Goal: Task Accomplishment & Management: Manage account settings

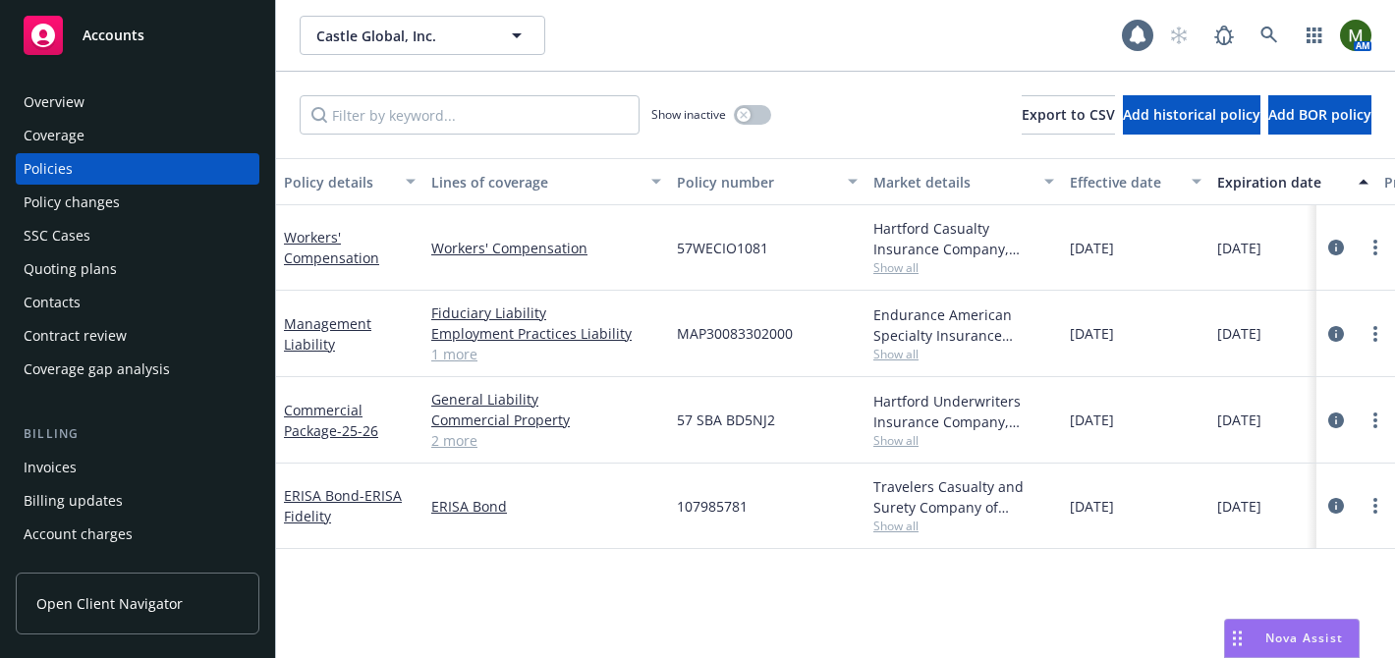
click at [184, 265] on div "Quoting plans" at bounding box center [138, 268] width 228 height 31
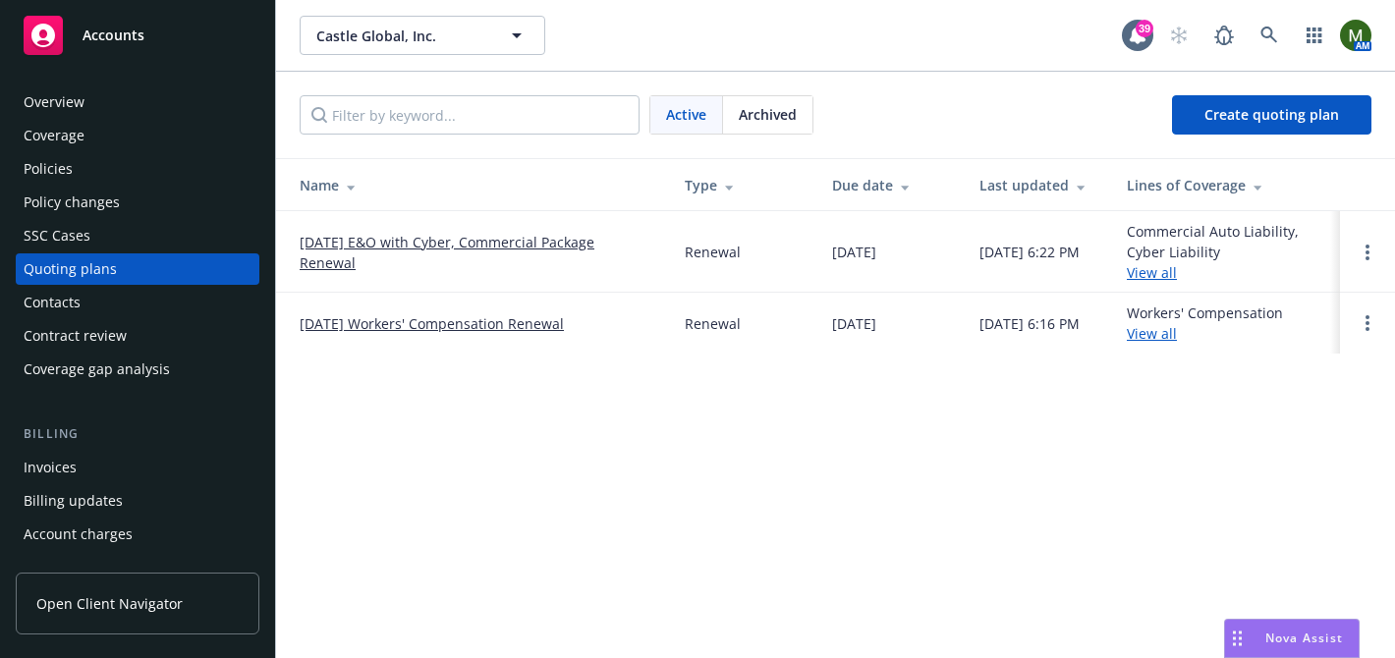
click at [344, 247] on link "08/25/25 E&O with Cyber, Commercial Package Renewal" at bounding box center [477, 252] width 354 height 41
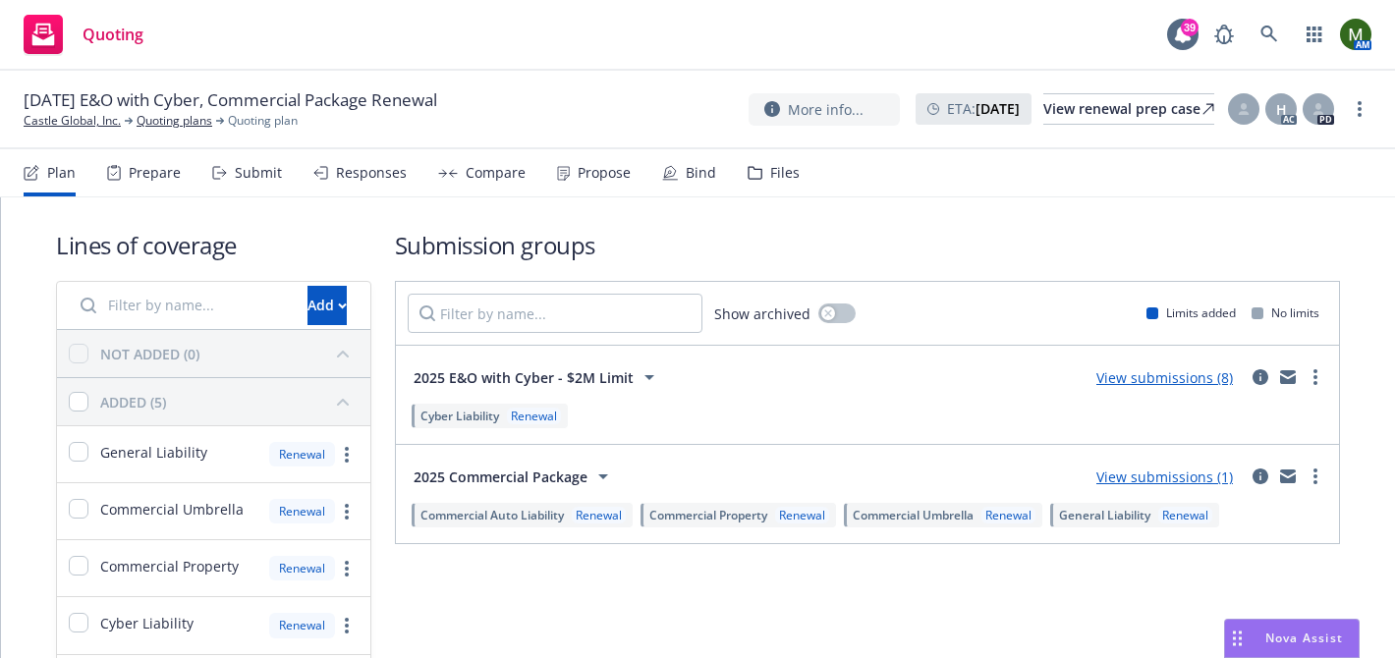
click at [154, 167] on div "Prepare" at bounding box center [155, 173] width 52 height 16
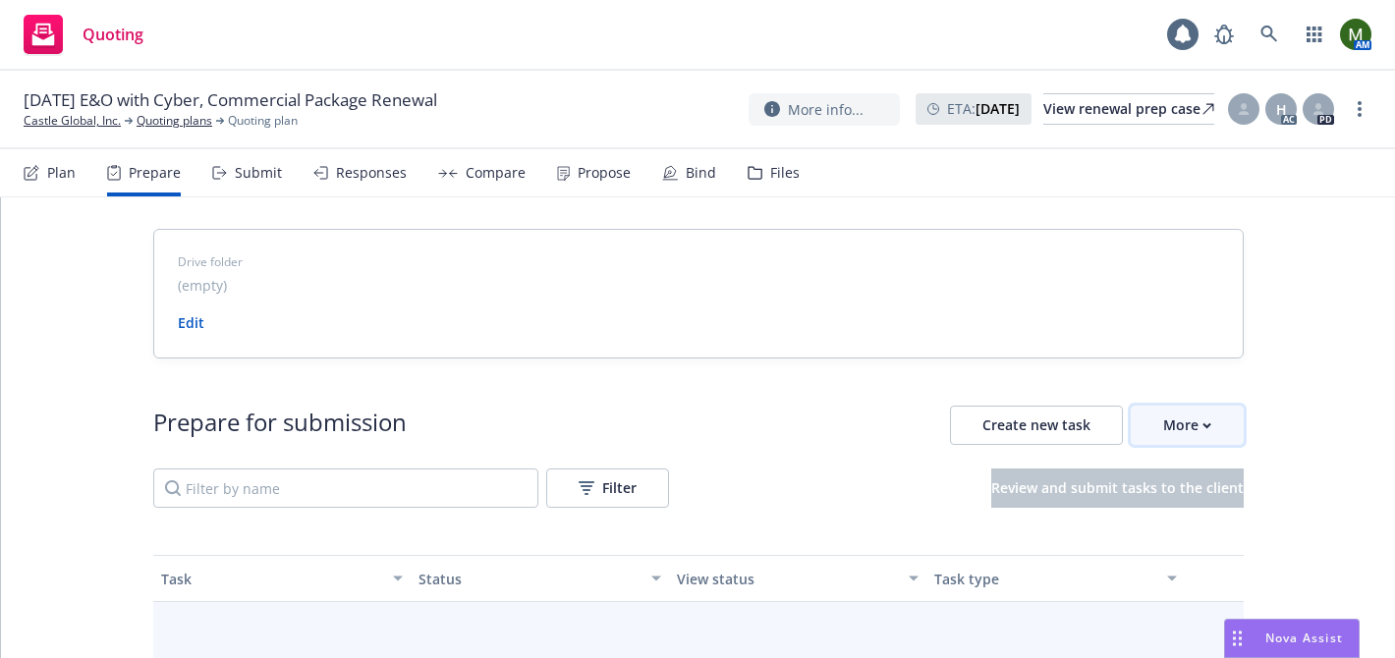
click at [1183, 433] on div "More" at bounding box center [1187, 425] width 48 height 37
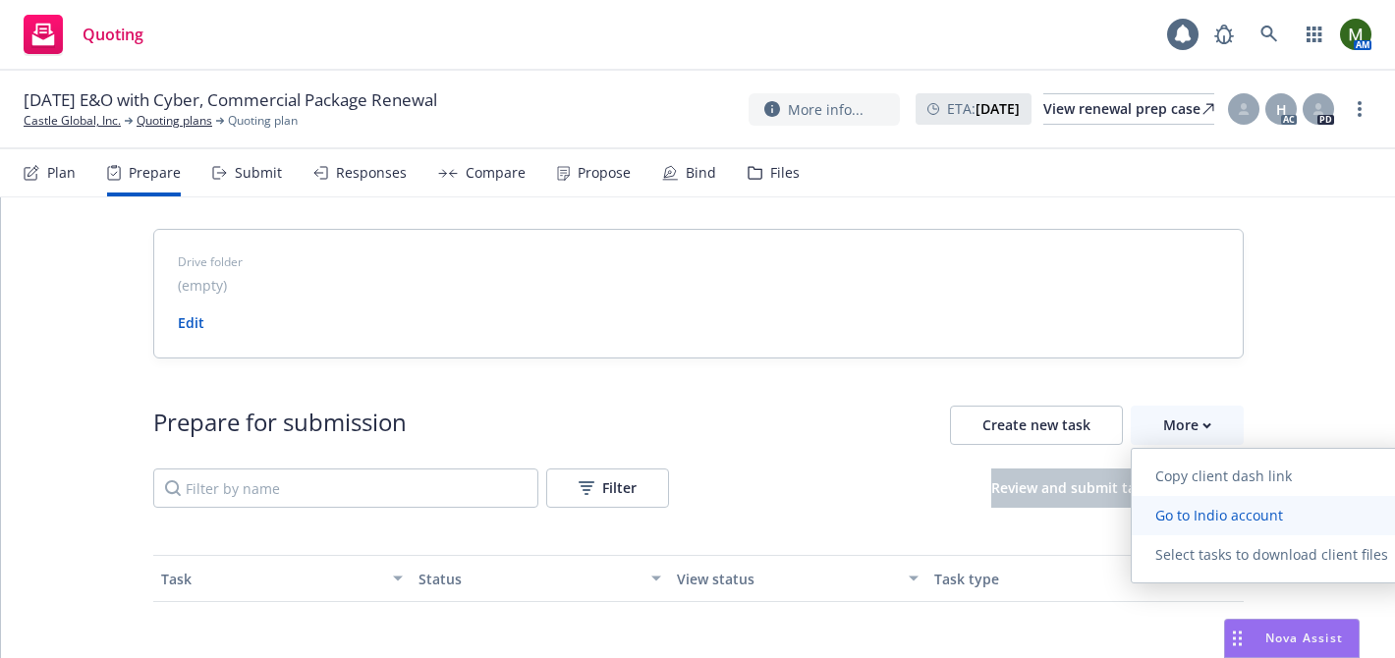
click at [1184, 510] on span "Go to Indio account" at bounding box center [1218, 515] width 175 height 19
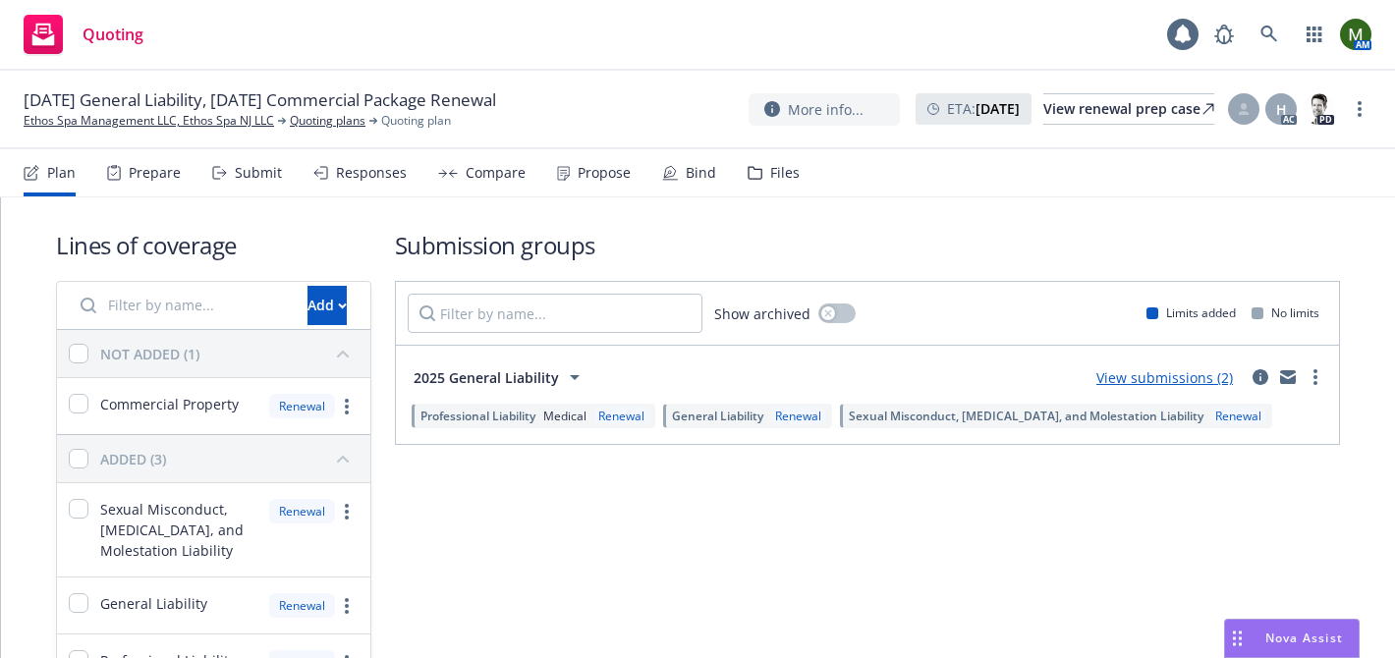
click at [686, 169] on div "Bind" at bounding box center [701, 173] width 30 height 16
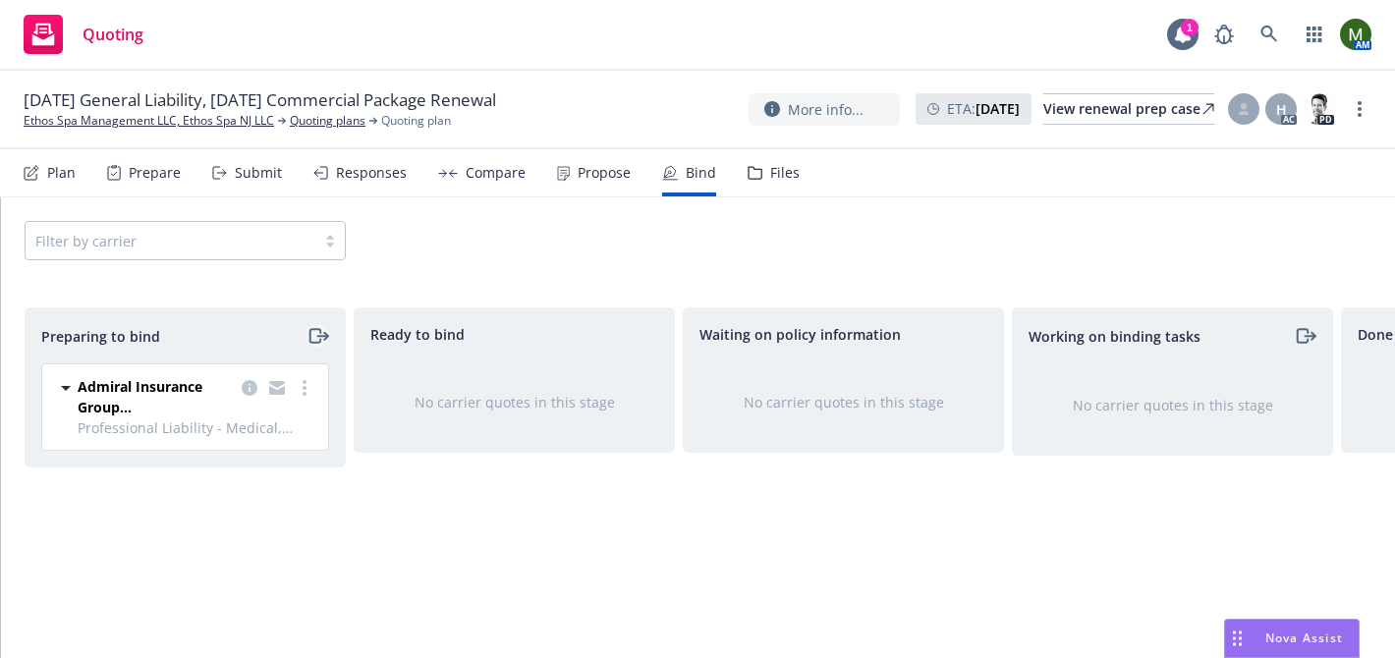
click at [311, 335] on icon "moveRight" at bounding box center [317, 336] width 23 height 24
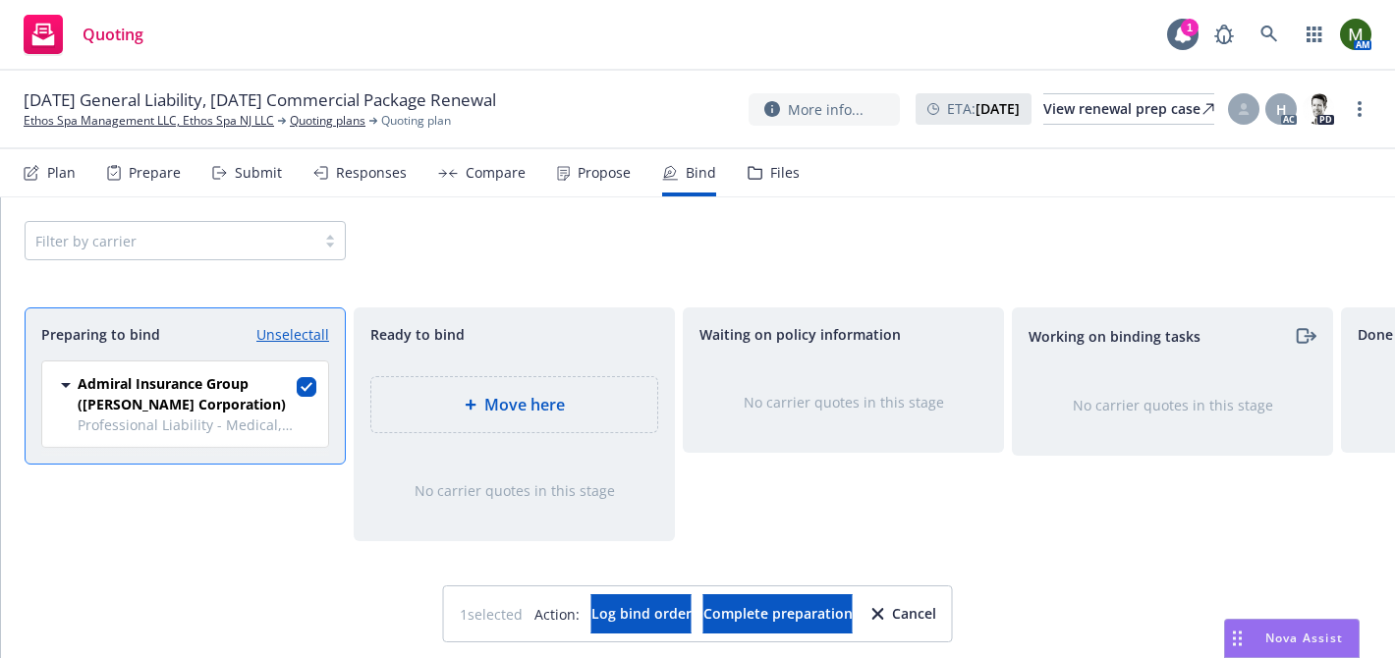
click at [578, 393] on div "Move here" at bounding box center [514, 405] width 254 height 24
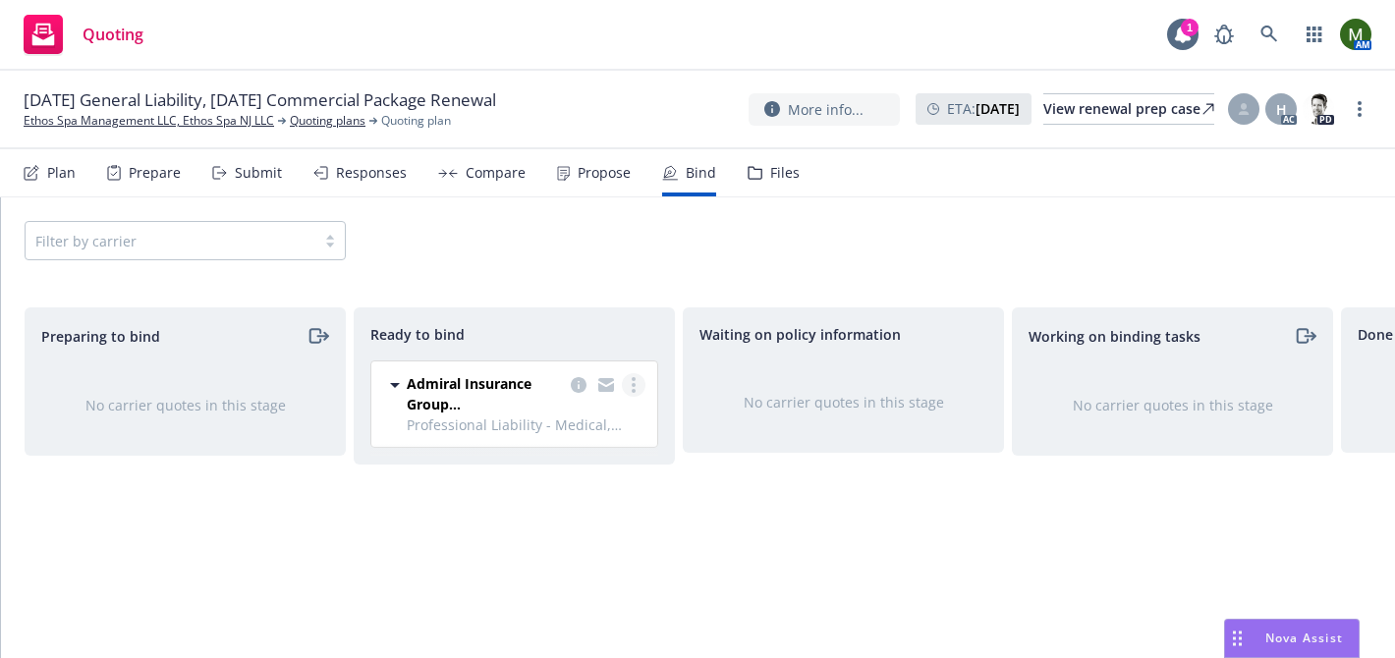
click at [629, 389] on link "more" at bounding box center [634, 385] width 24 height 24
click at [585, 423] on span "Log bind order" at bounding box center [539, 424] width 144 height 19
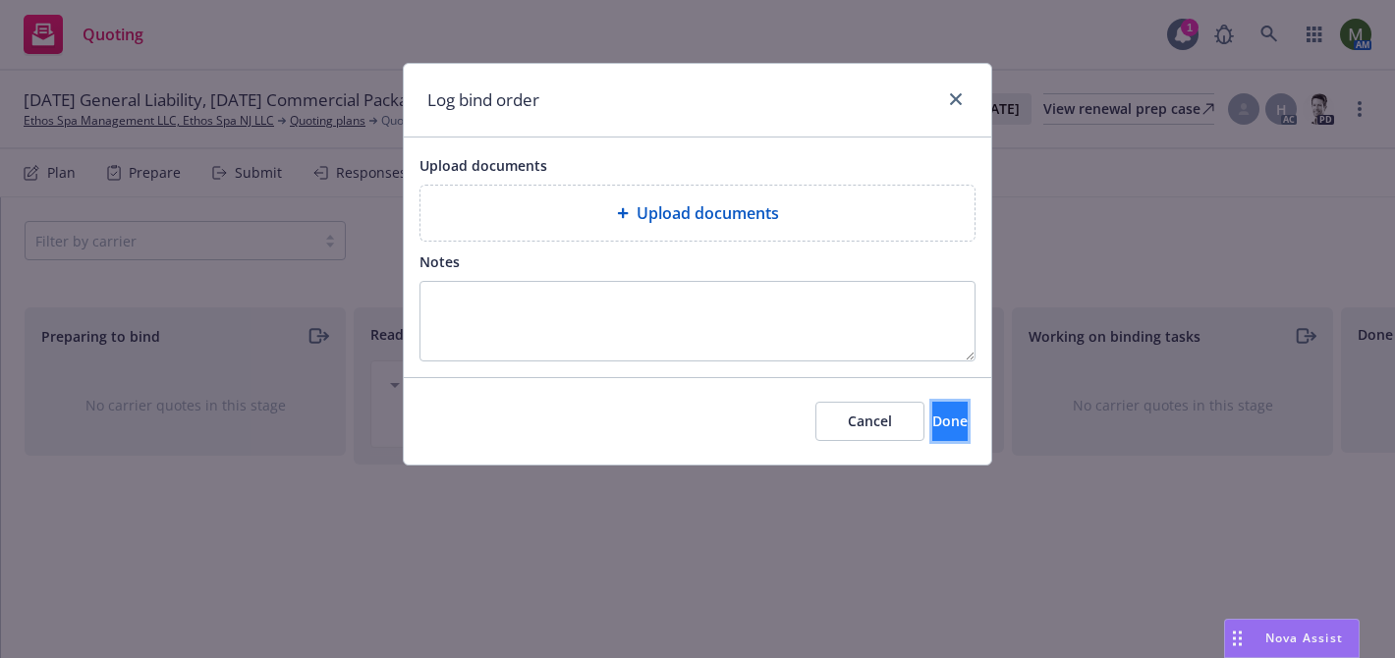
click at [938, 421] on button "Done" at bounding box center [949, 421] width 35 height 39
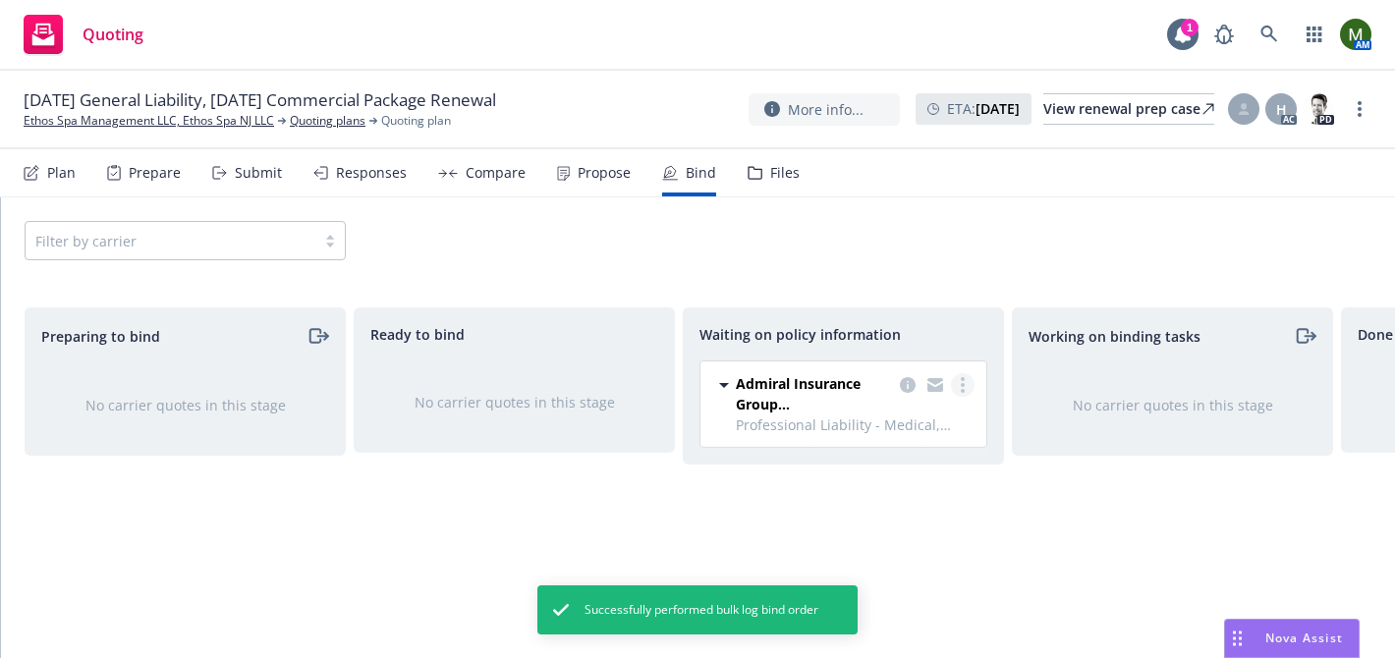
click at [962, 389] on circle "more" at bounding box center [963, 391] width 4 height 4
click at [891, 424] on span "Create policies" at bounding box center [868, 424] width 144 height 19
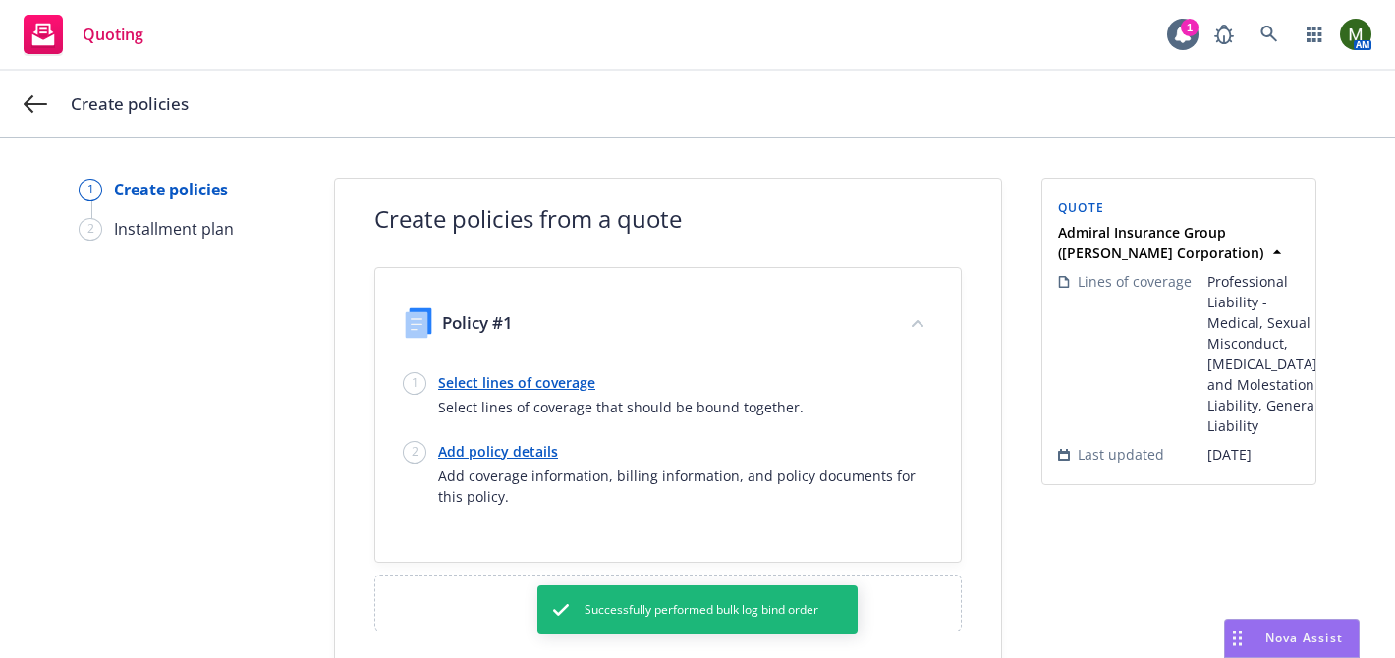
click at [469, 380] on link "Select lines of coverage" at bounding box center [620, 382] width 365 height 21
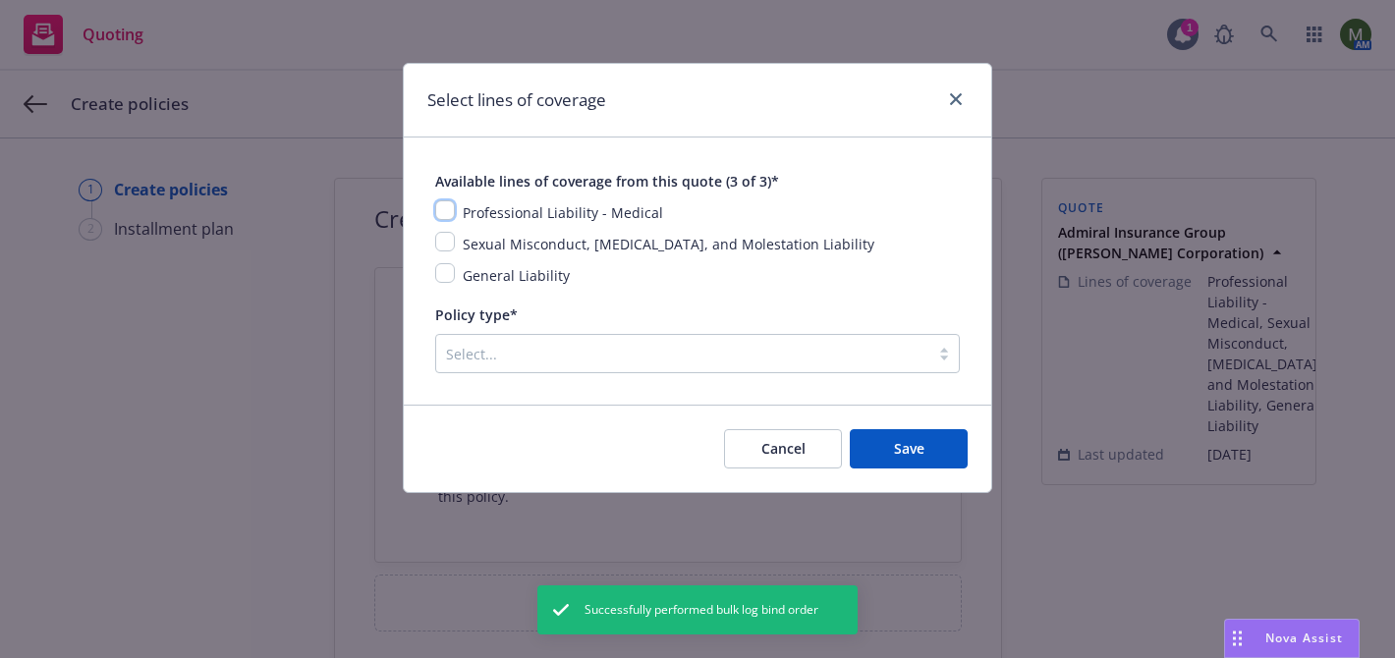
click at [444, 209] on input "checkbox" at bounding box center [445, 210] width 20 height 20
checkbox input "true"
click at [444, 239] on input "checkbox" at bounding box center [445, 242] width 20 height 20
checkbox input "true"
click at [447, 276] on input "checkbox" at bounding box center [445, 273] width 20 height 20
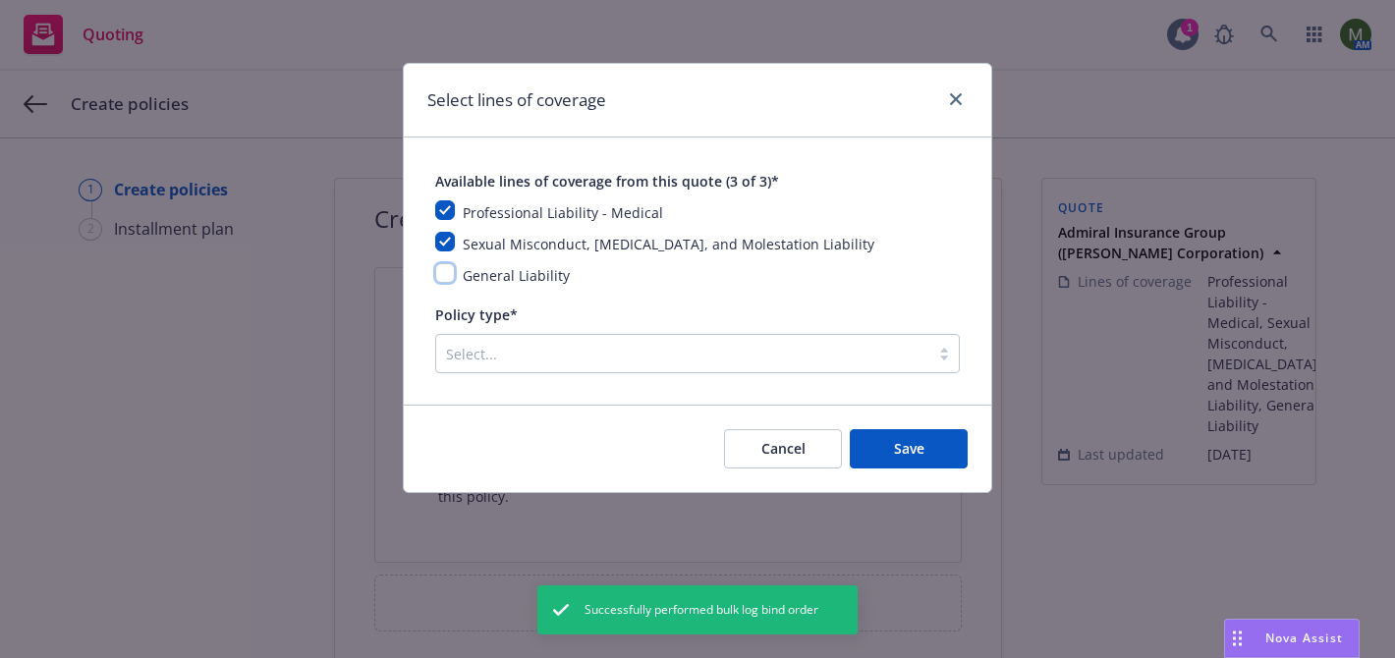
checkbox input "true"
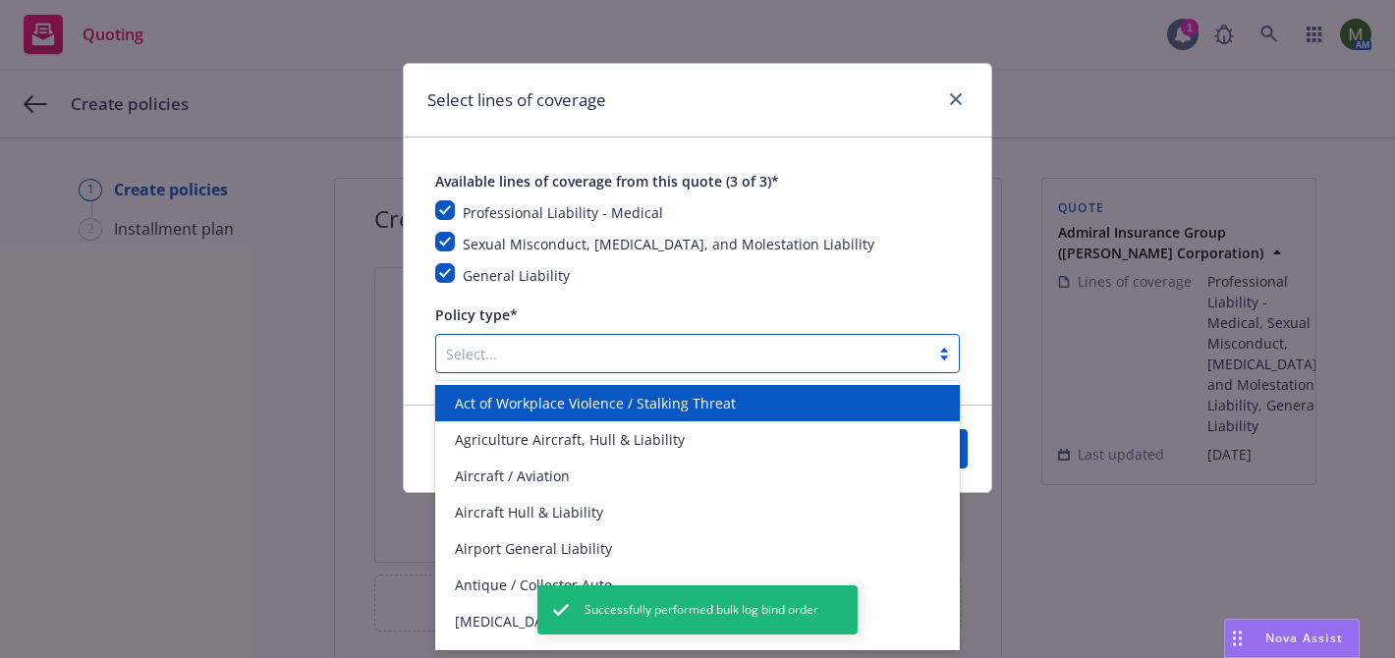
click at [506, 351] on div at bounding box center [682, 354] width 473 height 24
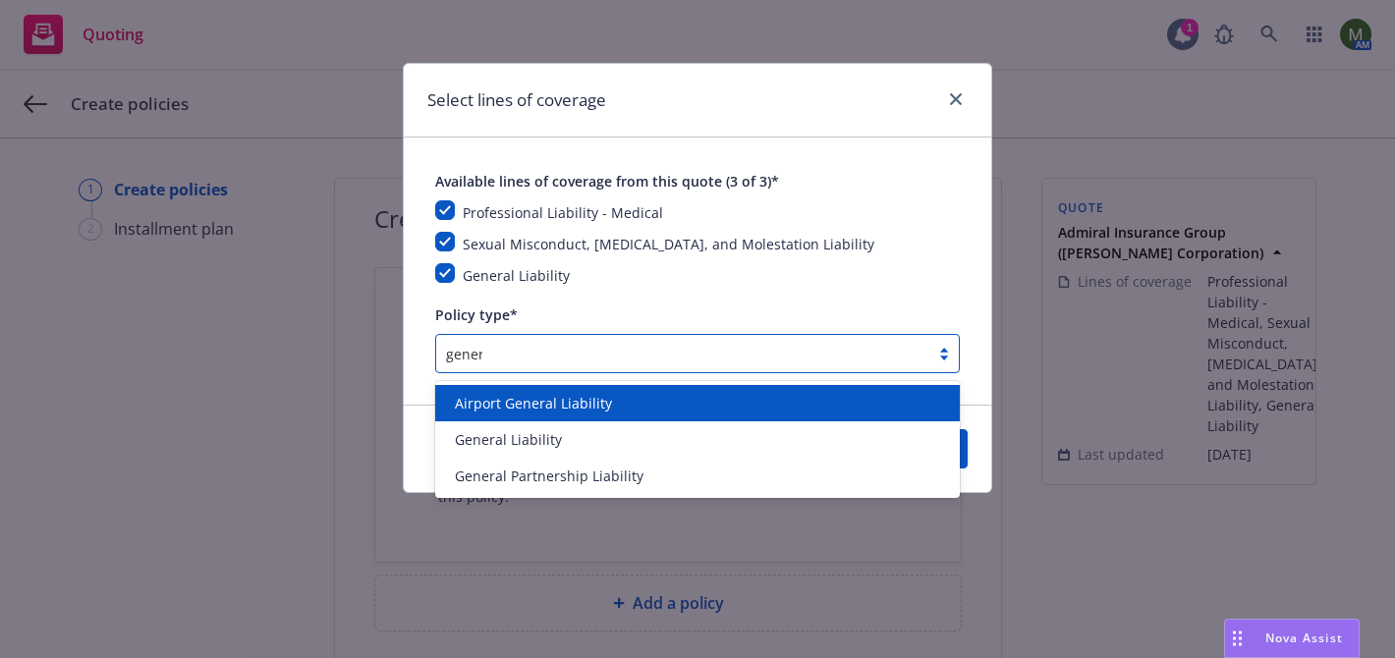
type input "genera"
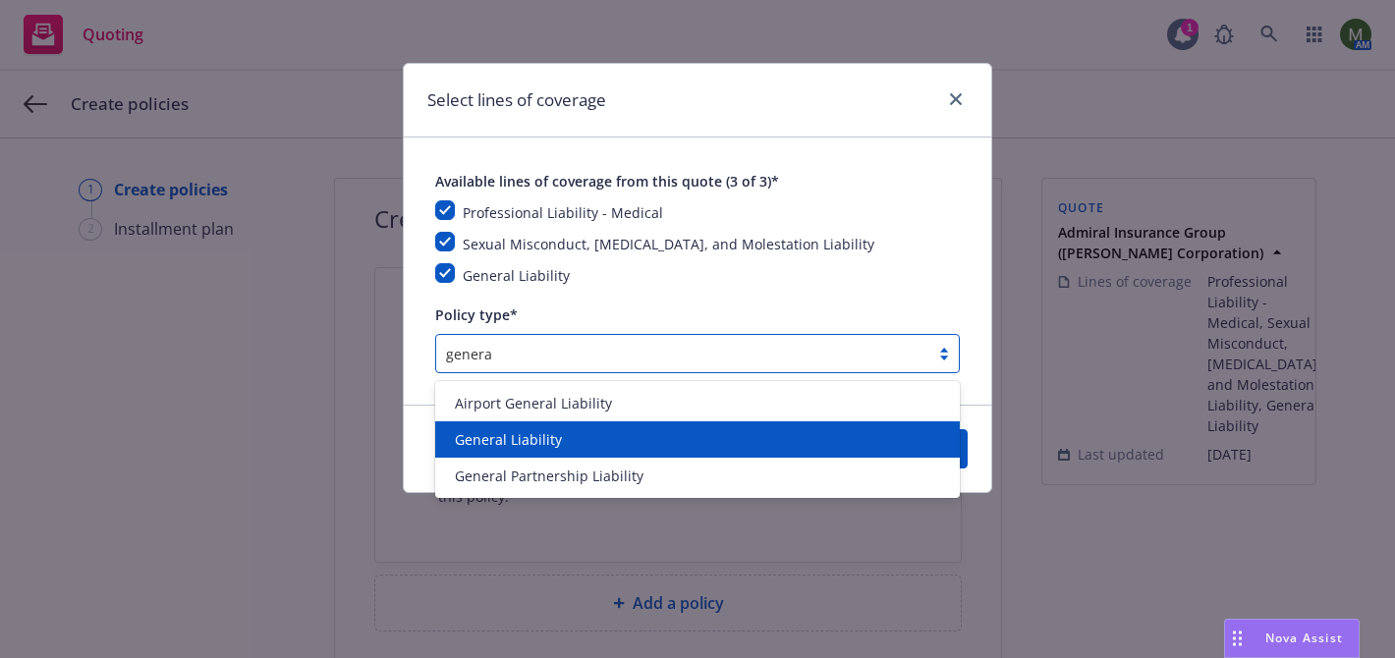
click at [515, 433] on span "General Liability" at bounding box center [508, 439] width 107 height 21
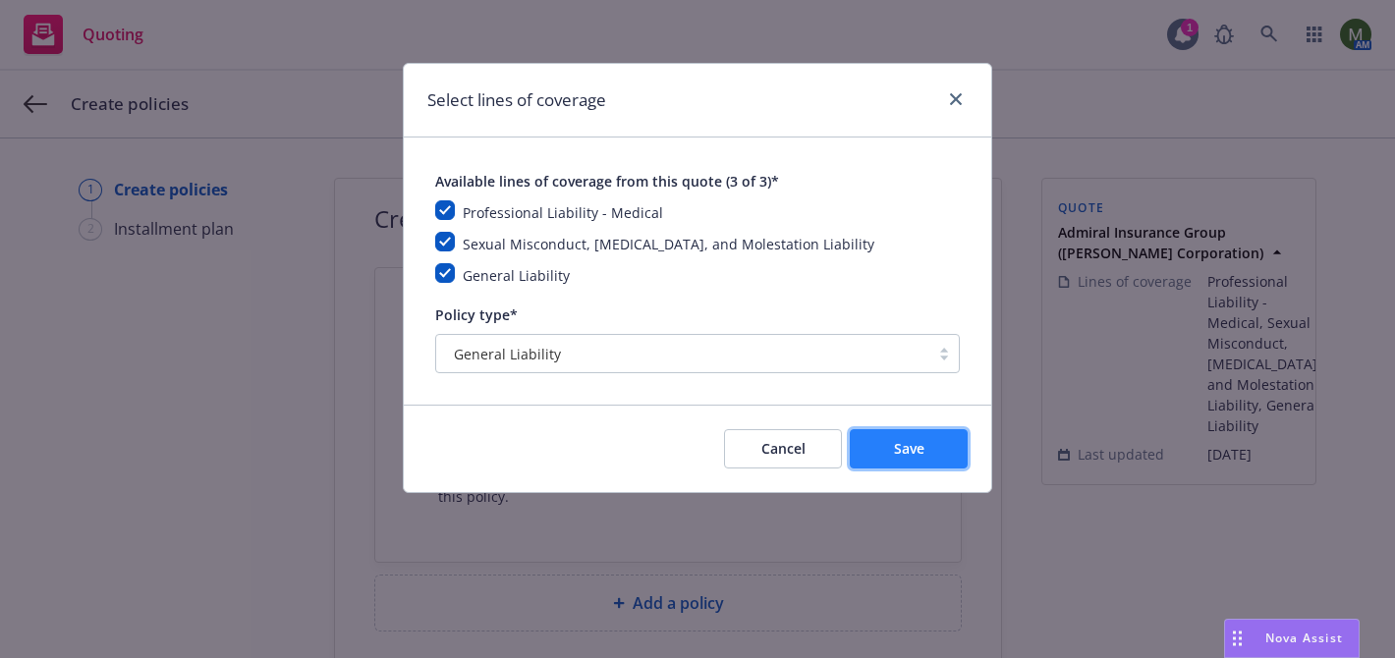
click at [924, 453] on button "Save" at bounding box center [909, 448] width 118 height 39
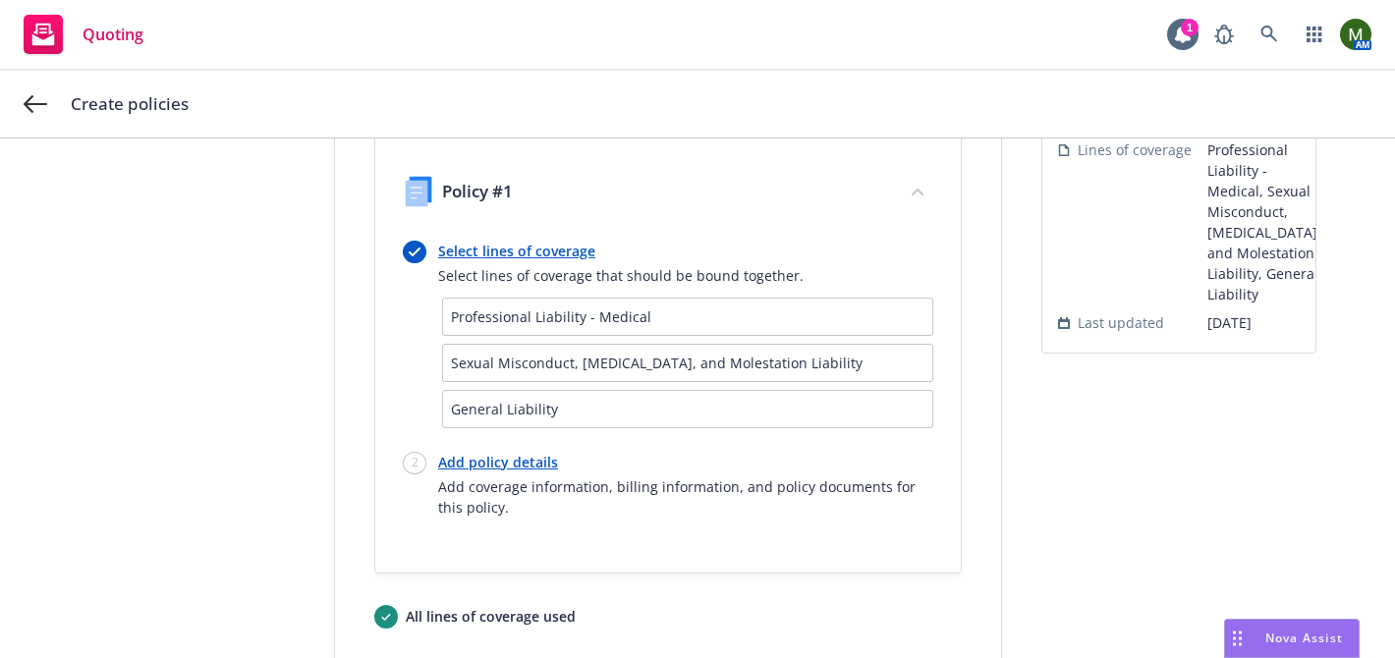
scroll to position [183, 0]
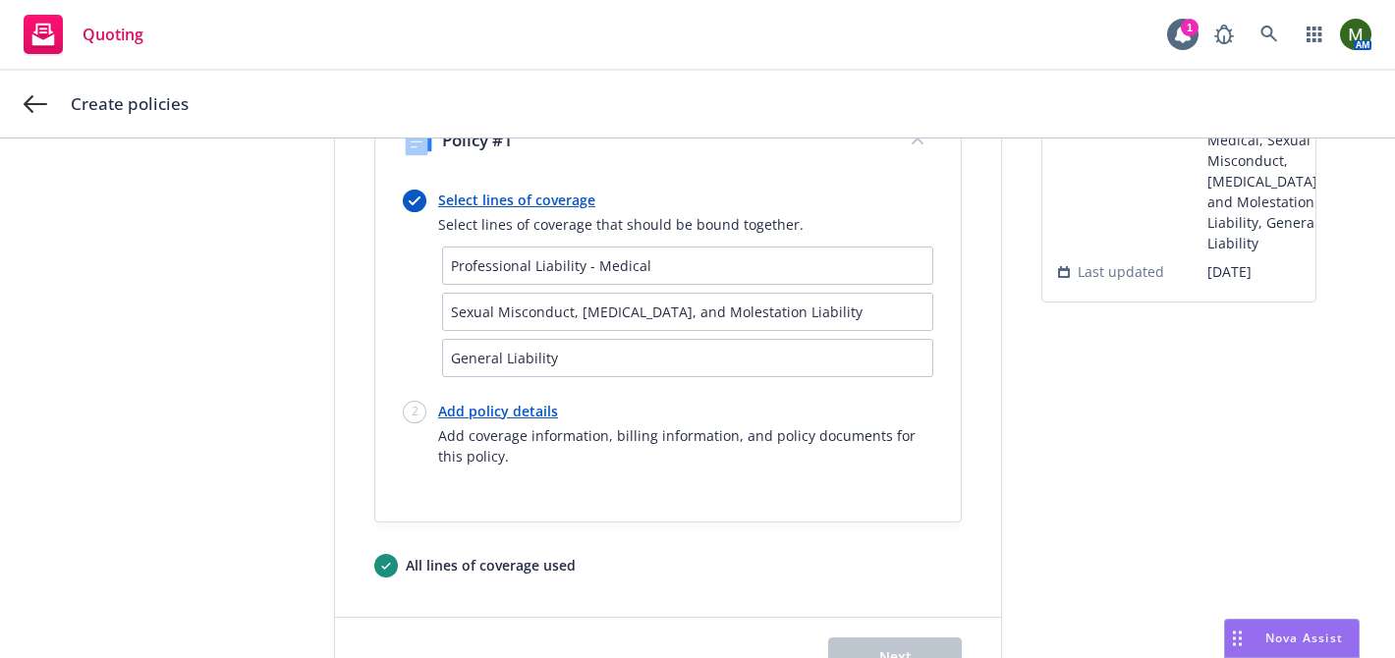
click at [515, 417] on link "Add policy details" at bounding box center [685, 411] width 495 height 21
select select "12"
select select "NJ"
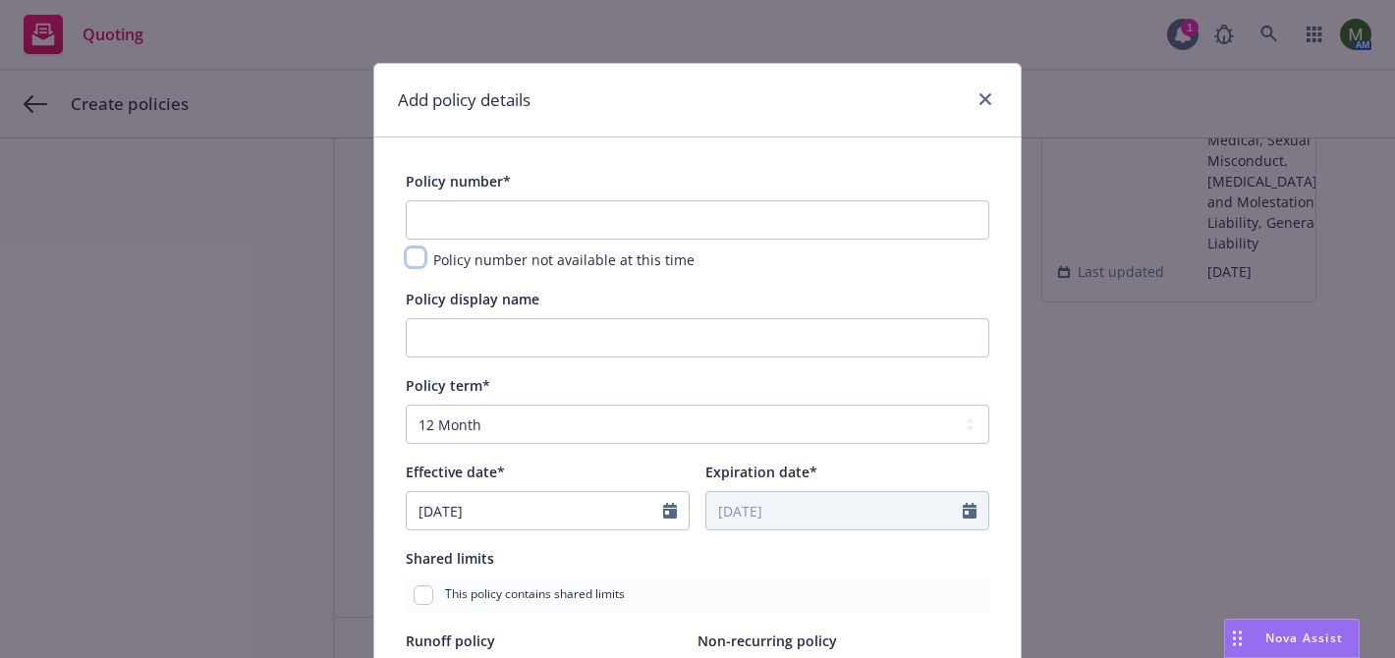
click at [413, 257] on input "checkbox" at bounding box center [416, 258] width 20 height 20
checkbox input "true"
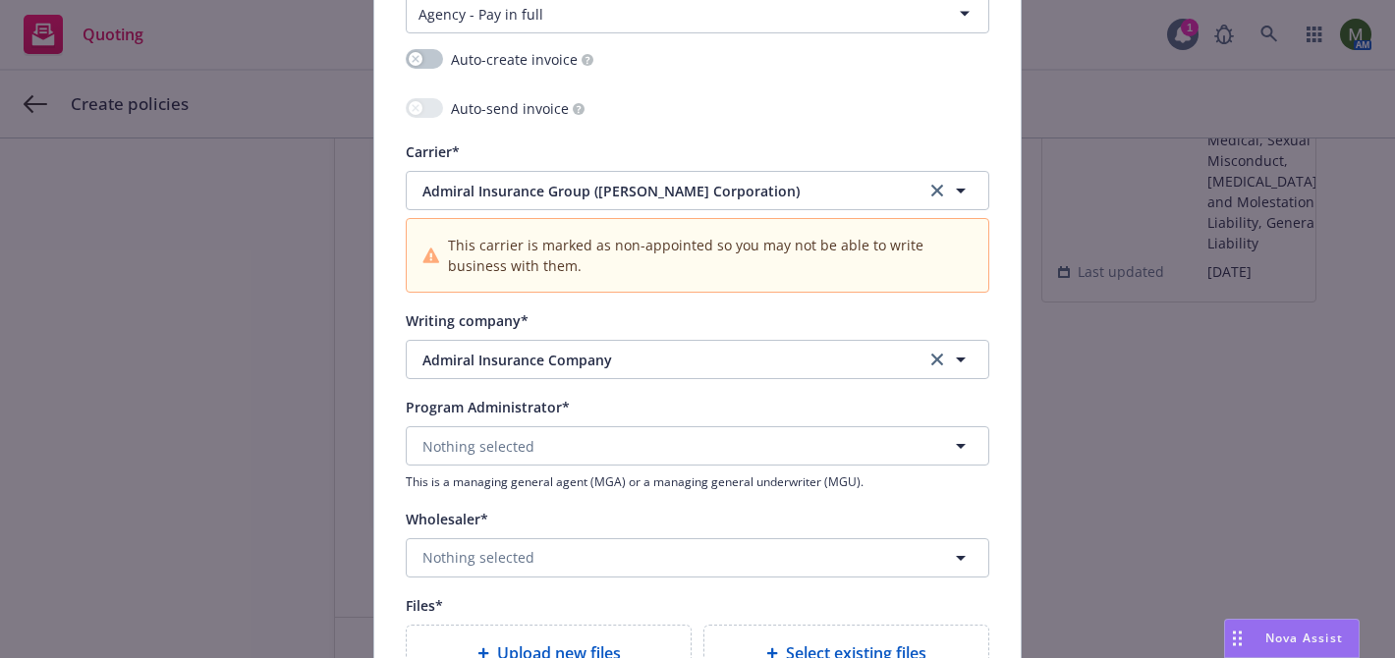
scroll to position [2306, 0]
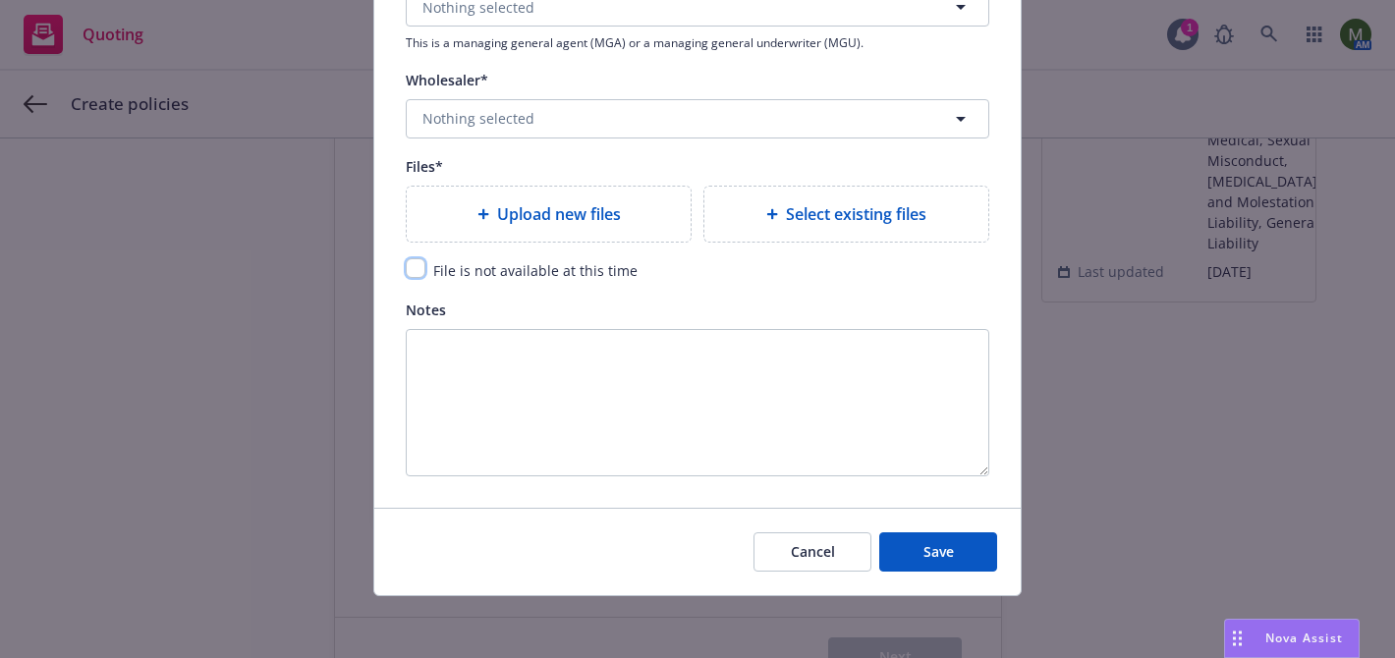
click at [414, 260] on input "checkbox" at bounding box center [416, 268] width 20 height 20
checkbox input "true"
click at [912, 554] on button "Save" at bounding box center [938, 551] width 118 height 39
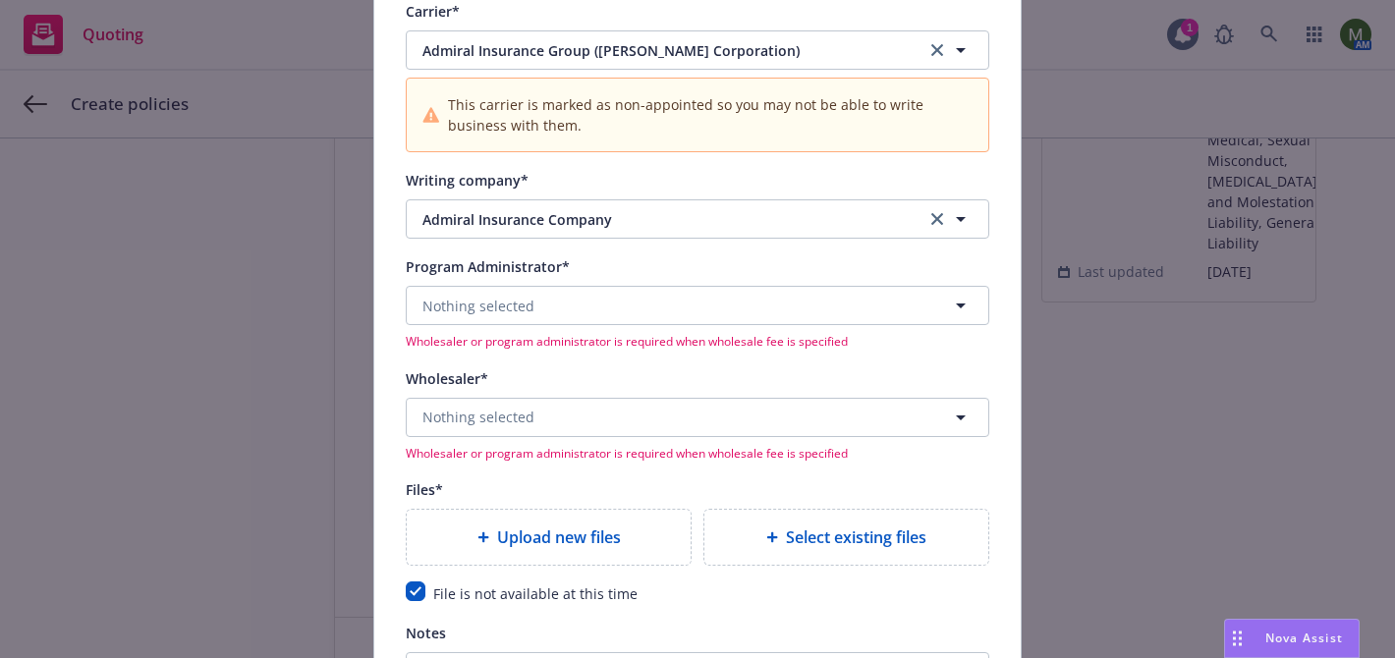
scroll to position [1990, 0]
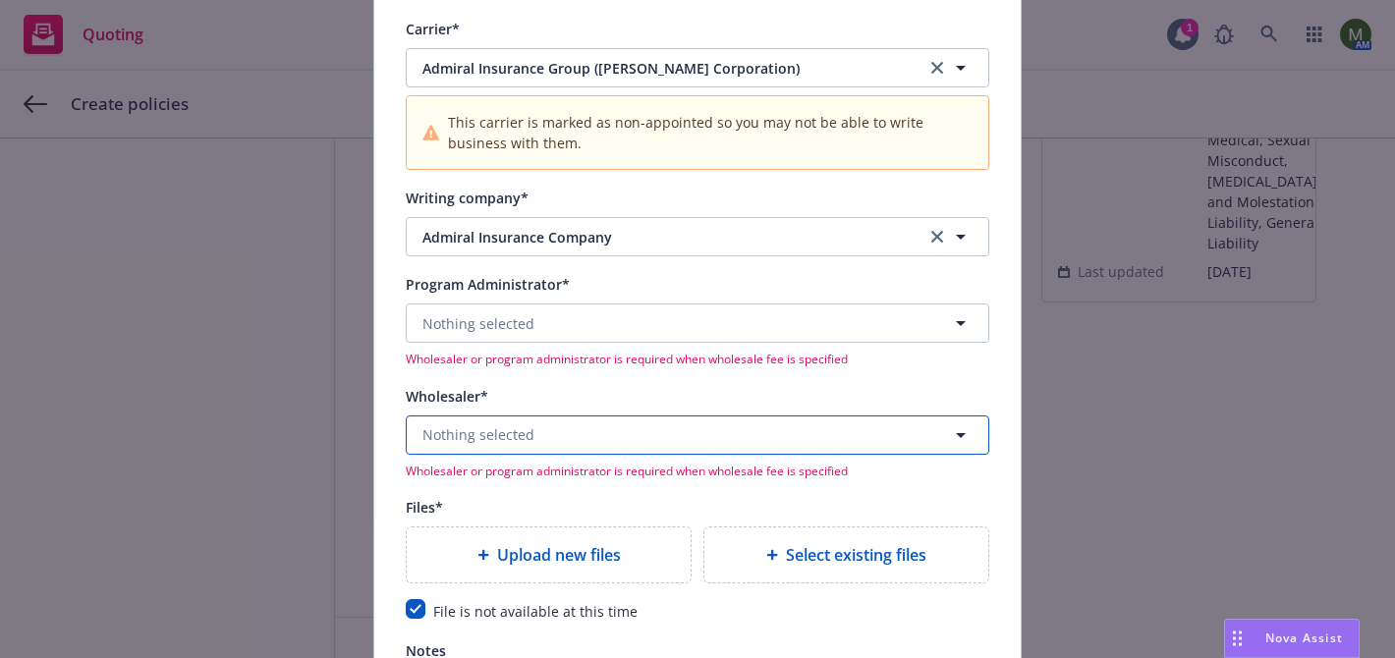
click at [555, 435] on button "Nothing selected" at bounding box center [697, 434] width 583 height 39
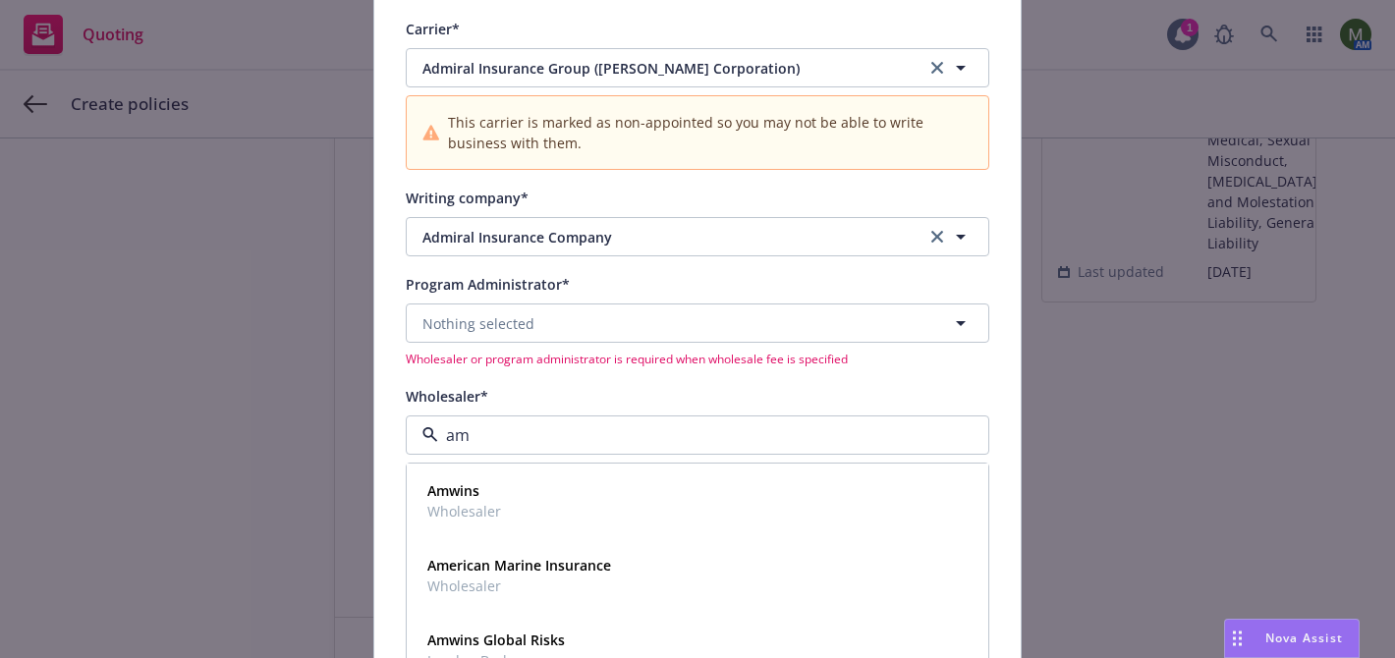
type input "amw"
click at [513, 504] on div "Amwins Wholesaler" at bounding box center [697, 500] width 556 height 49
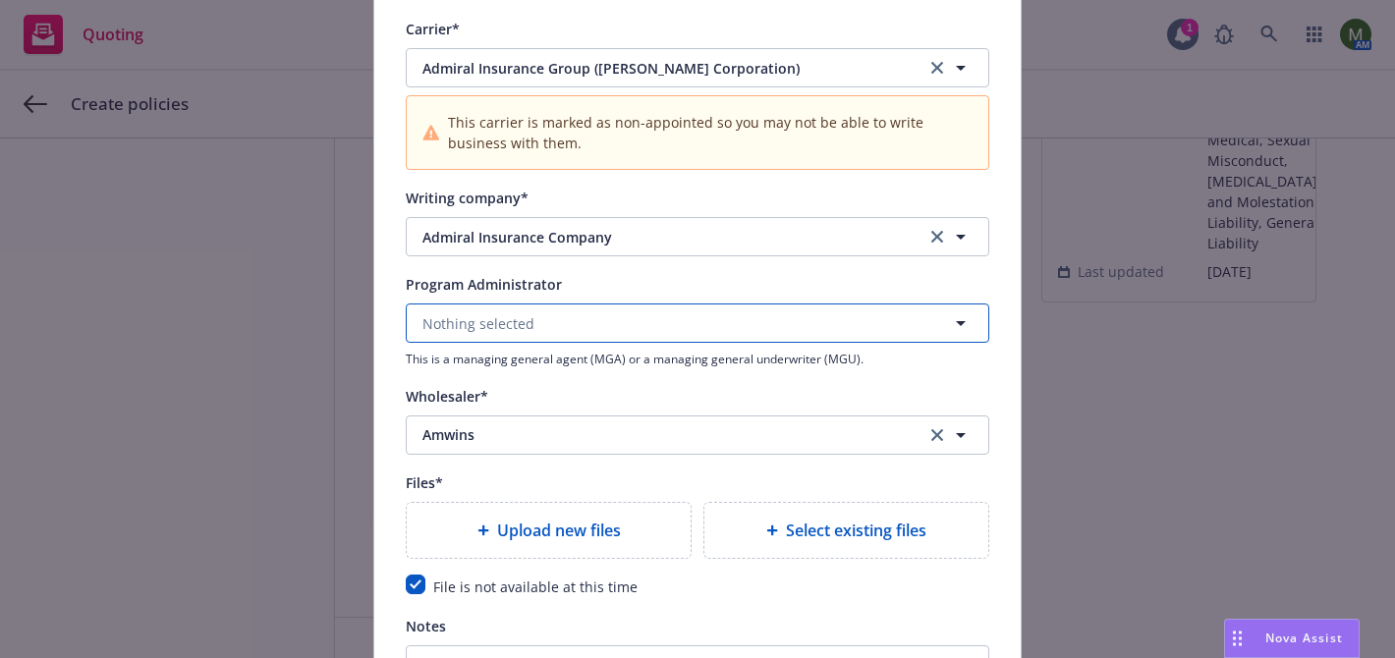
click at [516, 320] on span "Nothing selected" at bounding box center [478, 323] width 112 height 21
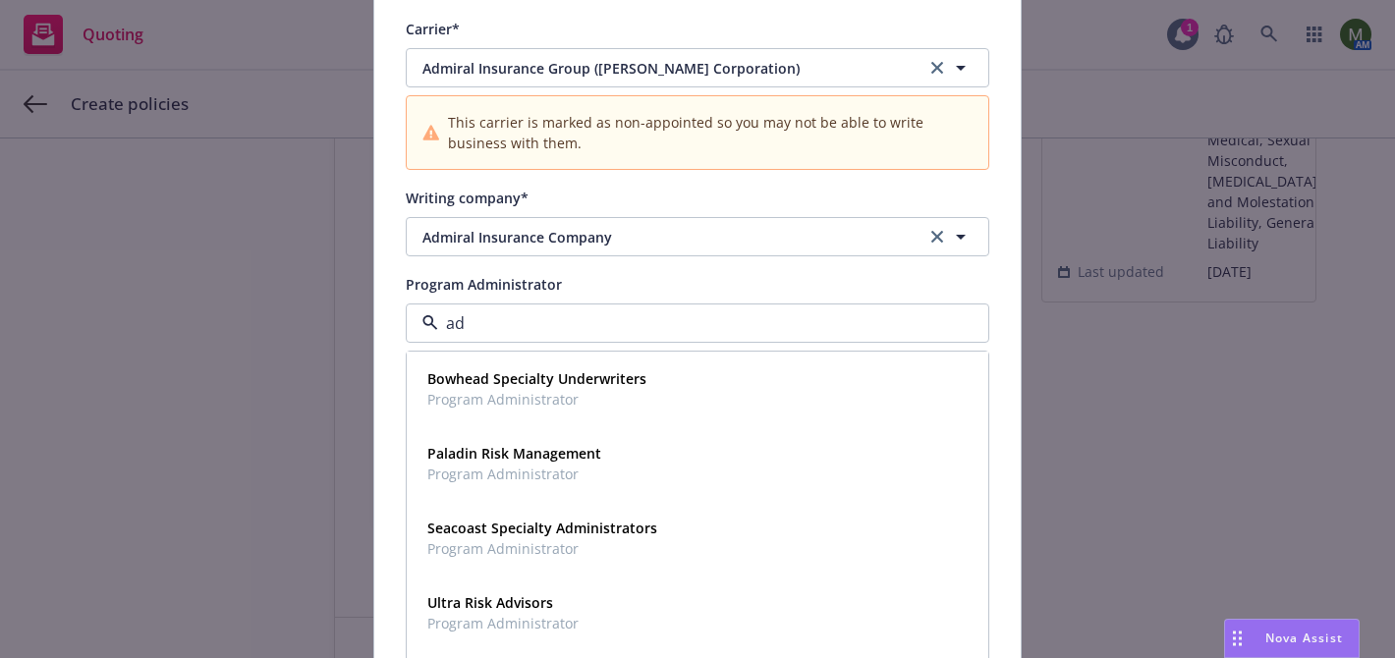
type input "a"
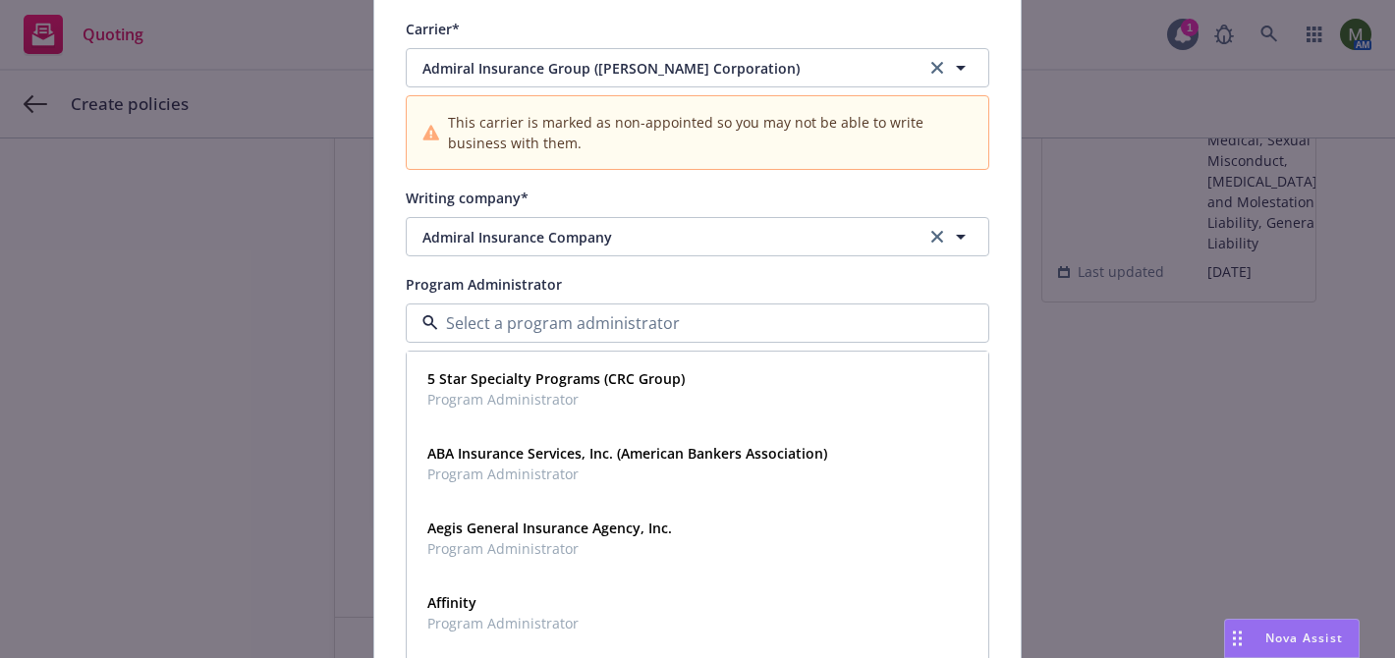
click at [516, 320] on input at bounding box center [693, 323] width 511 height 24
click at [590, 286] on div "Program Administrator" at bounding box center [697, 284] width 583 height 24
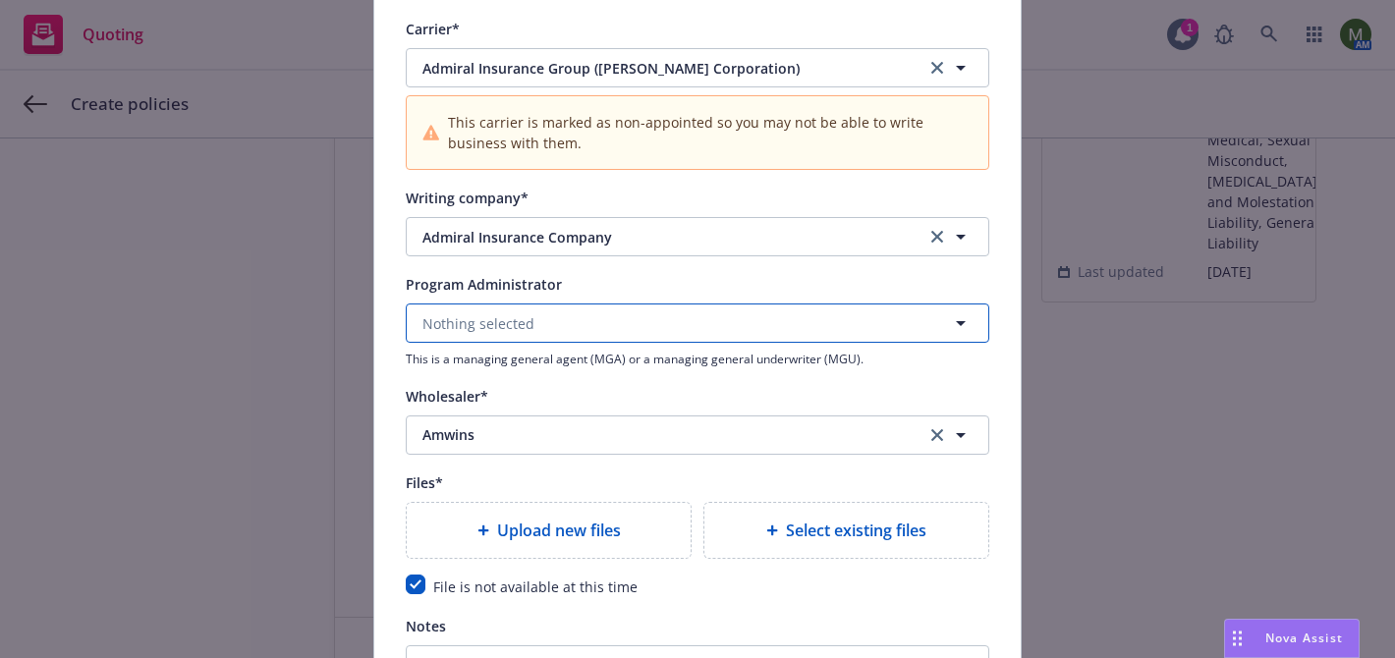
click at [591, 335] on button "Nothing selected" at bounding box center [697, 322] width 583 height 39
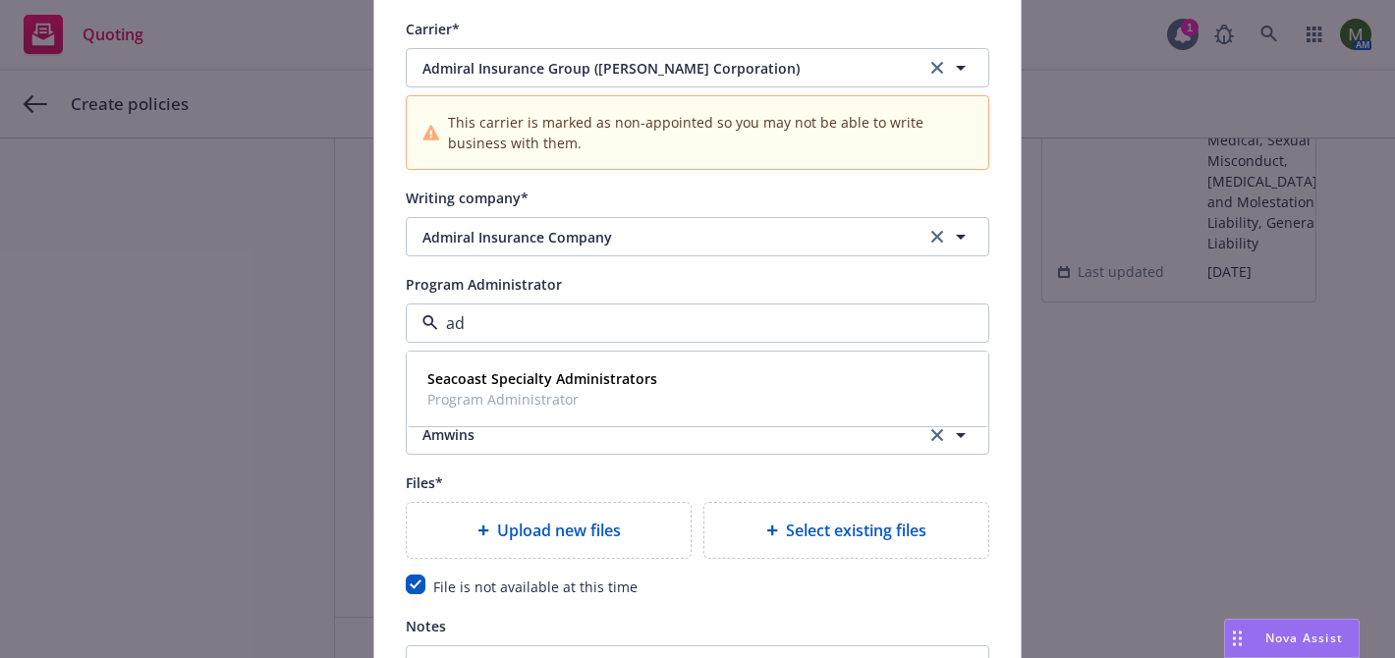
type input "a"
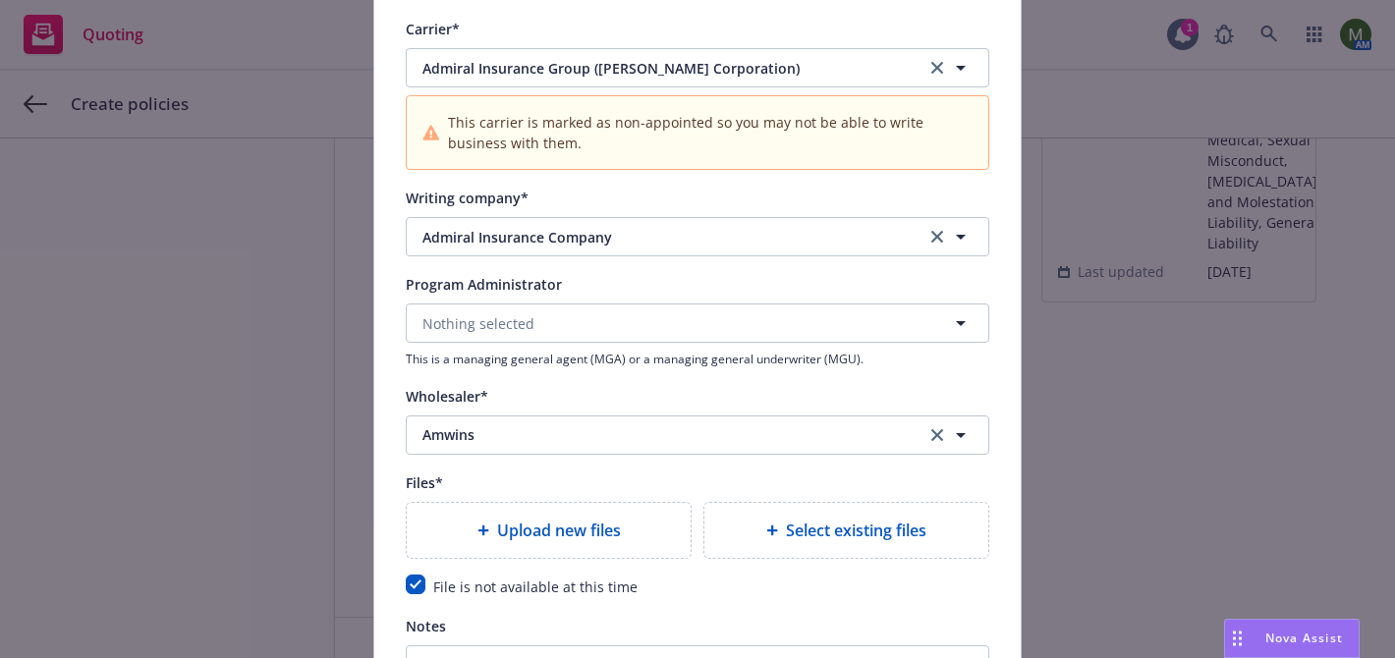
scroll to position [2306, 0]
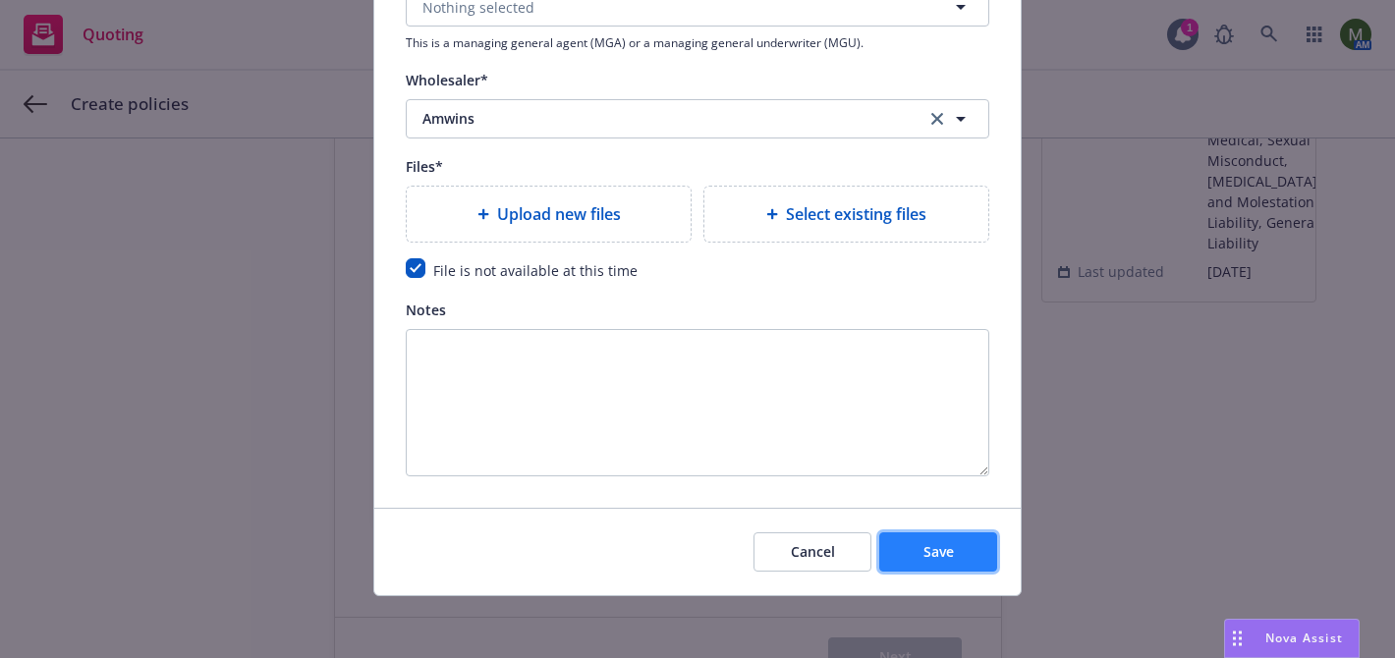
click at [923, 542] on span "Save" at bounding box center [938, 551] width 30 height 19
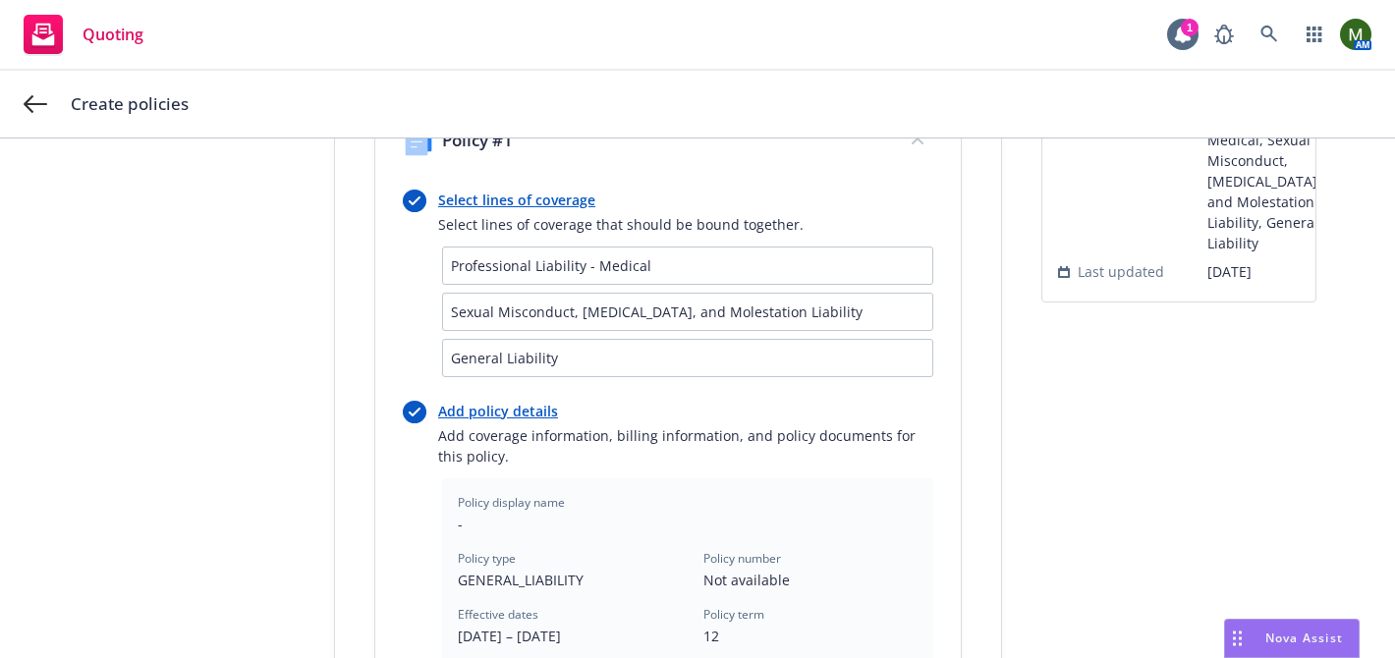
scroll to position [812, 0]
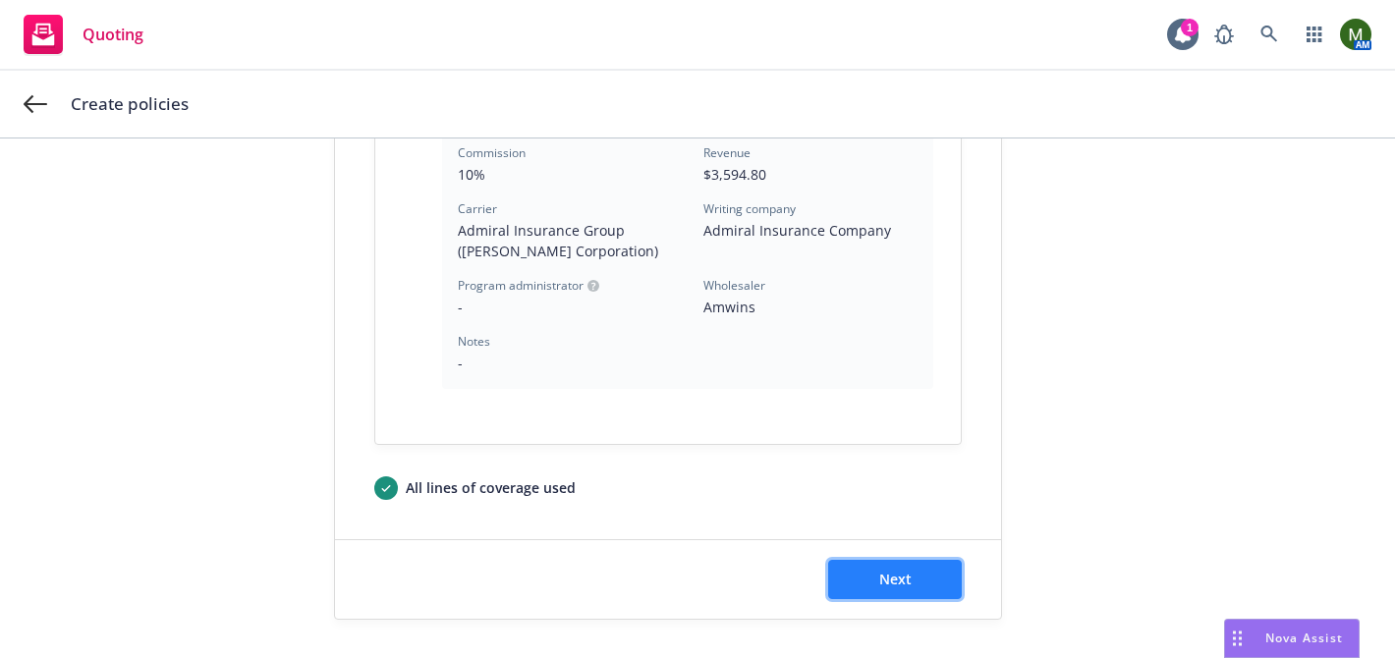
click at [944, 569] on button "Next" at bounding box center [895, 579] width 134 height 39
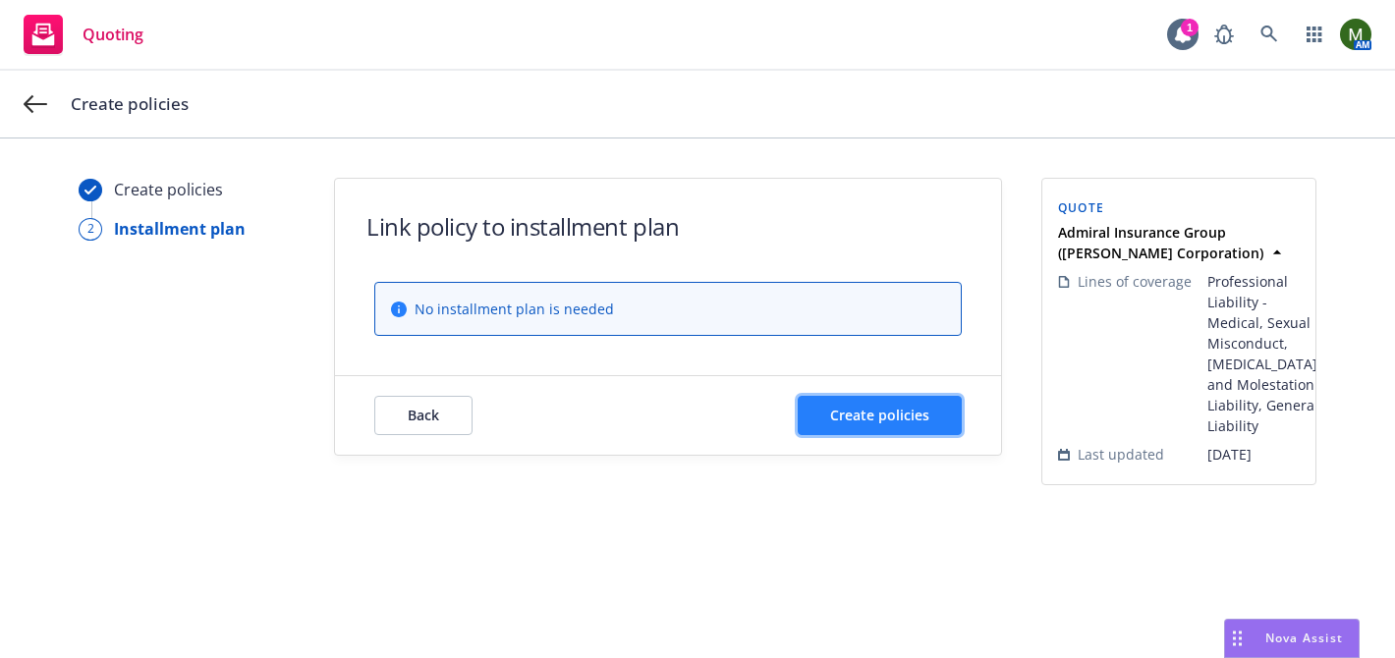
click at [895, 406] on span "Create policies" at bounding box center [879, 415] width 99 height 19
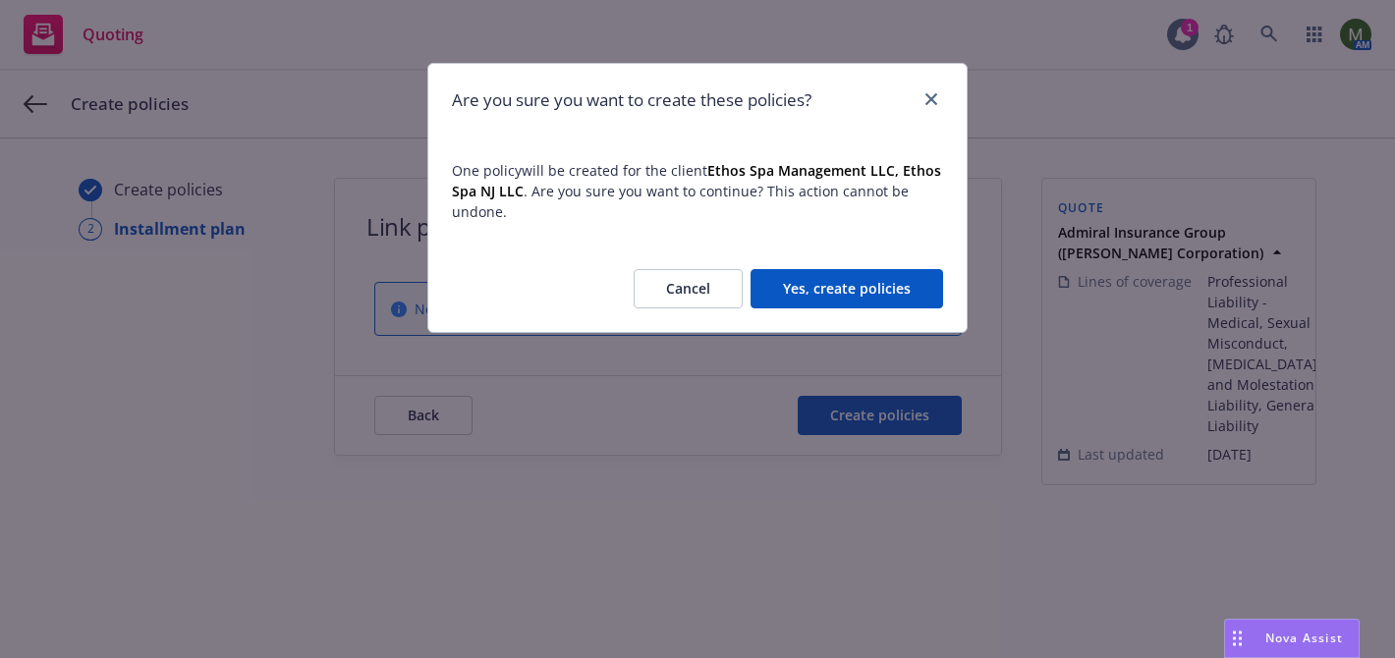
click at [860, 302] on button "Yes, create policies" at bounding box center [846, 288] width 193 height 39
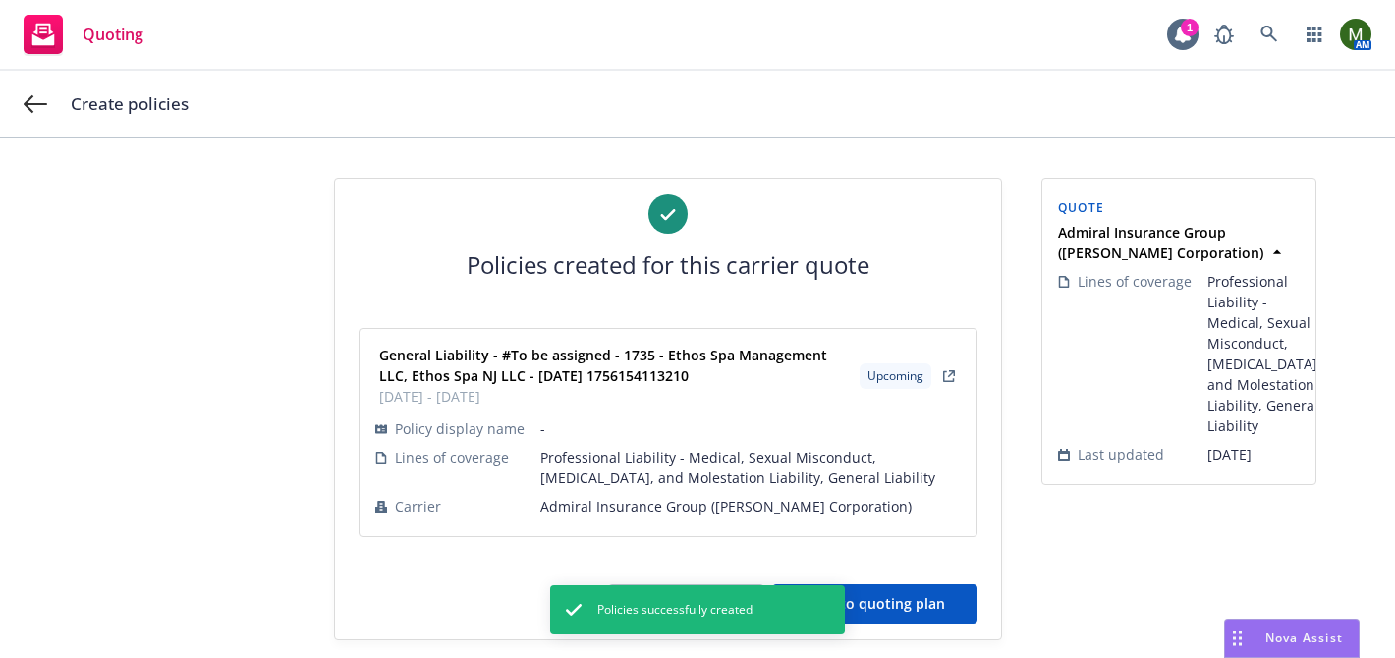
click at [942, 582] on div "Policies created for this carrier quote General Liability - #To be assigned - 1…" at bounding box center [668, 409] width 666 height 461
click at [945, 624] on div "Policies created for this carrier quote General Liability - #To be assigned - 1…" at bounding box center [668, 409] width 666 height 461
click at [945, 607] on button "Back to quoting plan" at bounding box center [874, 603] width 205 height 39
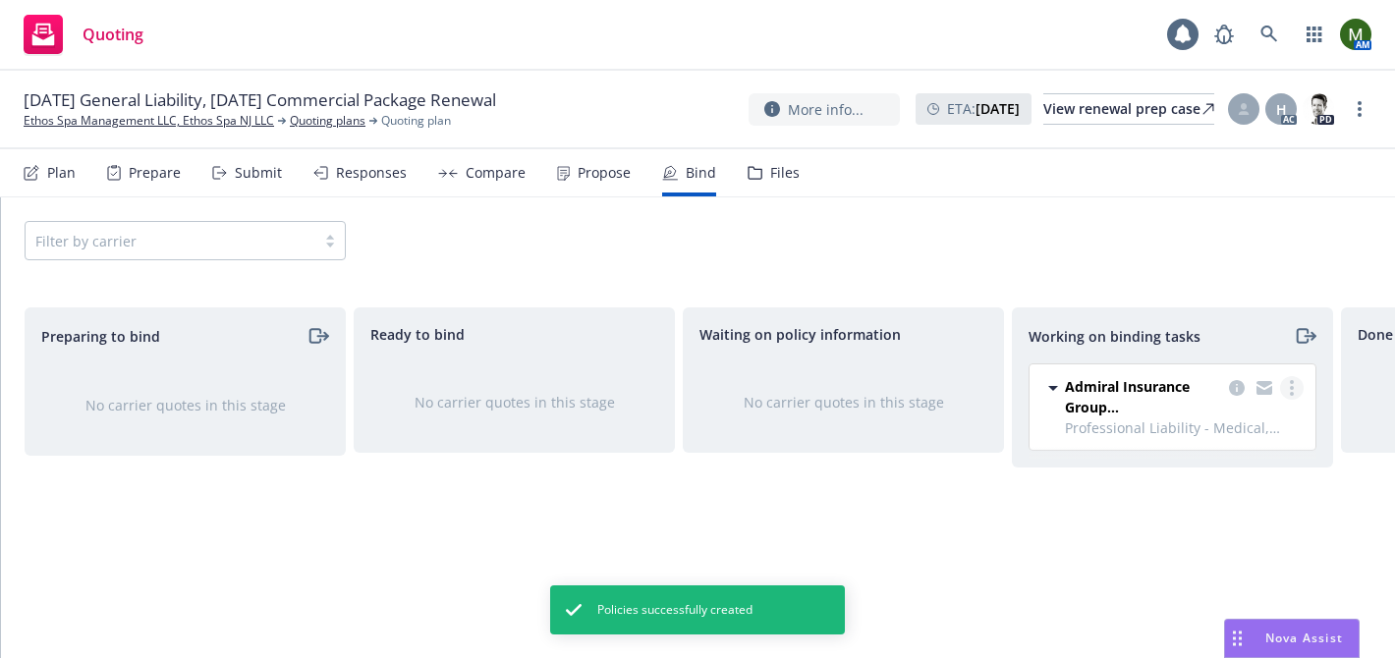
click at [1291, 383] on circle "more" at bounding box center [1292, 382] width 4 height 4
click at [1219, 459] on span "Move to done" at bounding box center [1193, 467] width 137 height 19
click at [1357, 112] on icon "more" at bounding box center [1359, 109] width 4 height 16
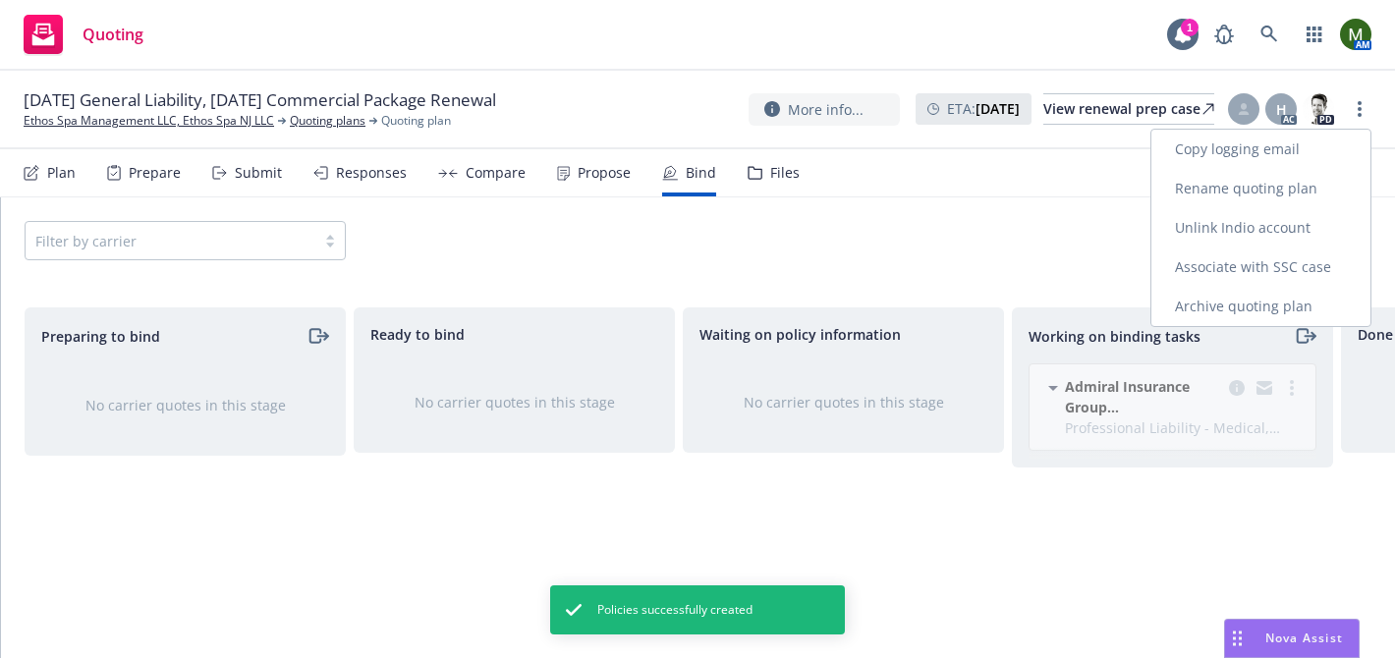
click at [1226, 300] on link "Archive quoting plan" at bounding box center [1260, 306] width 219 height 39
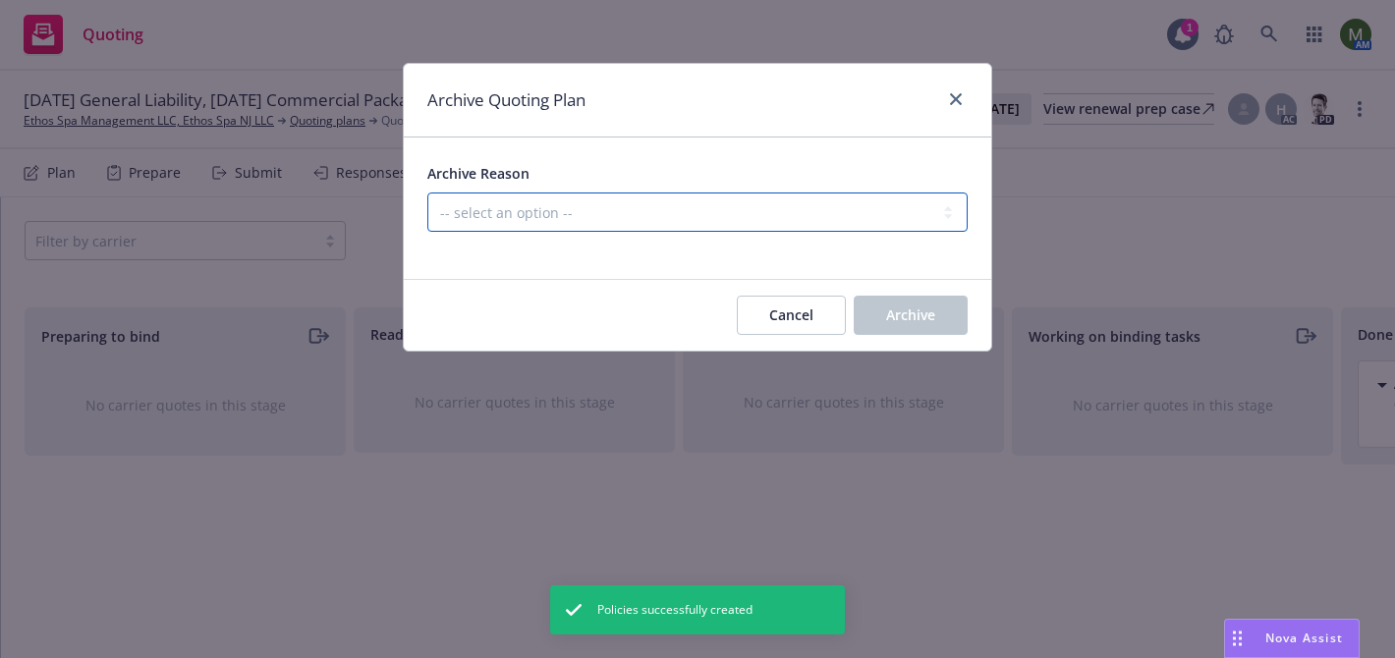
click at [864, 211] on select "-- select an option -- All policies in this renewal plan are auto-renewed Creat…" at bounding box center [697, 212] width 540 height 39
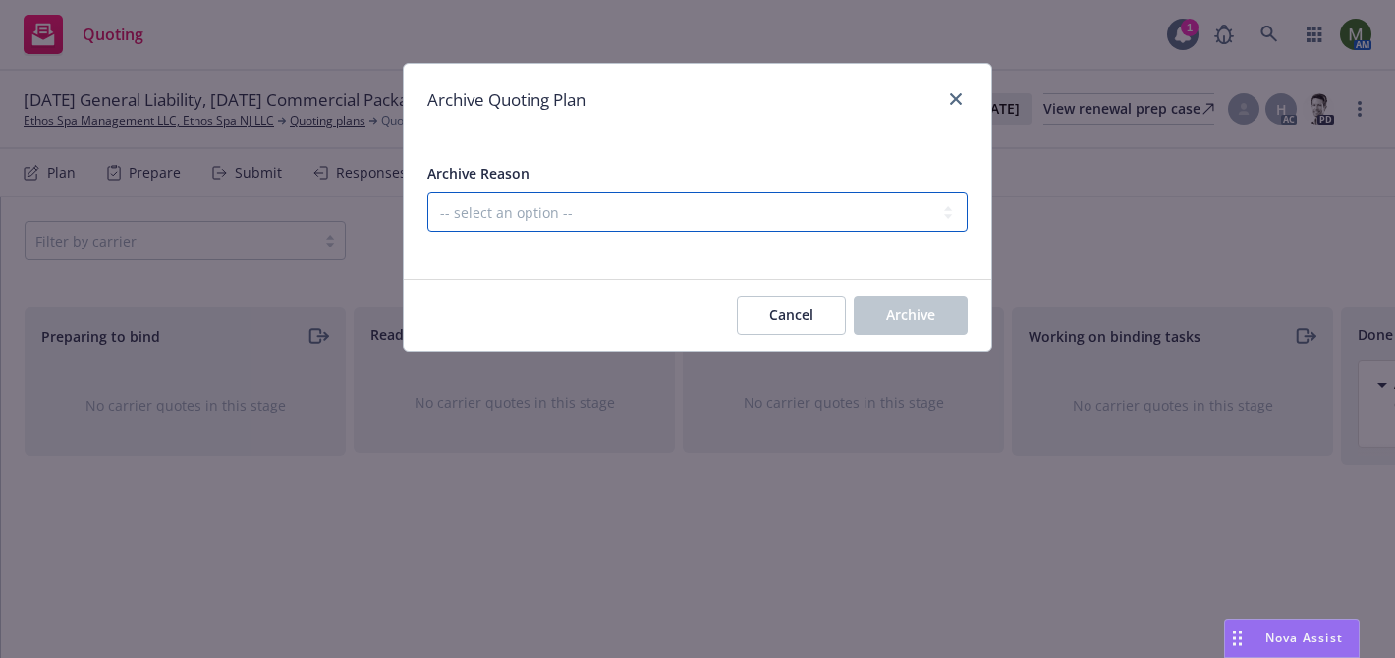
select select "ARCHIVED_RENEWAL_COMPLETED"
click at [427, 193] on select "-- select an option -- All policies in this renewal plan are auto-renewed Creat…" at bounding box center [697, 212] width 540 height 39
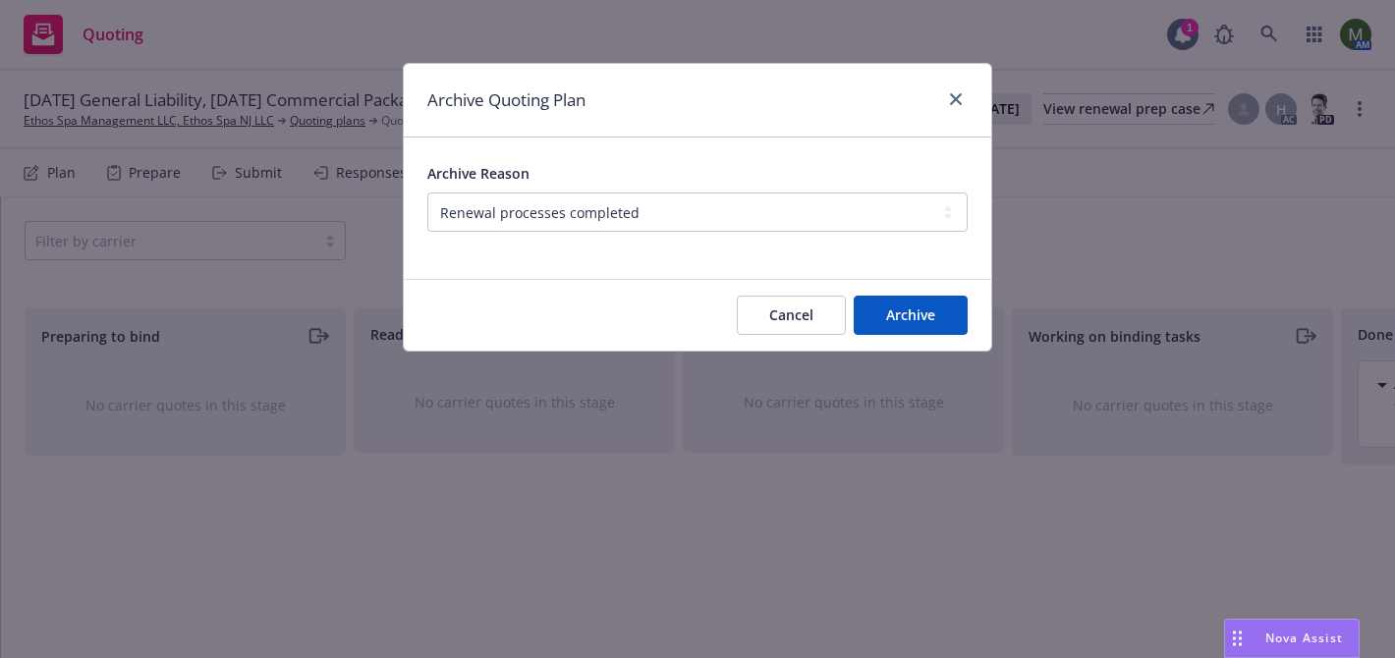
click at [912, 339] on div "Cancel Archive" at bounding box center [697, 315] width 587 height 71
click at [918, 320] on span "Archive" at bounding box center [910, 314] width 49 height 19
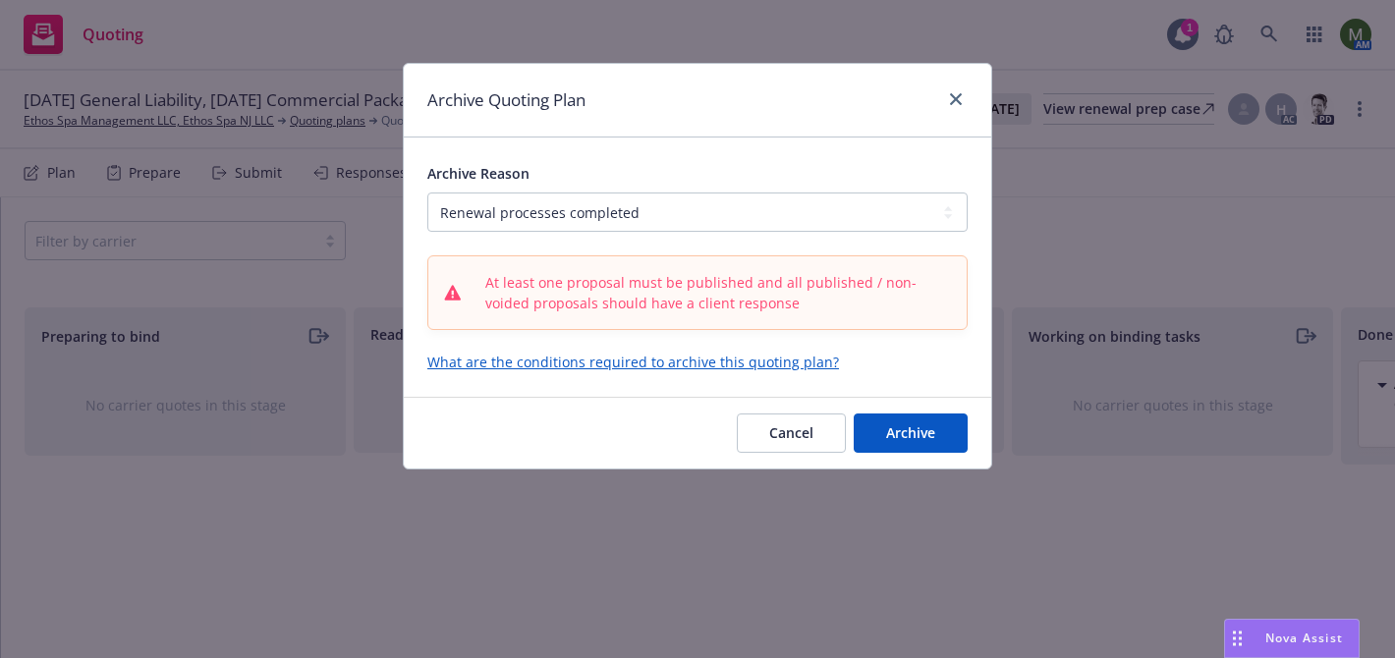
click at [950, 85] on div "Archive Quoting Plan" at bounding box center [697, 101] width 587 height 74
click at [951, 94] on icon "close" at bounding box center [956, 99] width 12 height 12
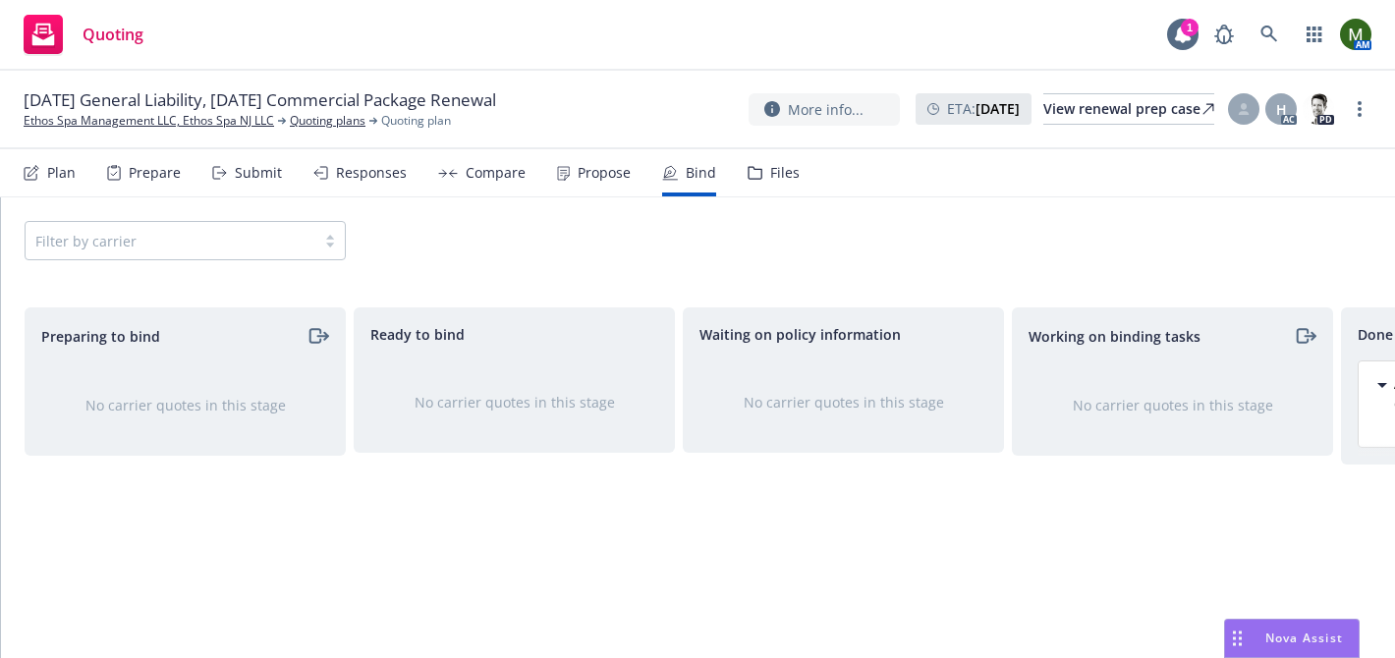
click at [578, 166] on div "Propose" at bounding box center [604, 173] width 53 height 16
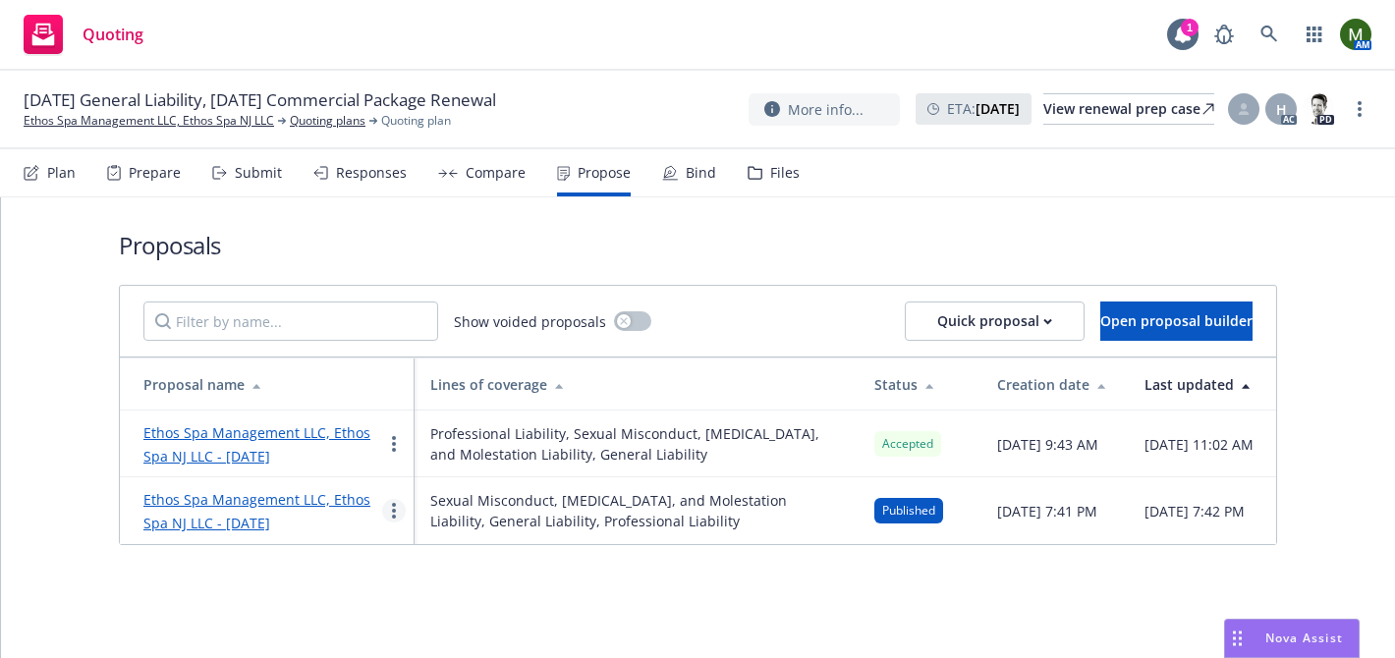
click at [394, 507] on circle "more" at bounding box center [394, 505] width 4 height 4
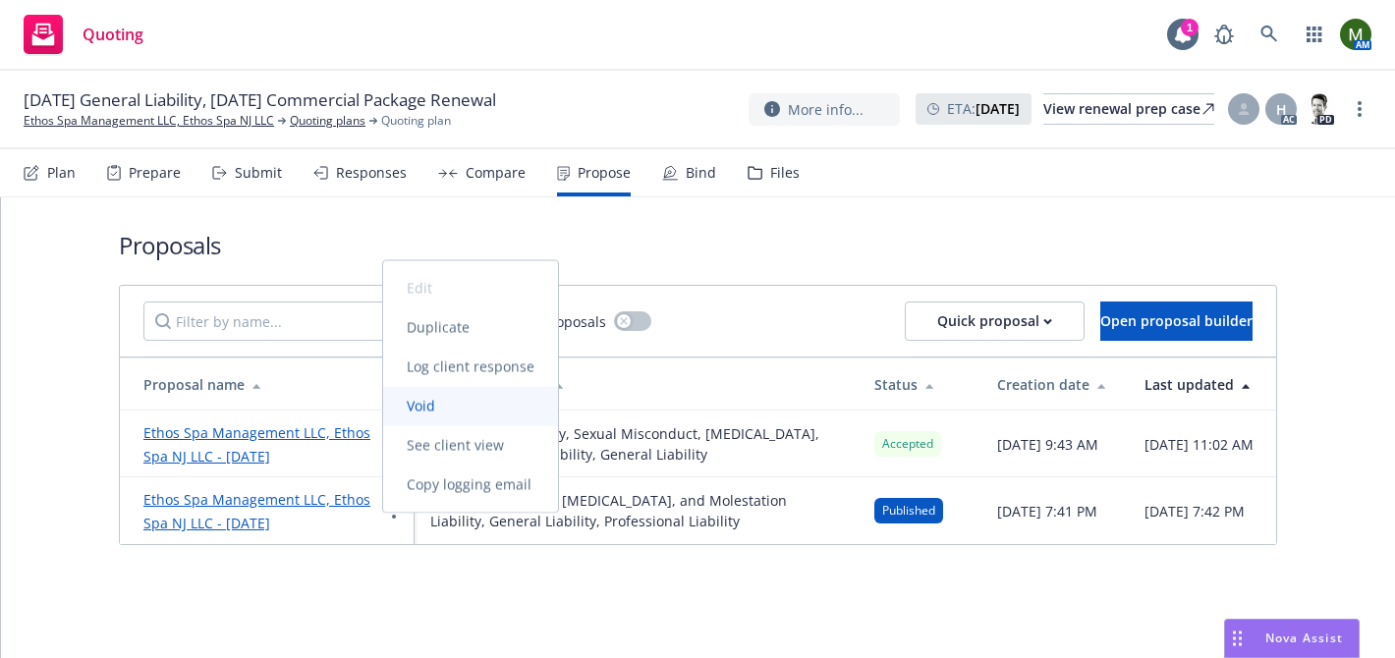
click at [401, 398] on span "Void" at bounding box center [421, 406] width 76 height 19
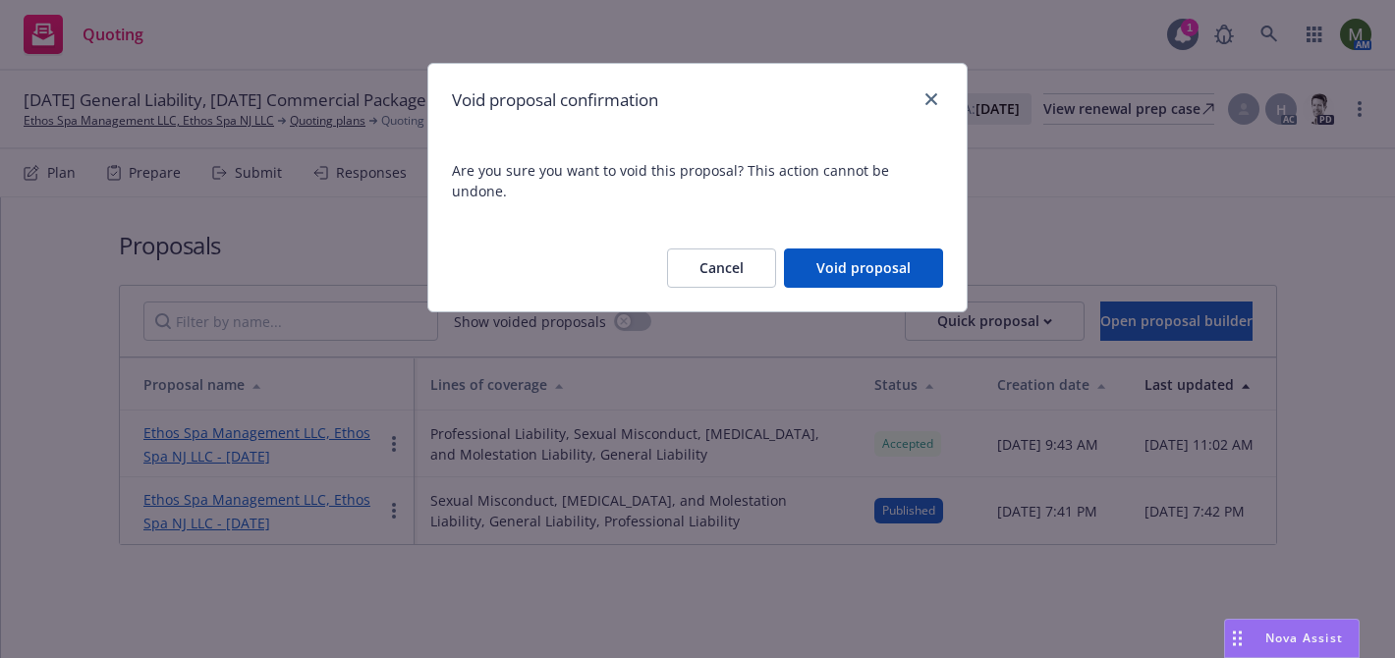
click at [879, 251] on button "Void proposal" at bounding box center [863, 267] width 159 height 39
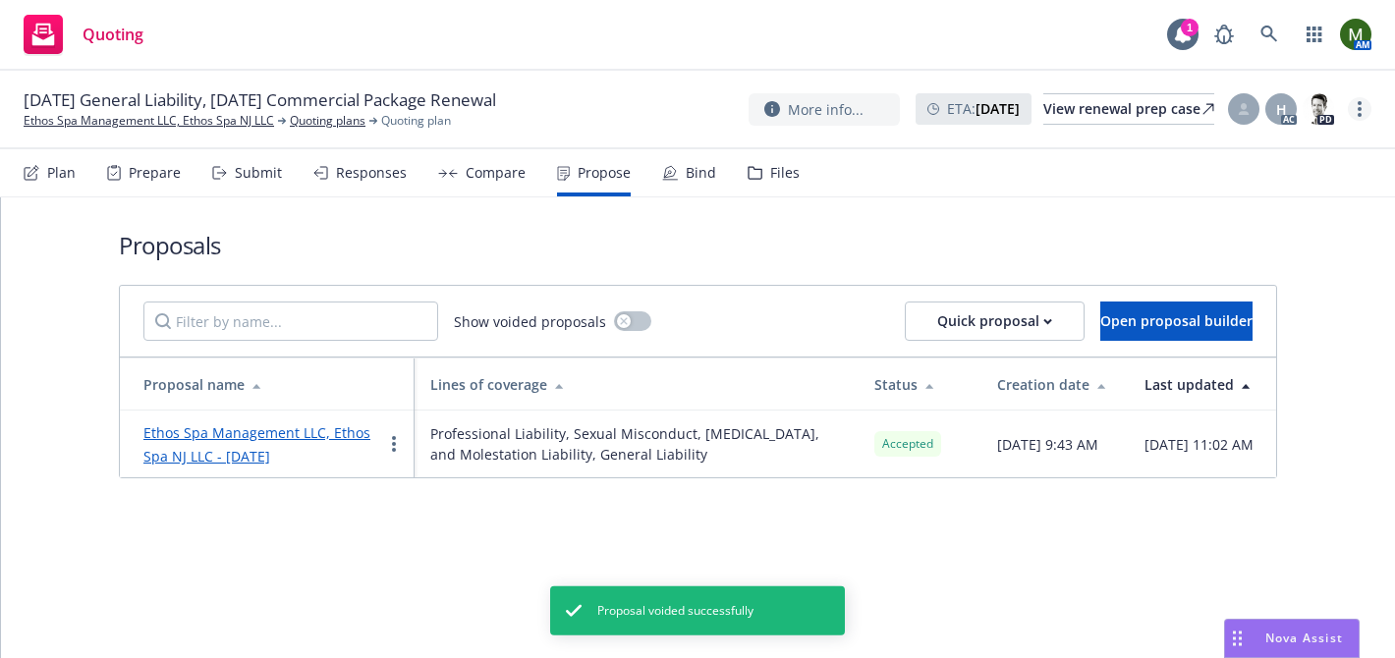
click at [1355, 118] on link "more" at bounding box center [1360, 109] width 24 height 24
click at [1203, 302] on link "Archive quoting plan" at bounding box center [1260, 306] width 219 height 39
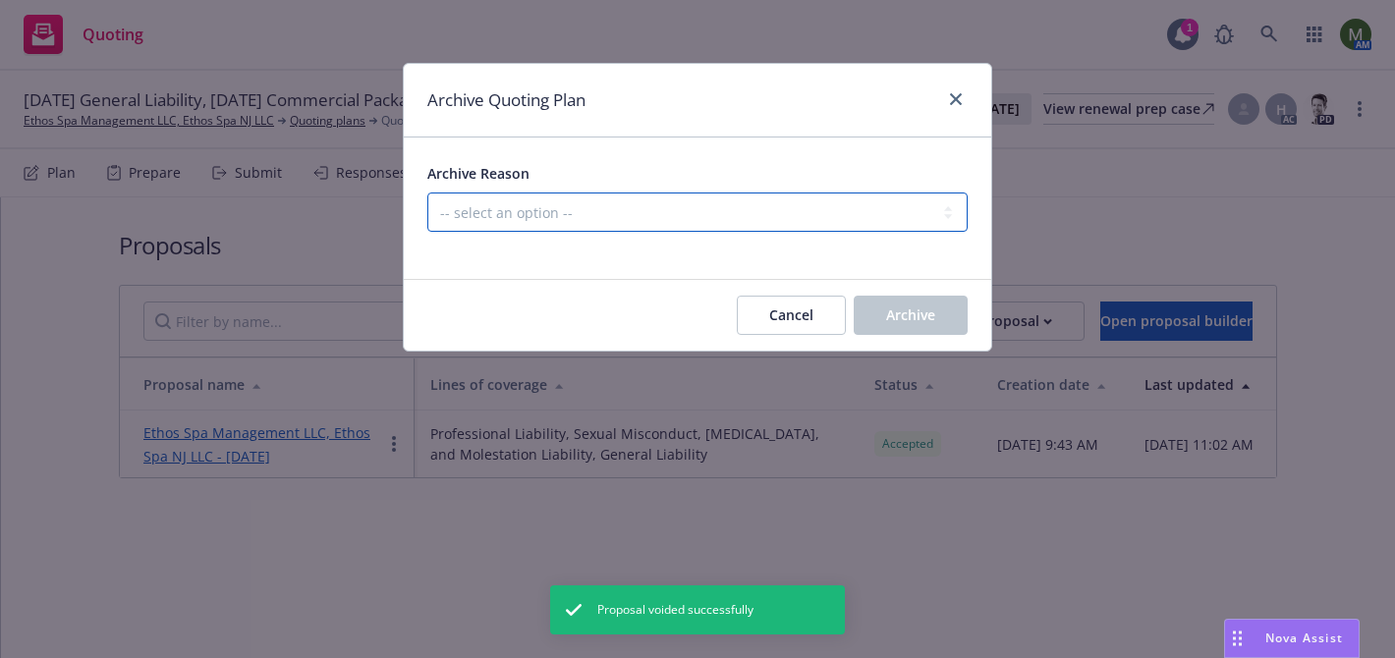
click at [776, 209] on select "-- select an option -- All policies in this renewal plan are auto-renewed Creat…" at bounding box center [697, 212] width 540 height 39
select select "ARCHIVED_RENEWAL_COMPLETED"
click at [427, 193] on select "-- select an option -- All policies in this renewal plan are auto-renewed Creat…" at bounding box center [697, 212] width 540 height 39
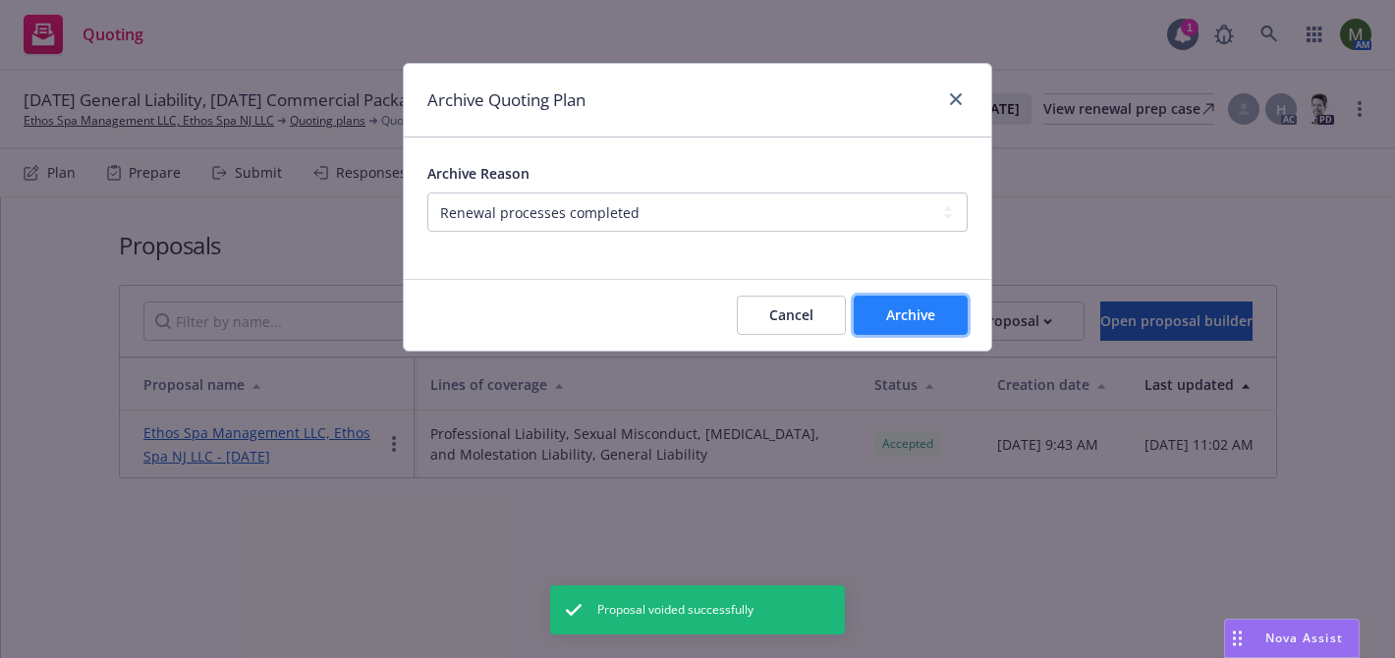
click at [909, 304] on button "Archive" at bounding box center [911, 315] width 114 height 39
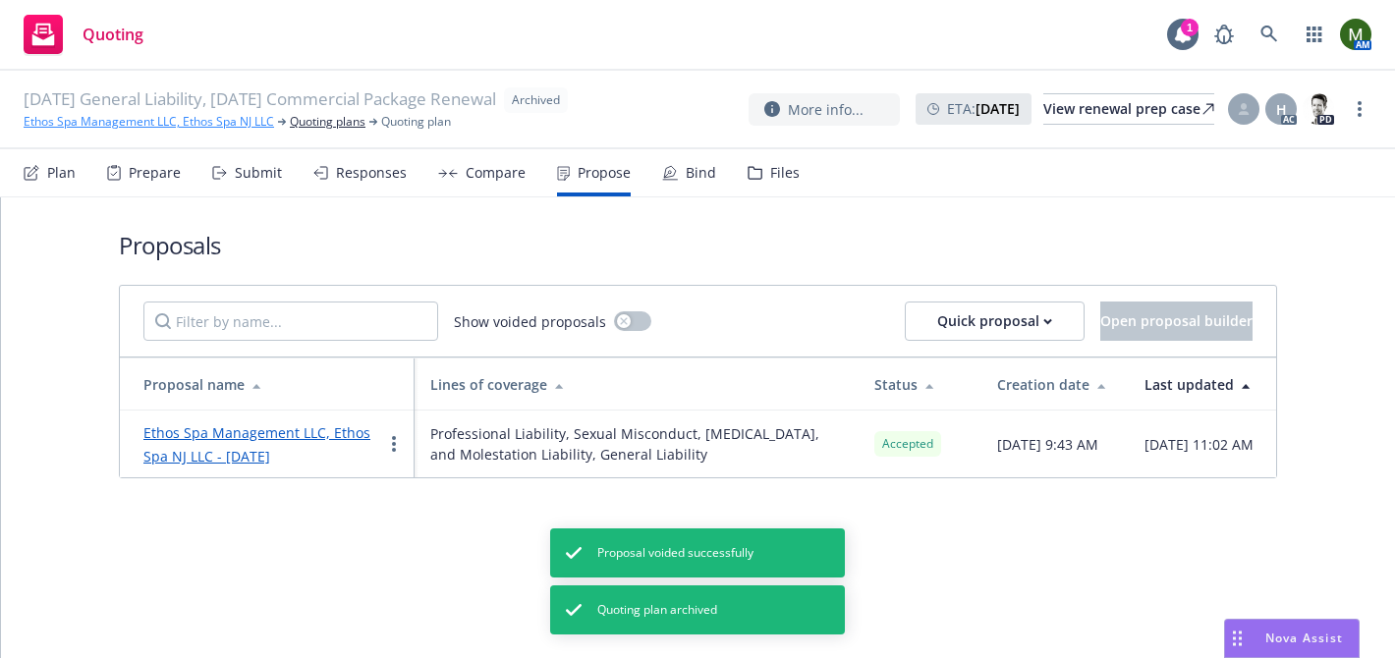
click at [201, 128] on link "Ethos Spa Management LLC, Ethos Spa NJ LLC" at bounding box center [149, 122] width 250 height 18
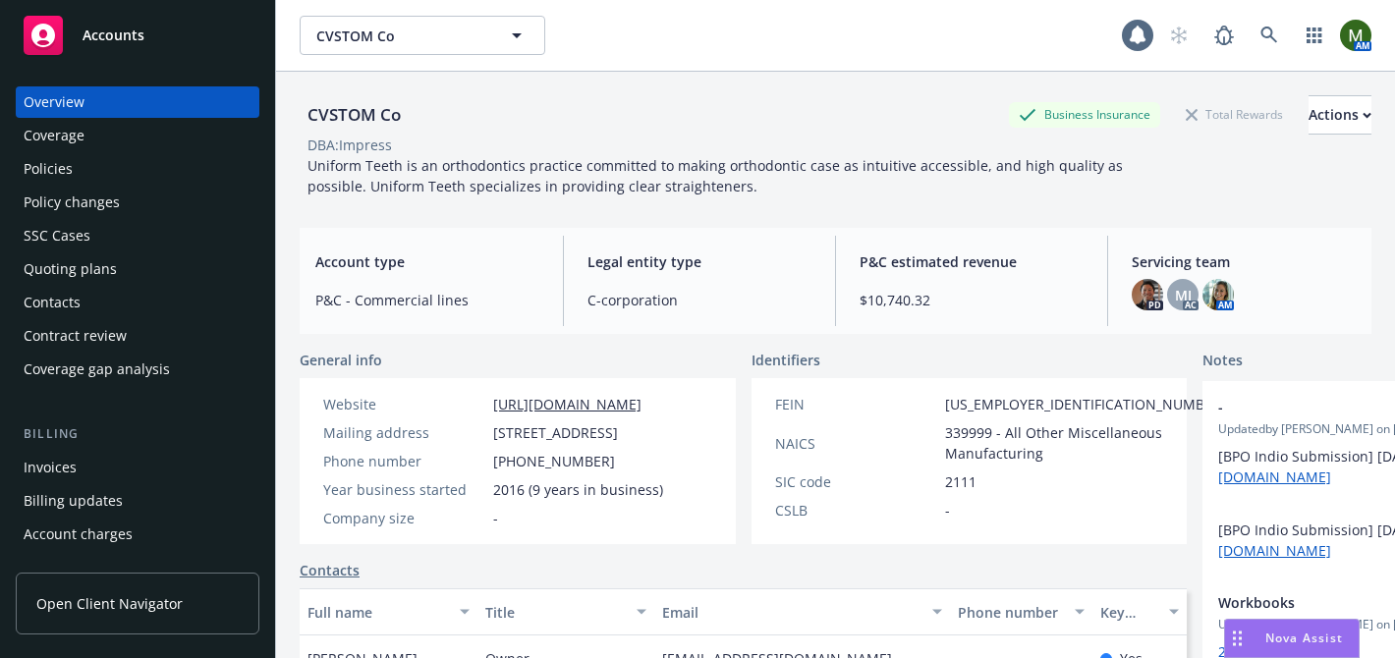
click at [82, 463] on div "Invoices" at bounding box center [138, 467] width 228 height 31
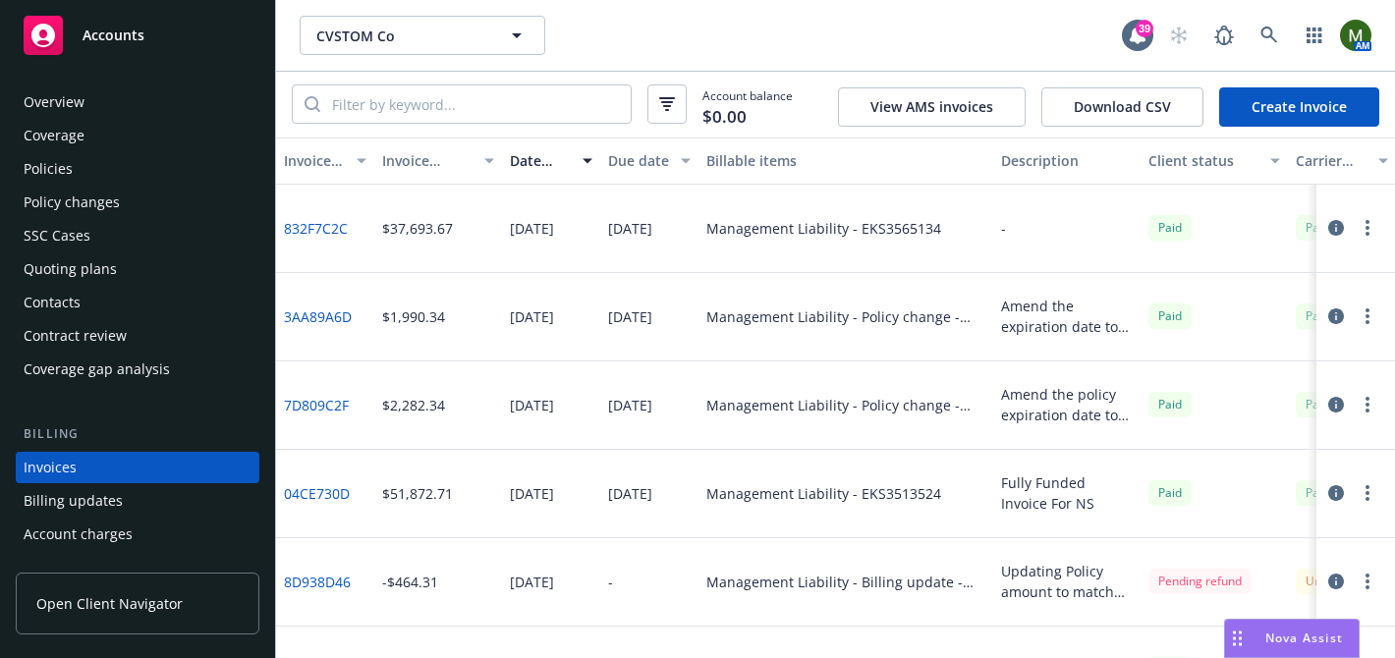
click at [100, 159] on div "Policies" at bounding box center [138, 168] width 228 height 31
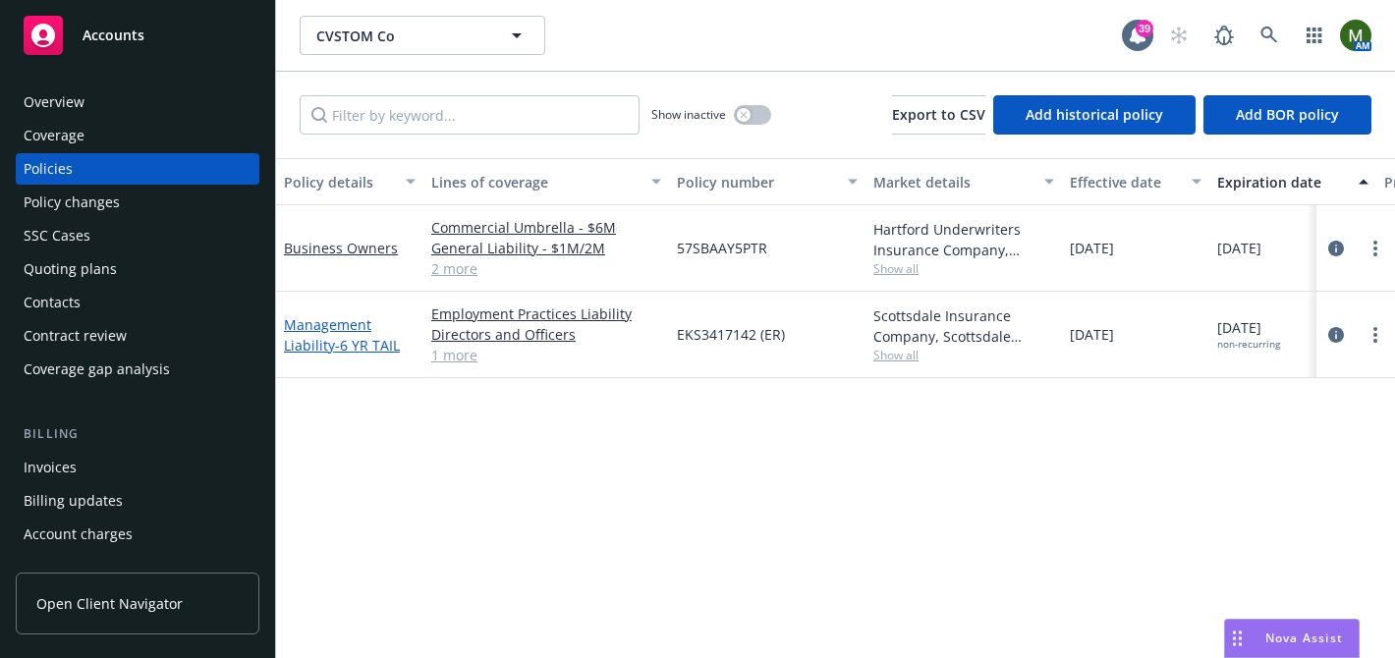
click at [360, 318] on link "Management Liability - 6 YR TAIL" at bounding box center [342, 334] width 116 height 39
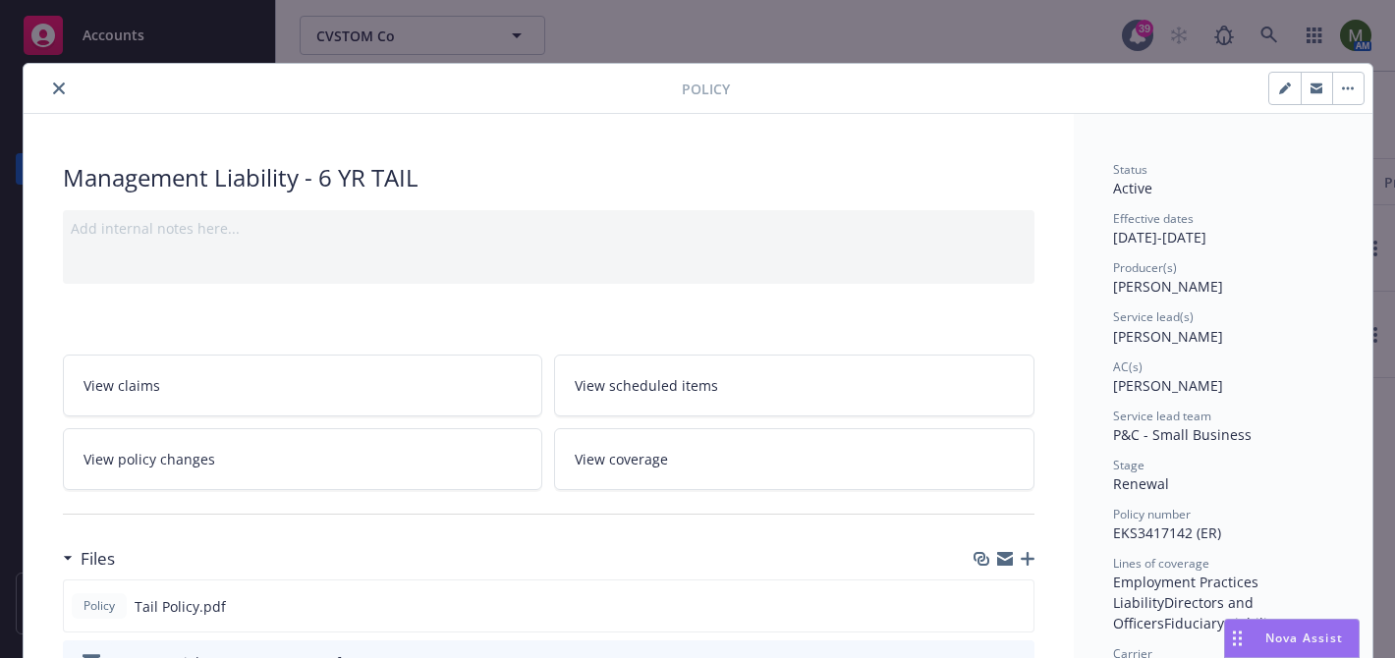
click at [58, 85] on icon "close" at bounding box center [59, 89] width 12 height 12
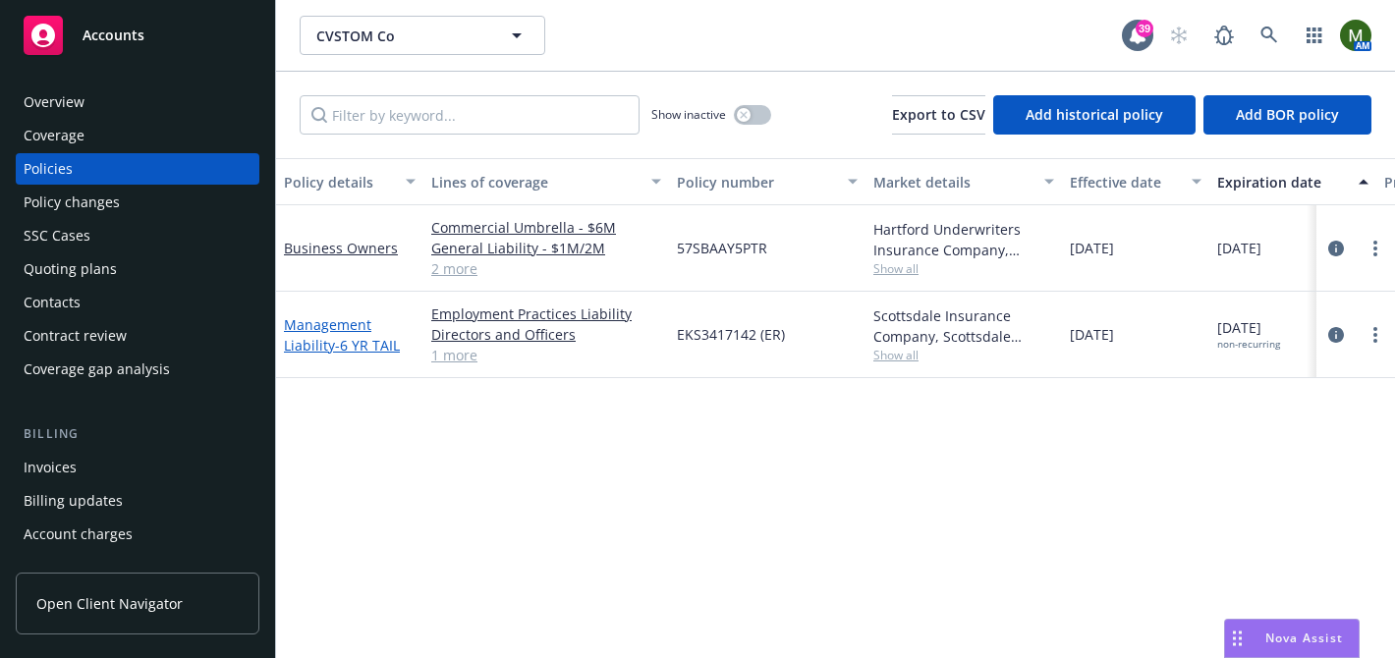
click at [348, 315] on link "Management Liability - 6 YR TAIL" at bounding box center [342, 334] width 116 height 39
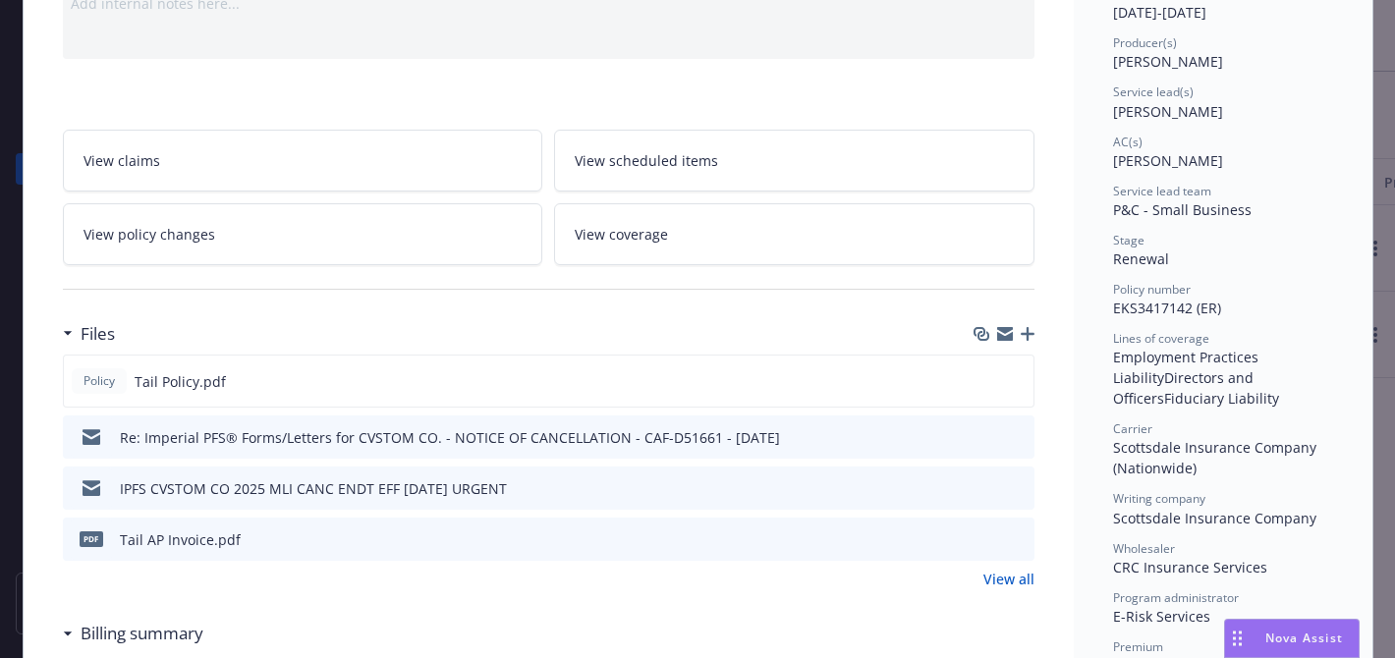
scroll to position [244, 0]
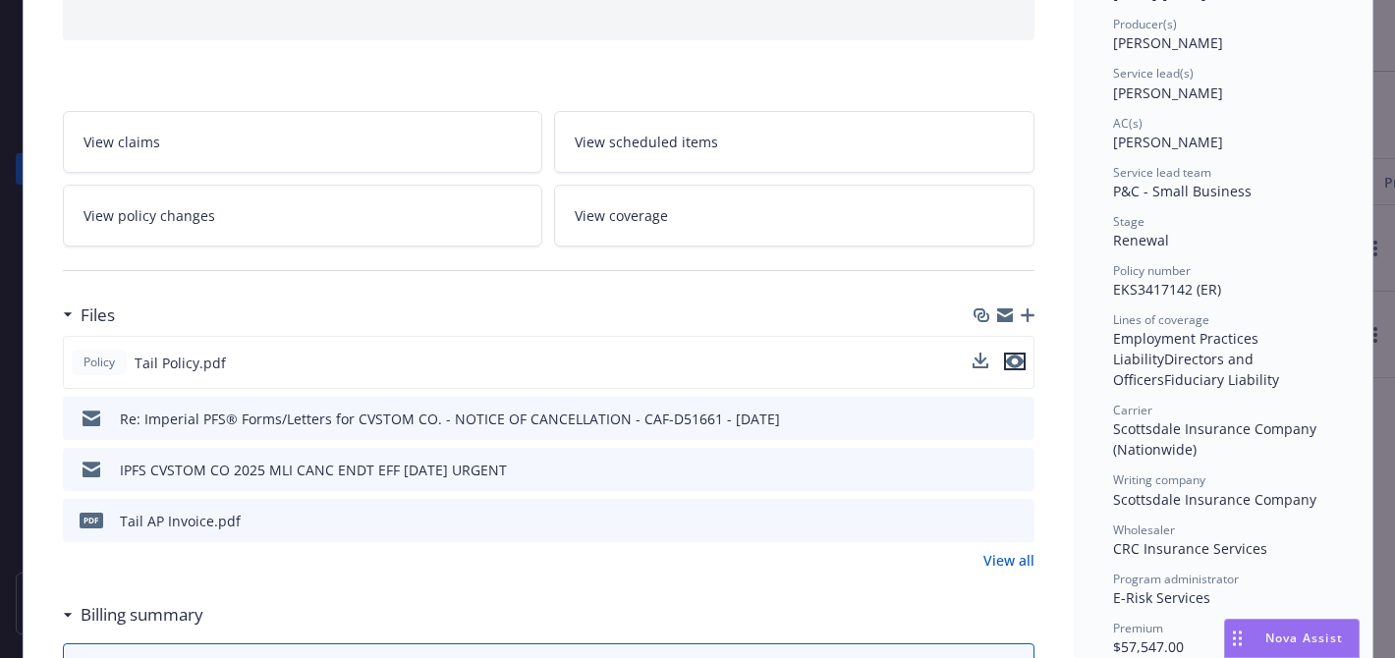
click at [1017, 358] on icon "preview file" at bounding box center [1015, 362] width 18 height 14
click at [1020, 522] on icon "preview file" at bounding box center [1016, 520] width 18 height 14
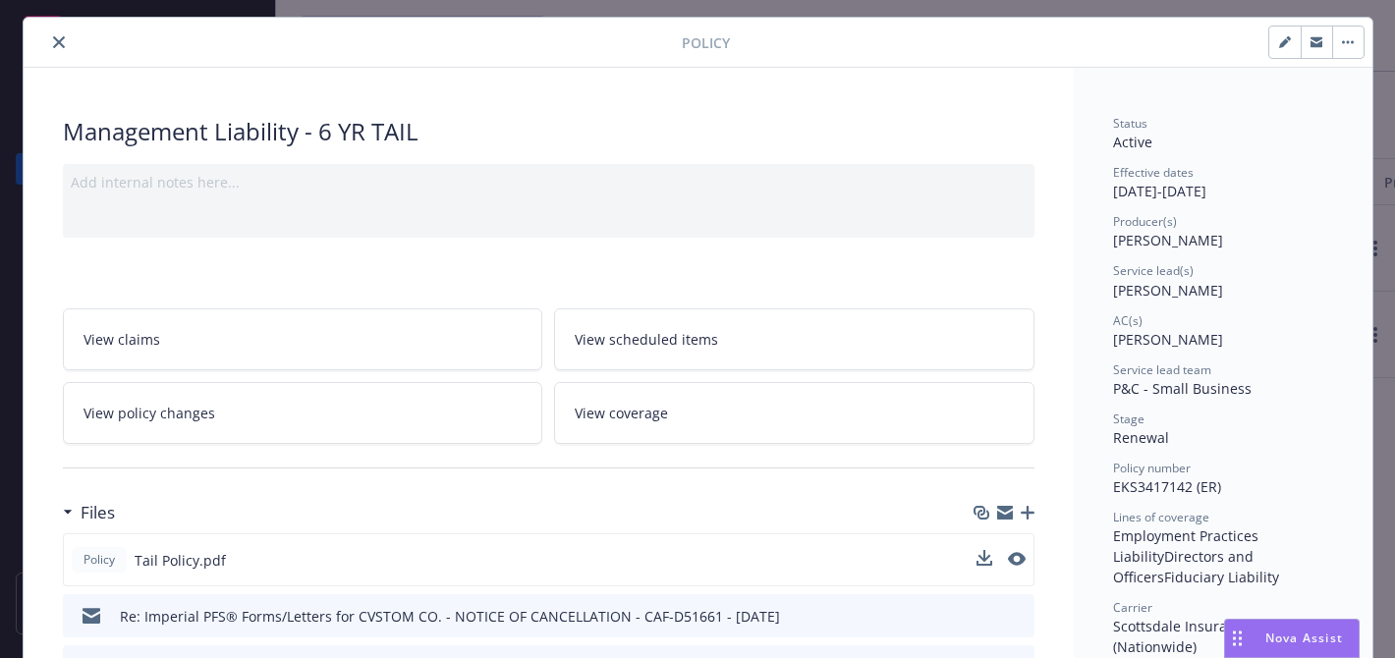
scroll to position [0, 0]
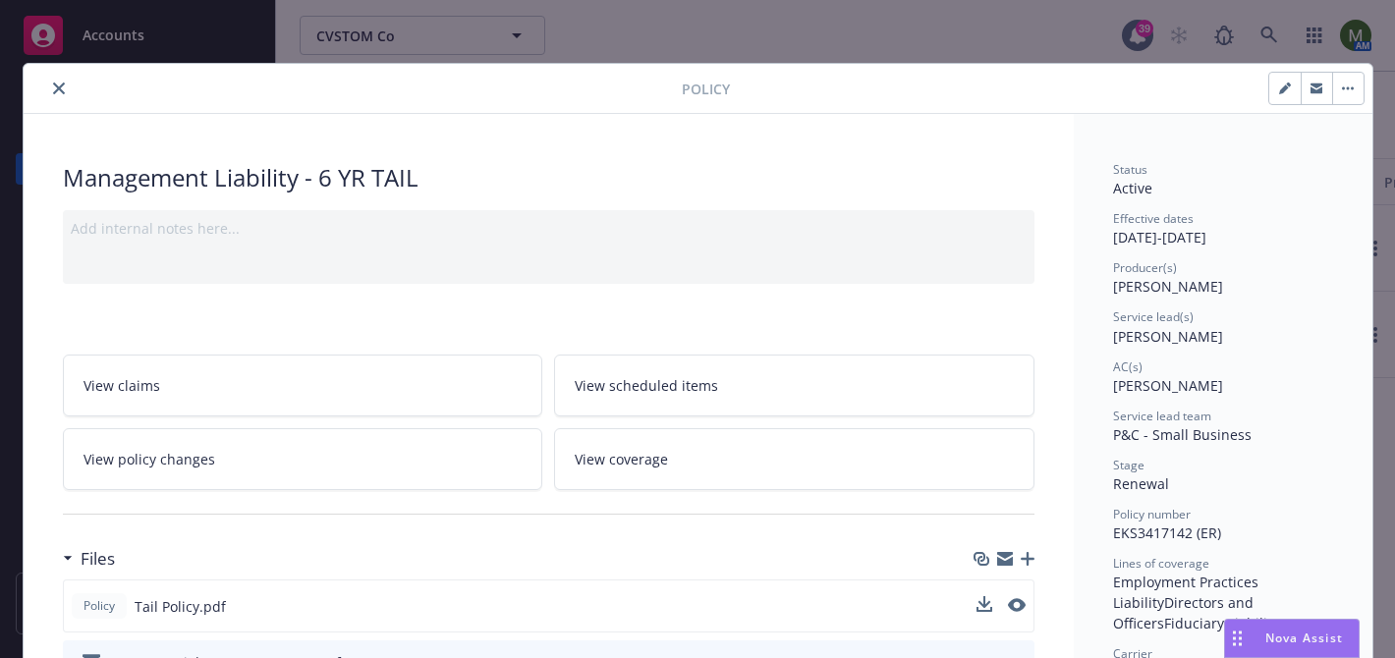
click at [65, 91] on button "close" at bounding box center [59, 89] width 24 height 24
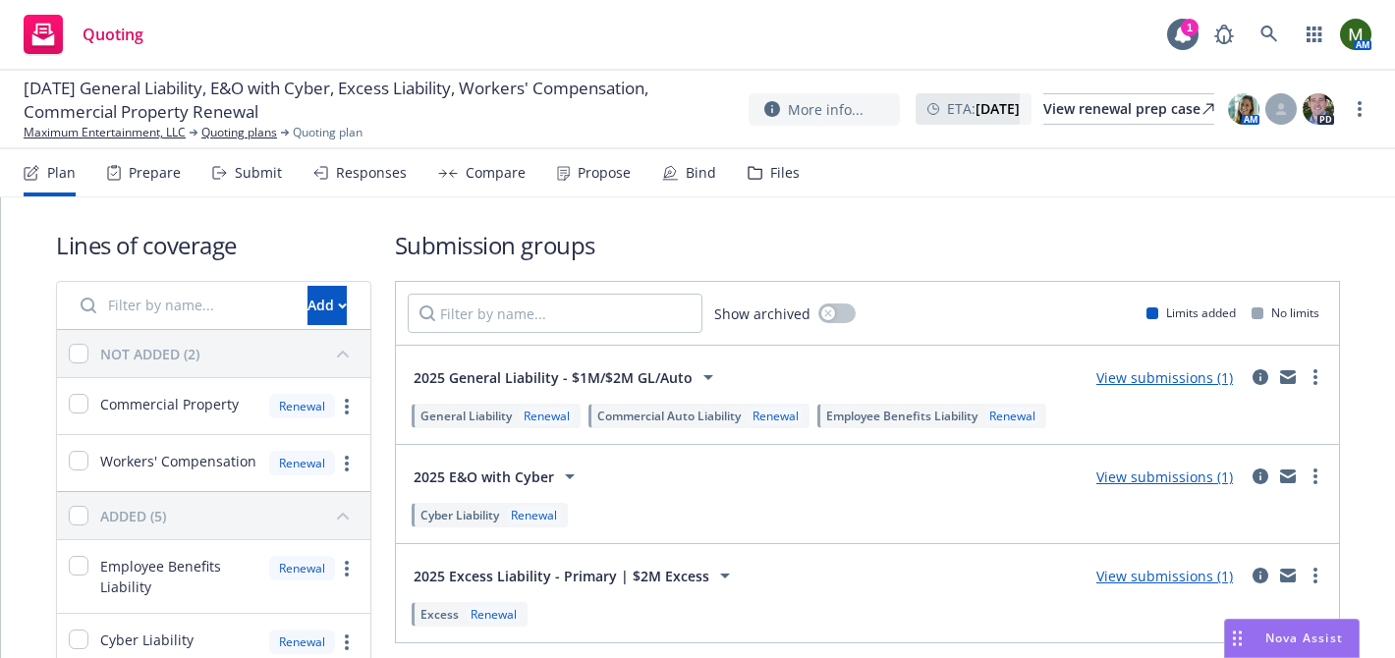
click at [786, 179] on div "Files" at bounding box center [784, 173] width 29 height 16
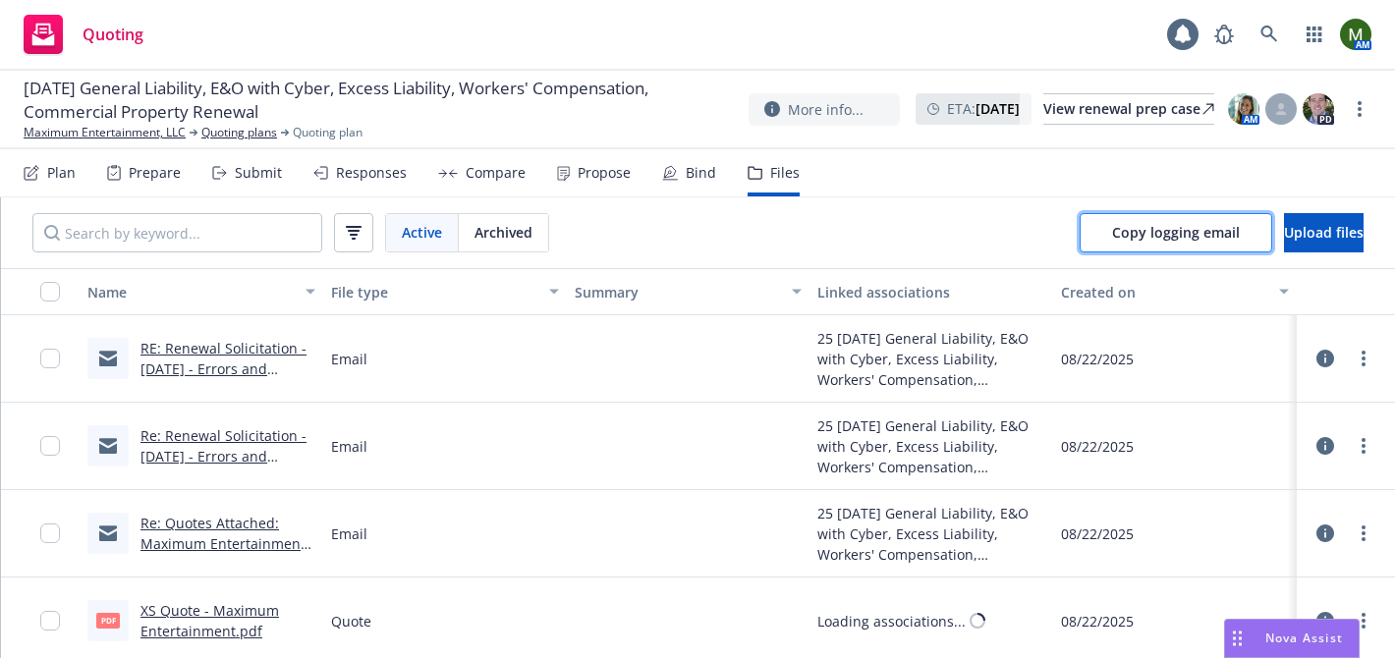
click at [1112, 231] on span "Copy logging email" at bounding box center [1176, 232] width 128 height 19
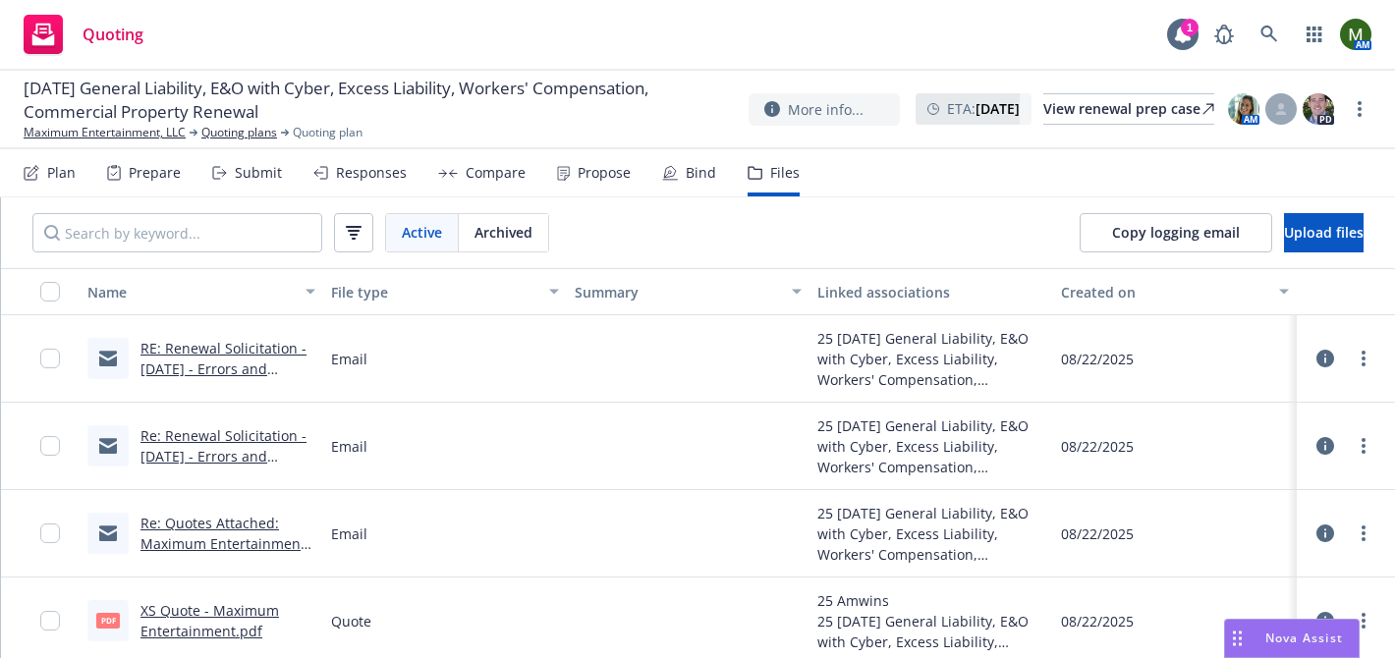
click at [587, 193] on div "Propose" at bounding box center [594, 172] width 74 height 47
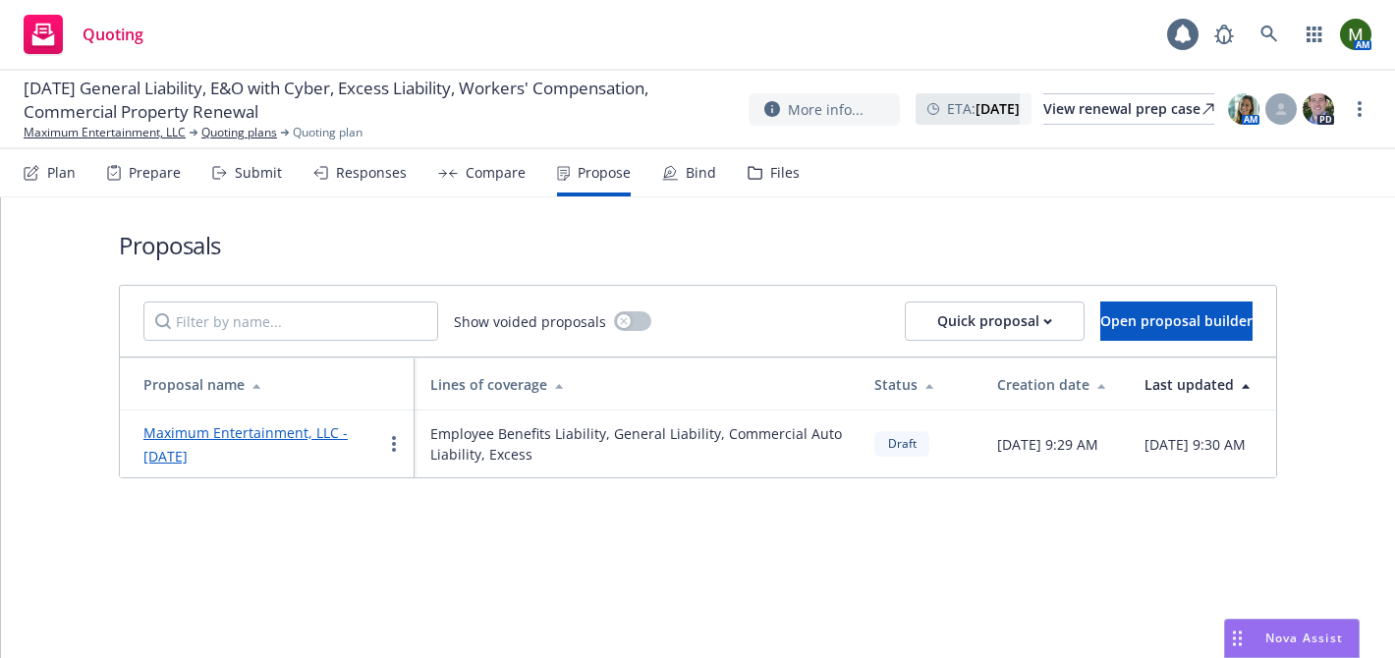
click at [383, 183] on div "Responses" at bounding box center [359, 172] width 93 height 47
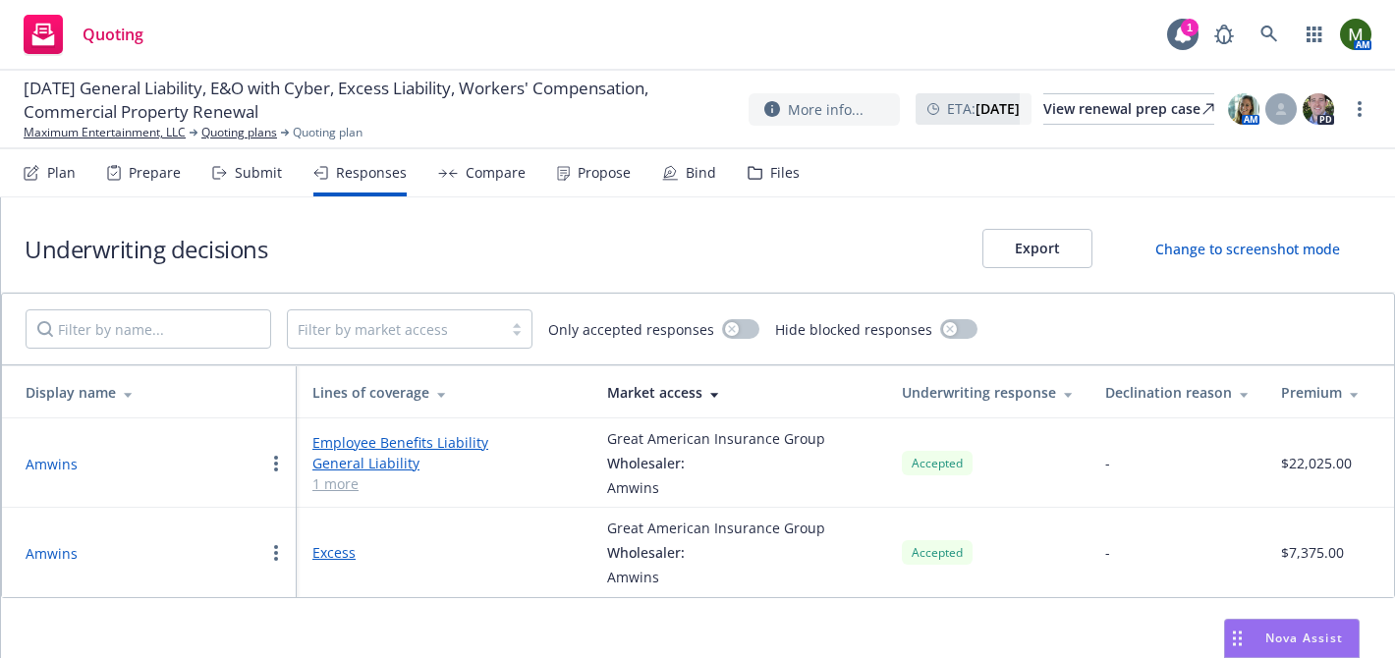
click at [254, 162] on div "Submit" at bounding box center [247, 172] width 70 height 47
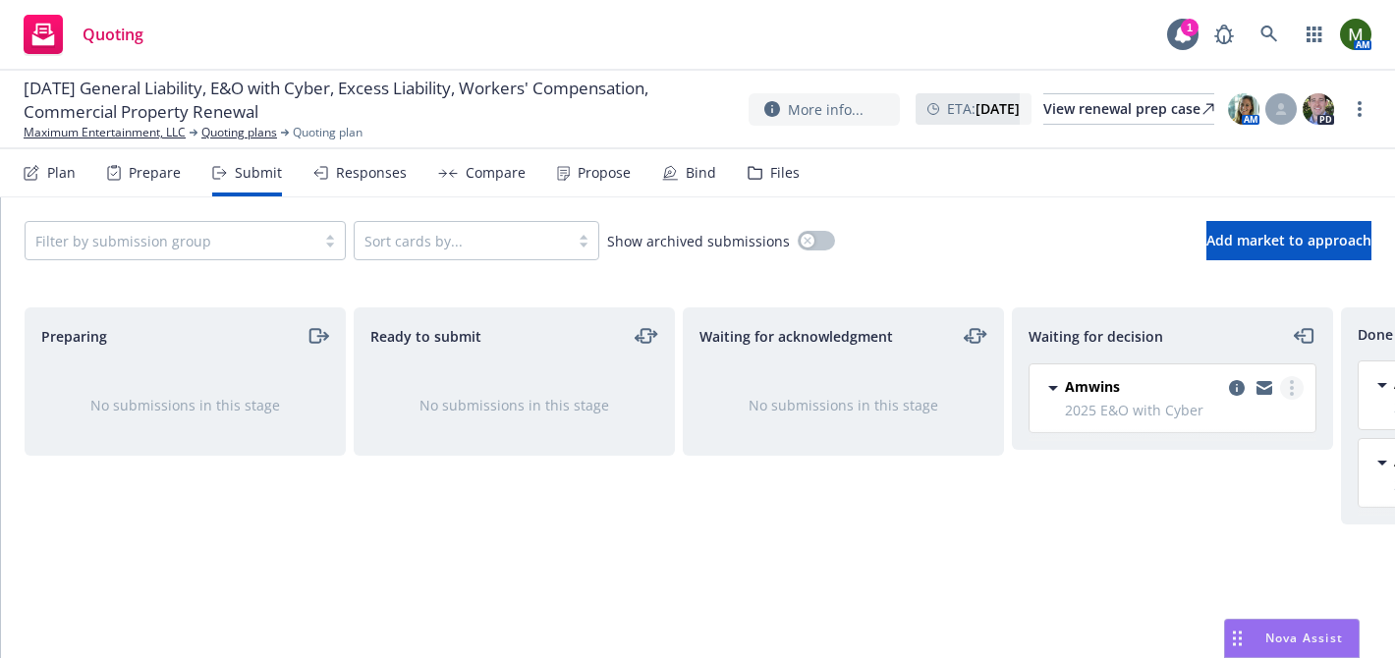
click at [1291, 387] on circle "more" at bounding box center [1292, 388] width 4 height 4
click at [1211, 508] on span "Add accepted decision" at bounding box center [1204, 506] width 196 height 19
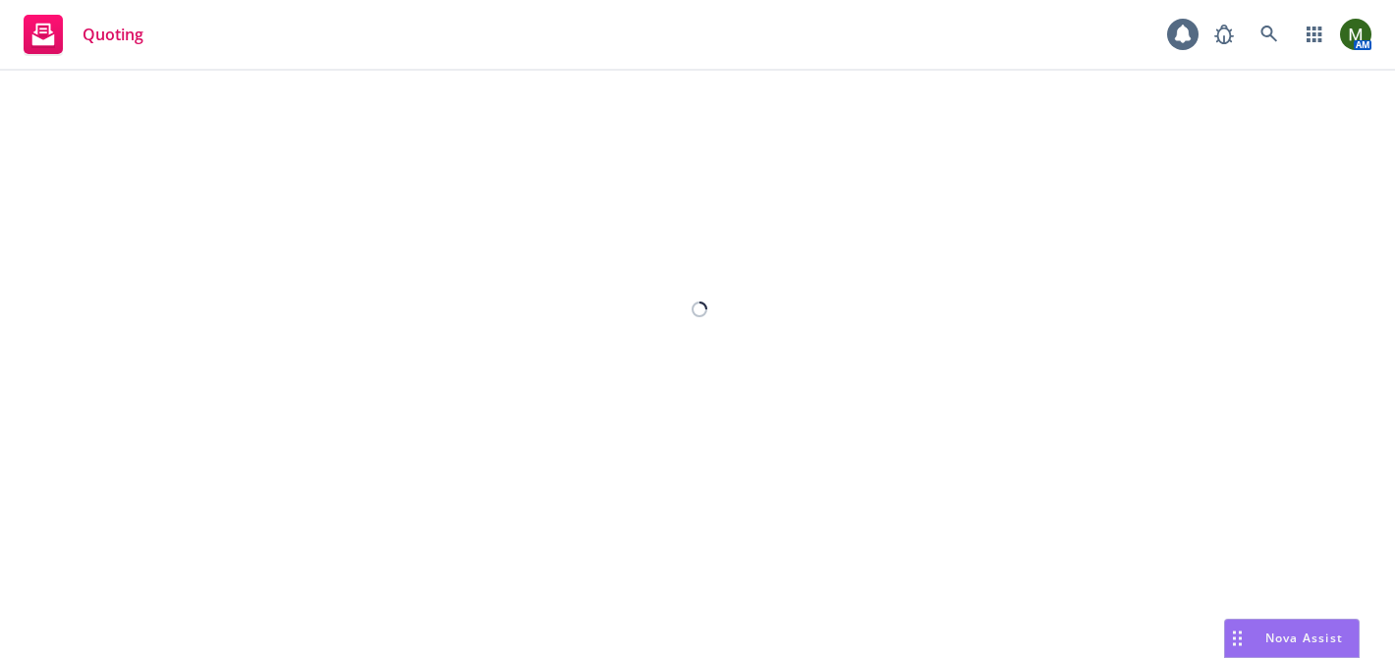
select select "12"
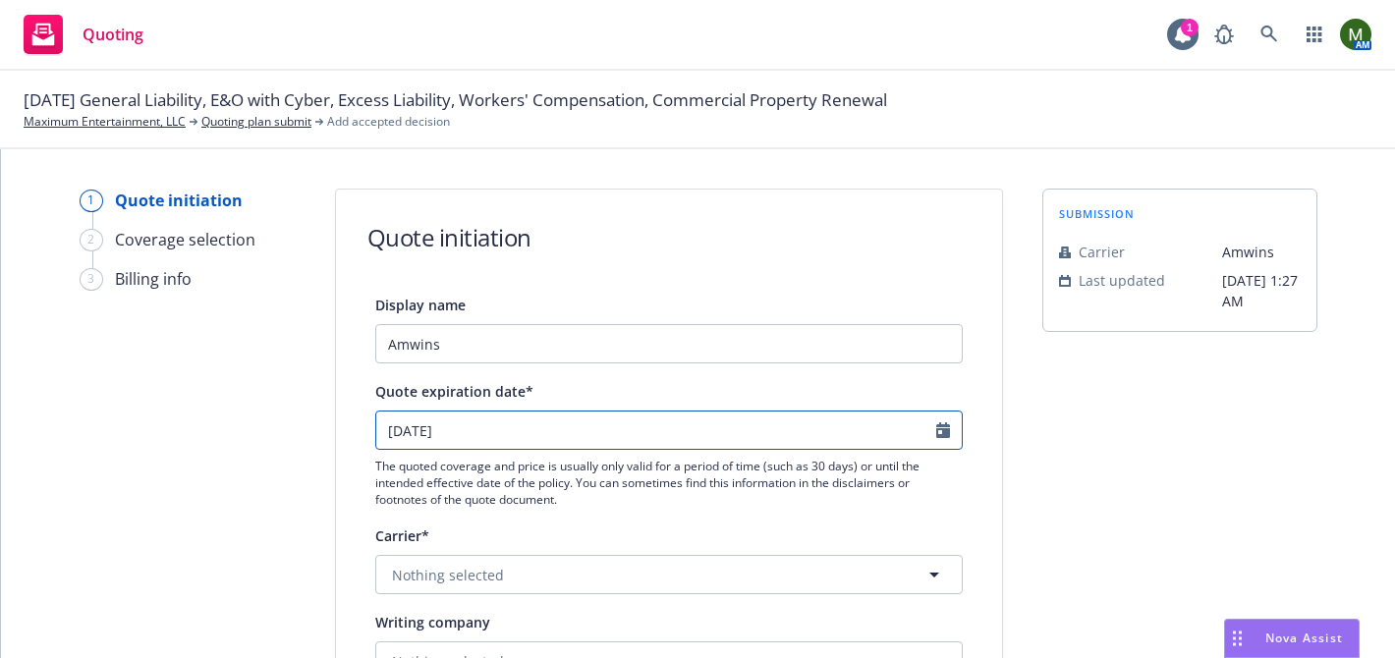
select select "9"
click at [536, 426] on input "[DATE]" at bounding box center [656, 430] width 560 height 37
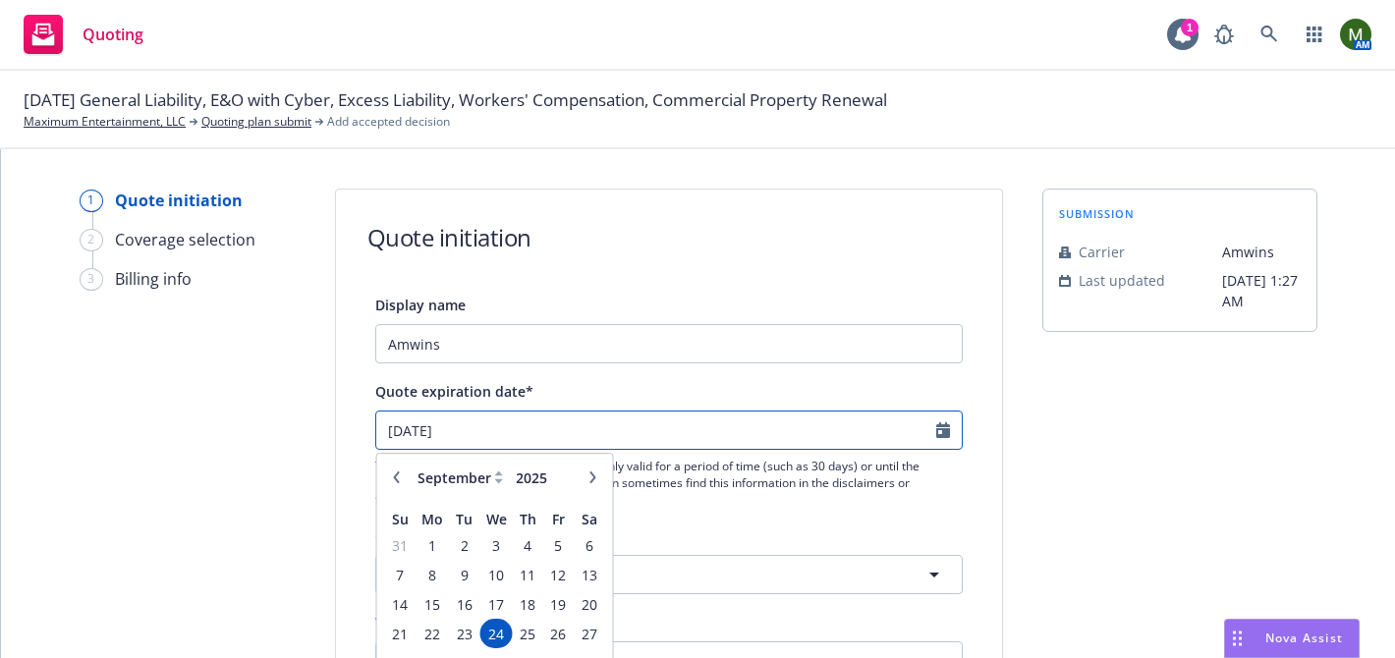
scroll to position [58, 0]
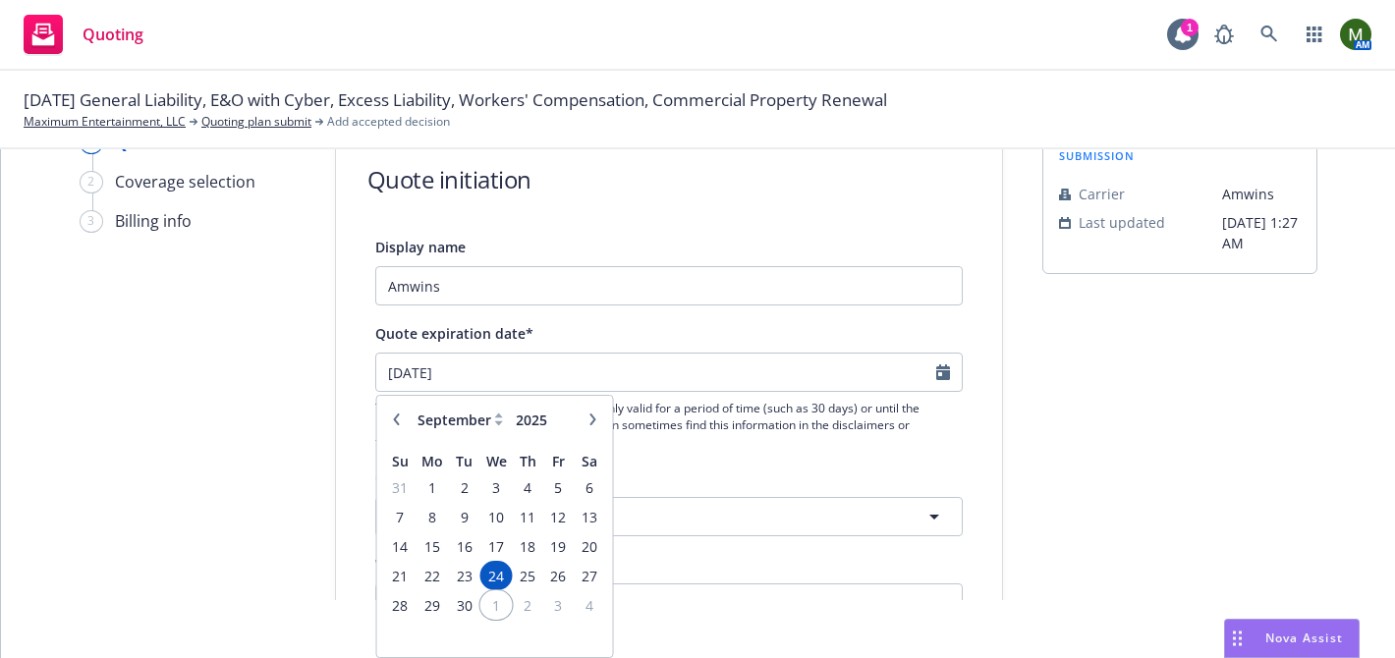
click at [496, 605] on span "1" at bounding box center [496, 605] width 28 height 25
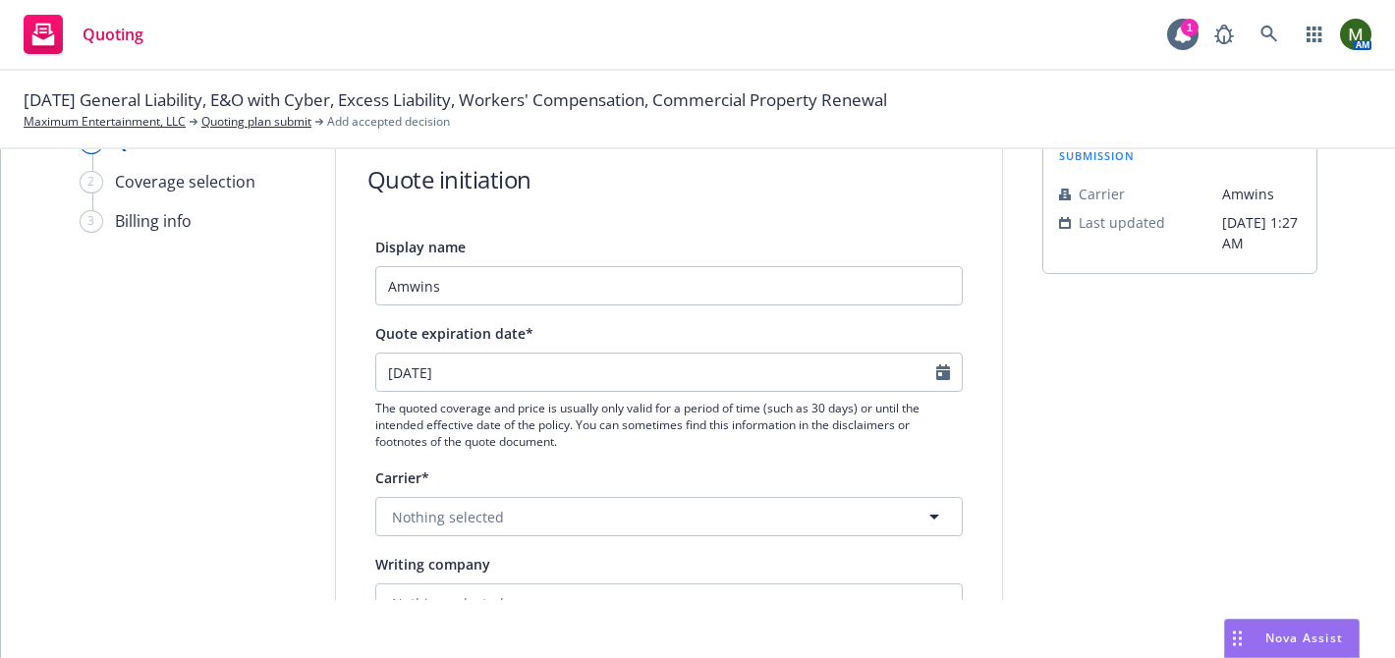
type input "[DATE]"
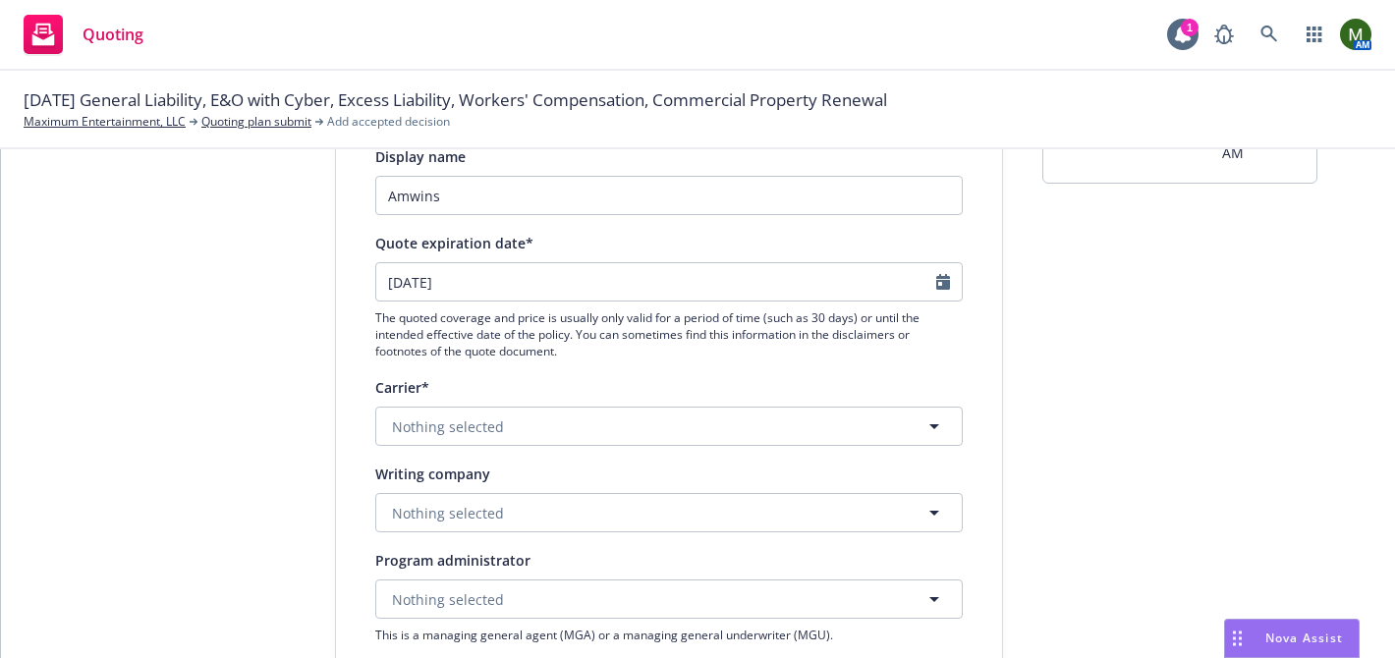
scroll to position [189, 0]
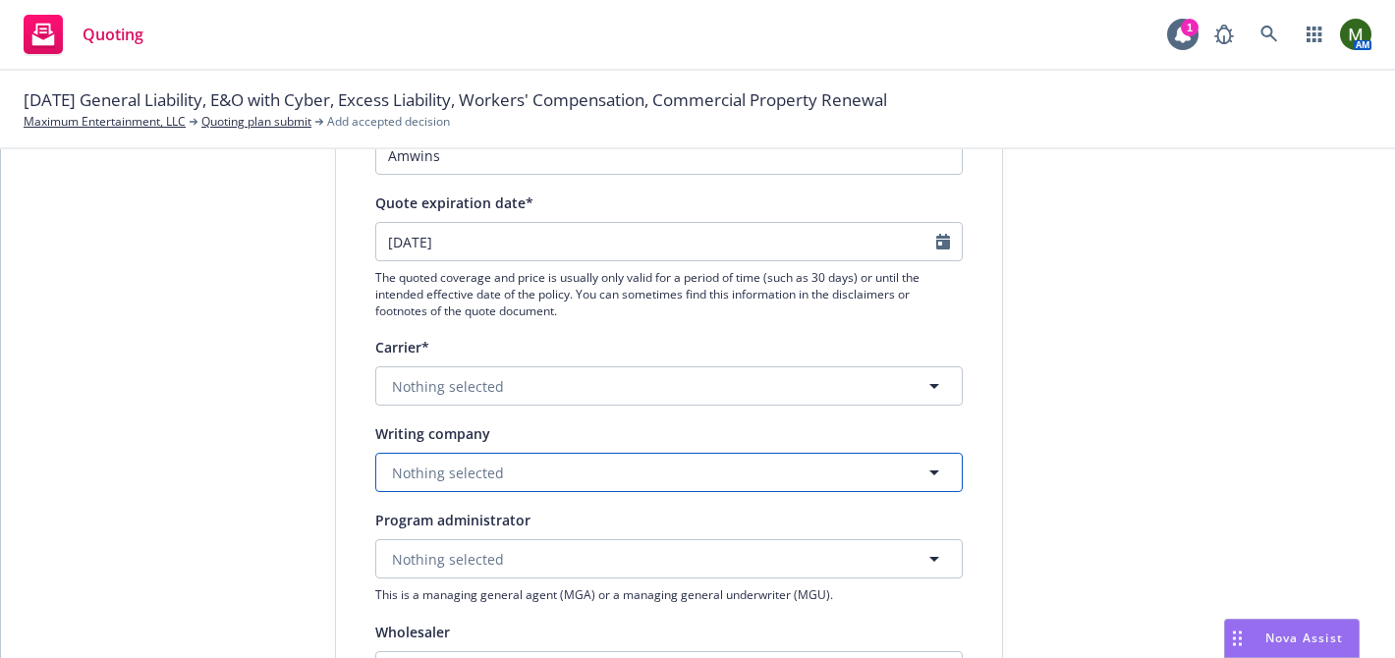
click at [520, 459] on button "Nothing selected" at bounding box center [668, 472] width 587 height 39
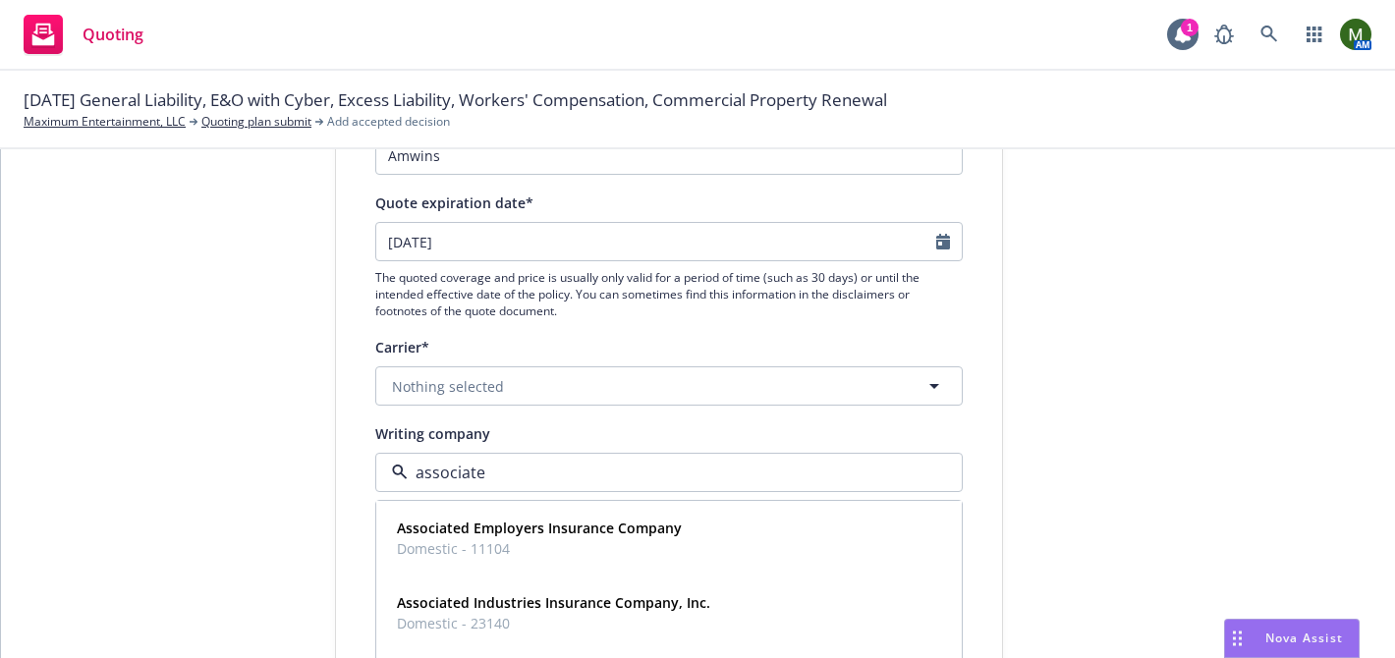
type input "associated"
click at [589, 596] on strong "Associated Industries Insurance Company, Inc." at bounding box center [553, 602] width 313 height 19
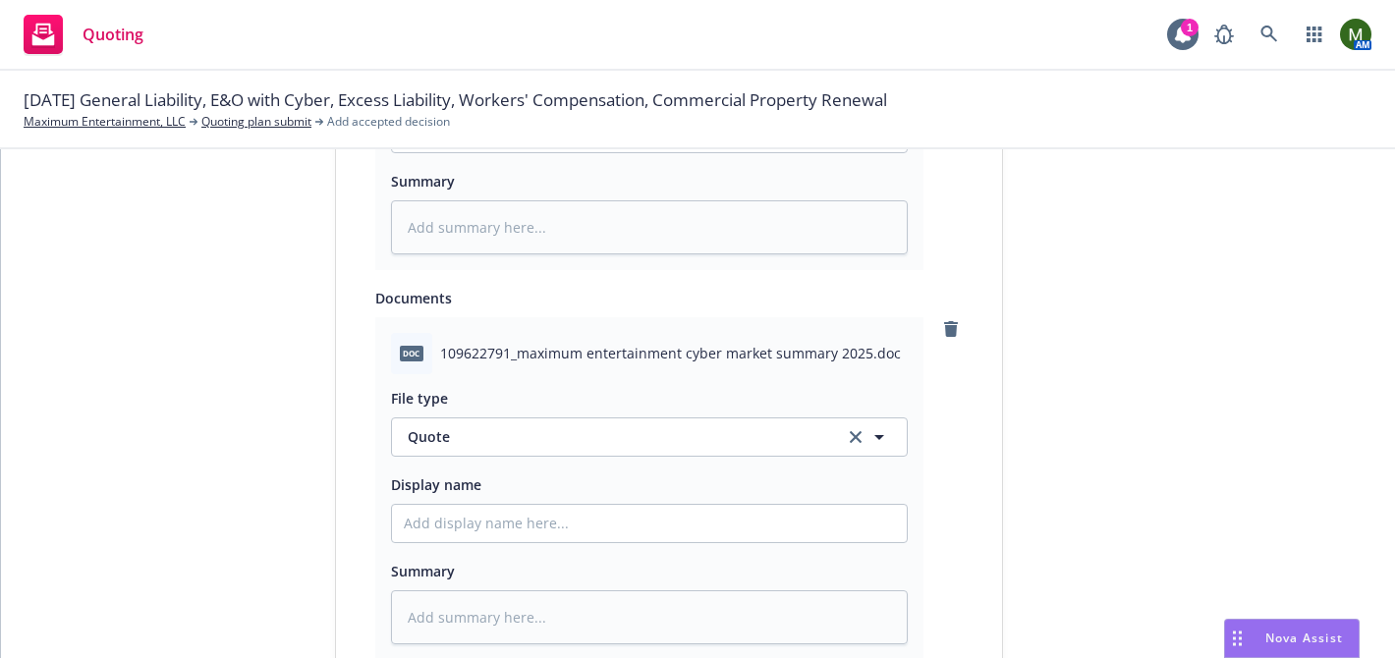
scroll to position [1526, 0]
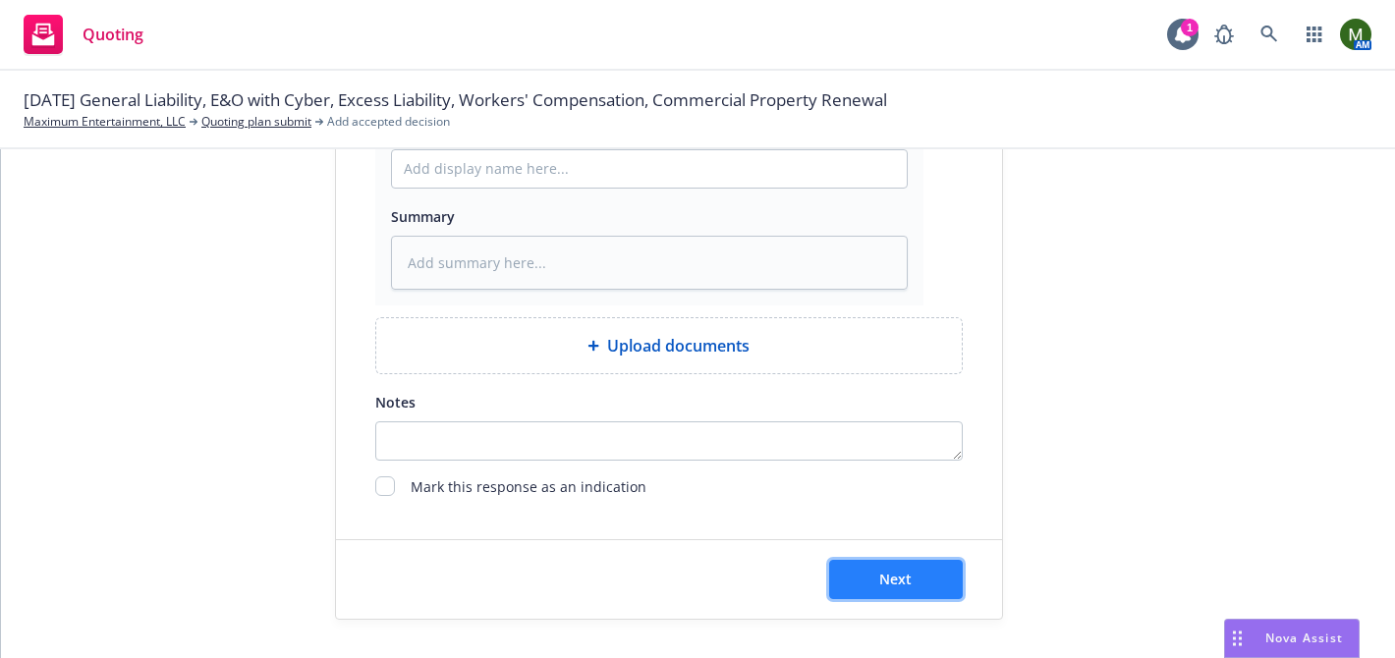
click at [899, 573] on span "Next" at bounding box center [895, 579] width 32 height 19
type textarea "x"
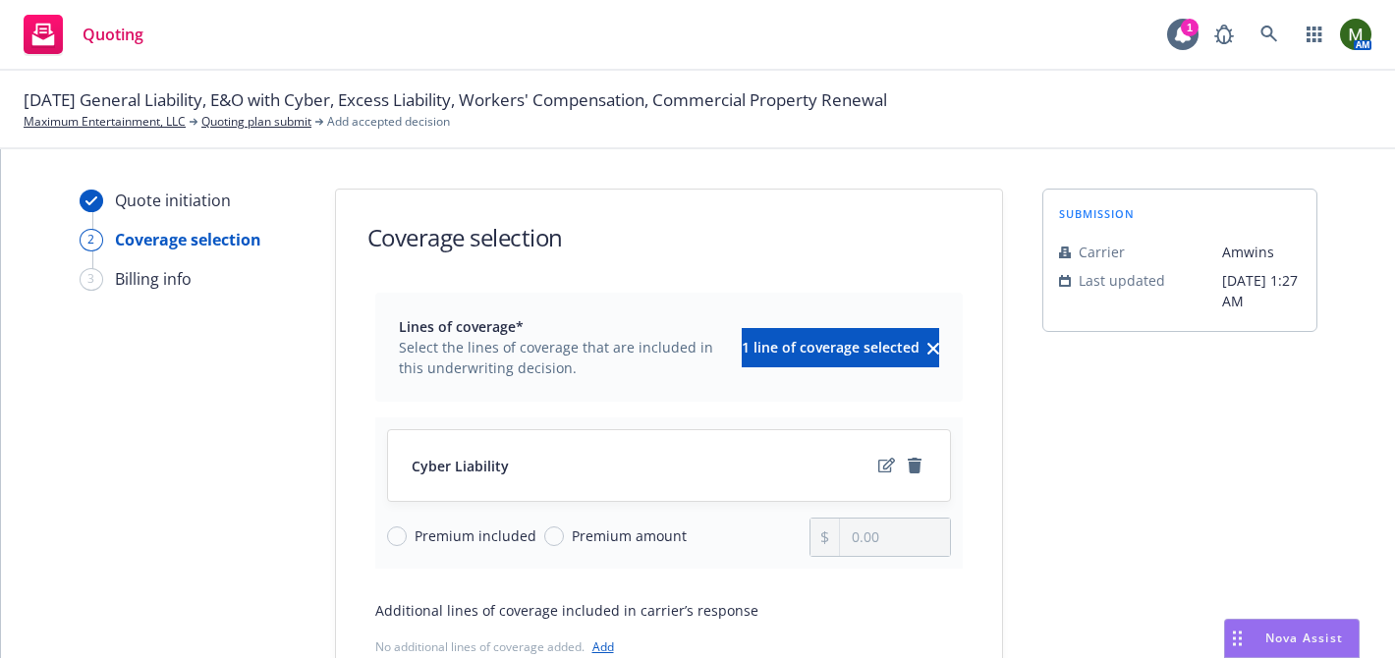
scroll to position [230, 0]
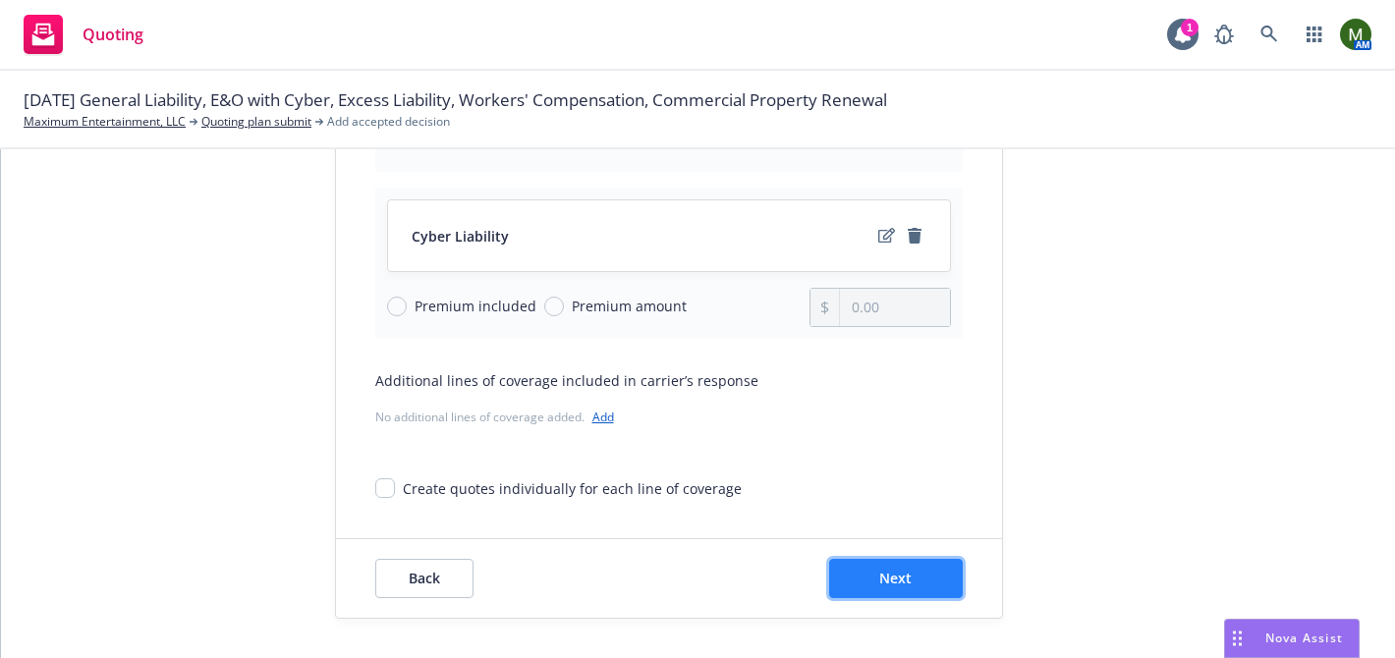
click at [936, 563] on button "Next" at bounding box center [896, 578] width 134 height 39
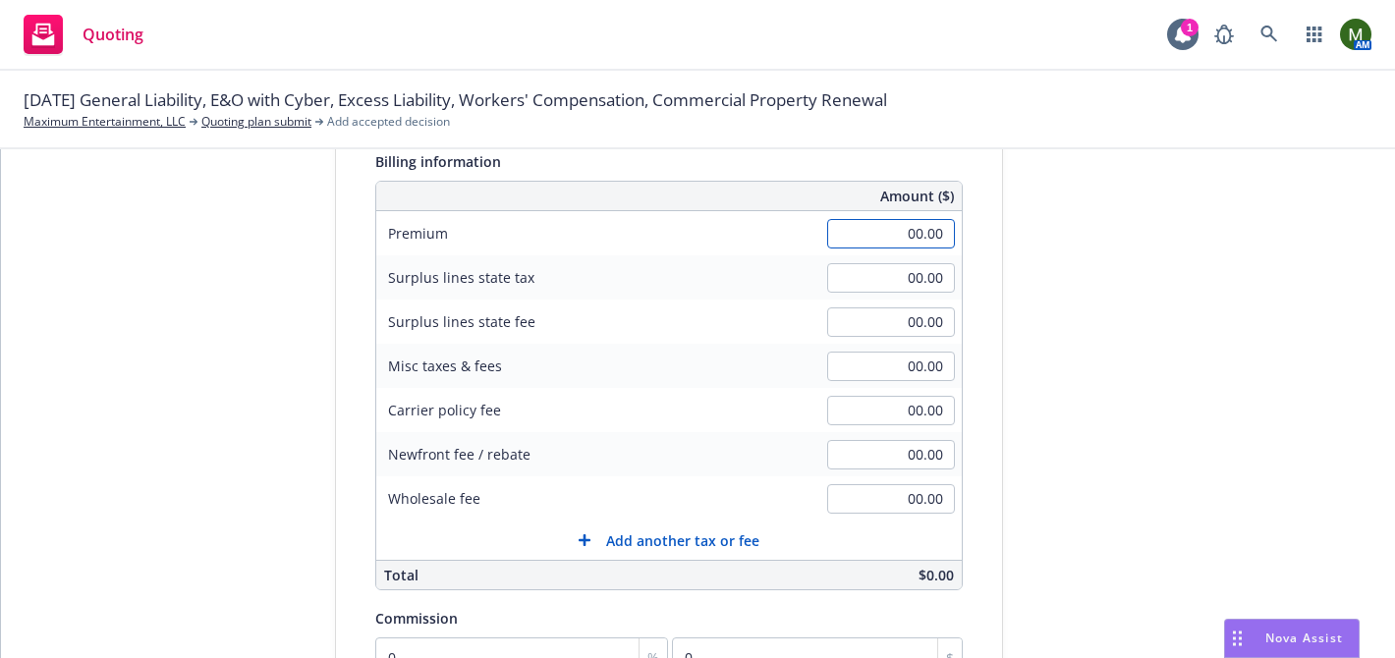
click at [935, 235] on input "00.00" at bounding box center [891, 233] width 128 height 29
type input "60,705.00"
click at [1092, 322] on div "submission Carrier [PERSON_NAME] Last updated [DATE] 1:27 AM" at bounding box center [1179, 461] width 275 height 1005
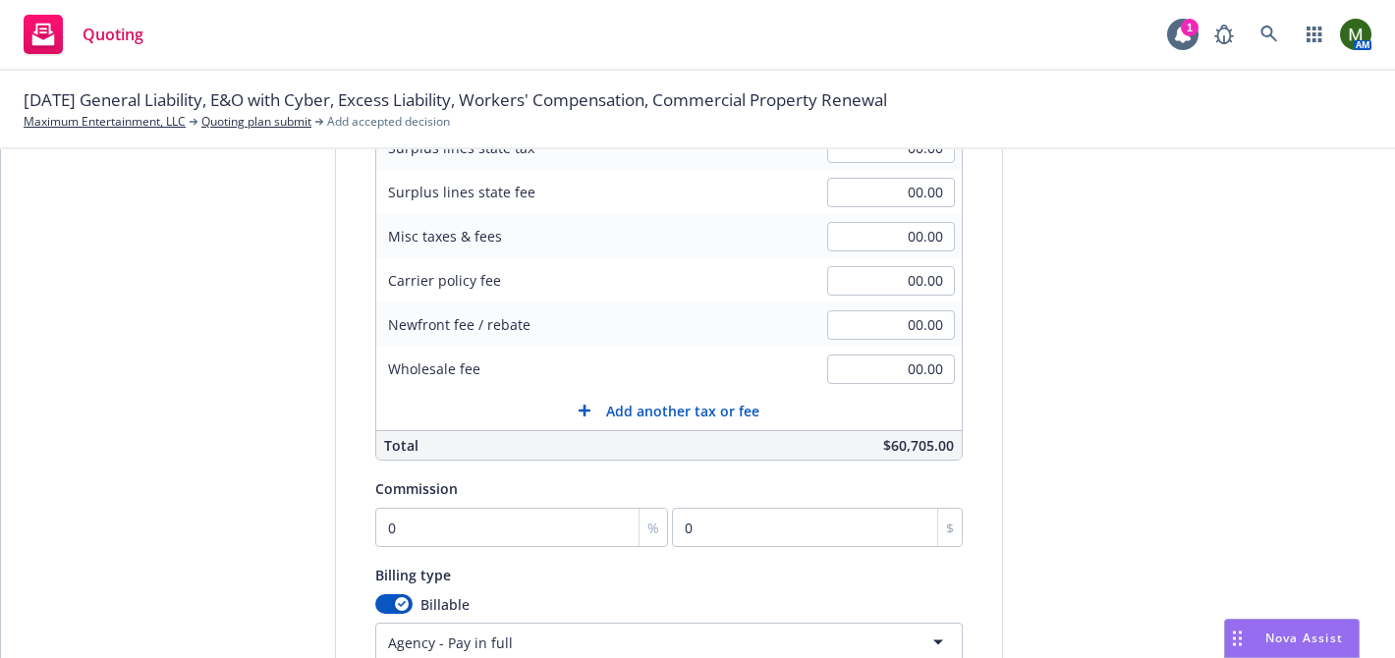
scroll to position [388, 0]
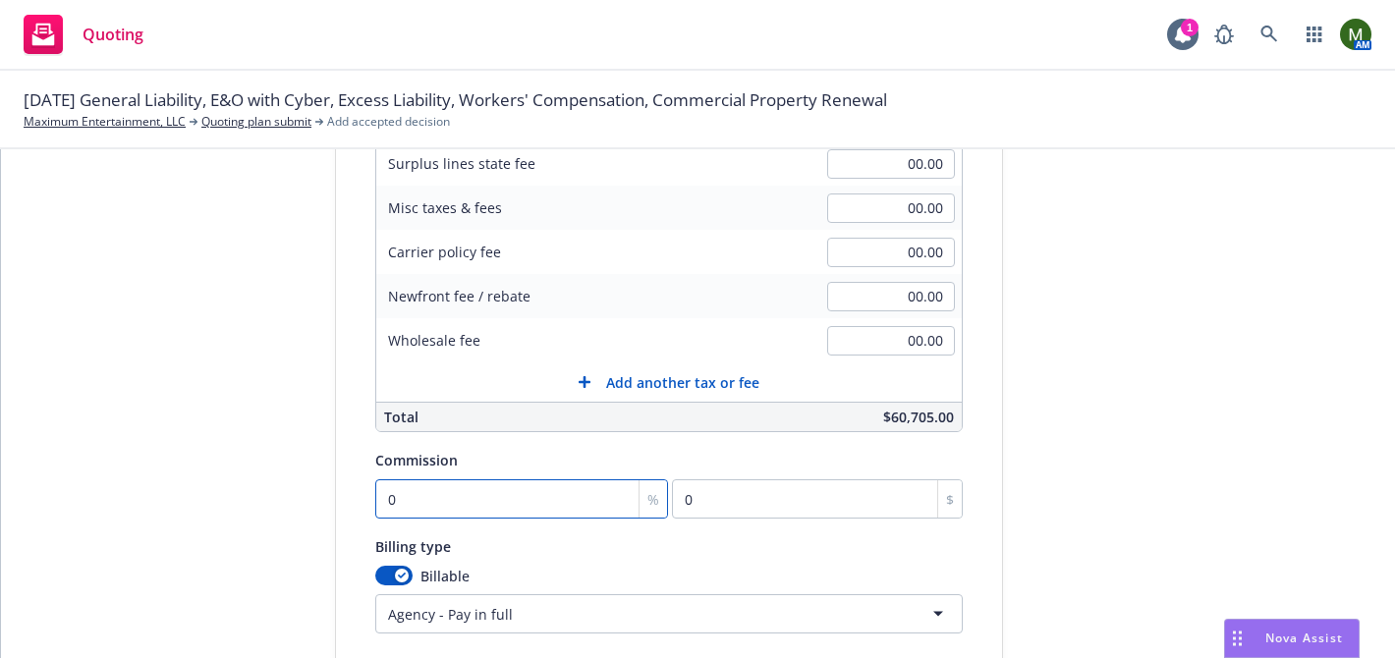
click at [451, 491] on input "0" at bounding box center [522, 498] width 294 height 39
type input "1"
type input "607.05"
type input "12"
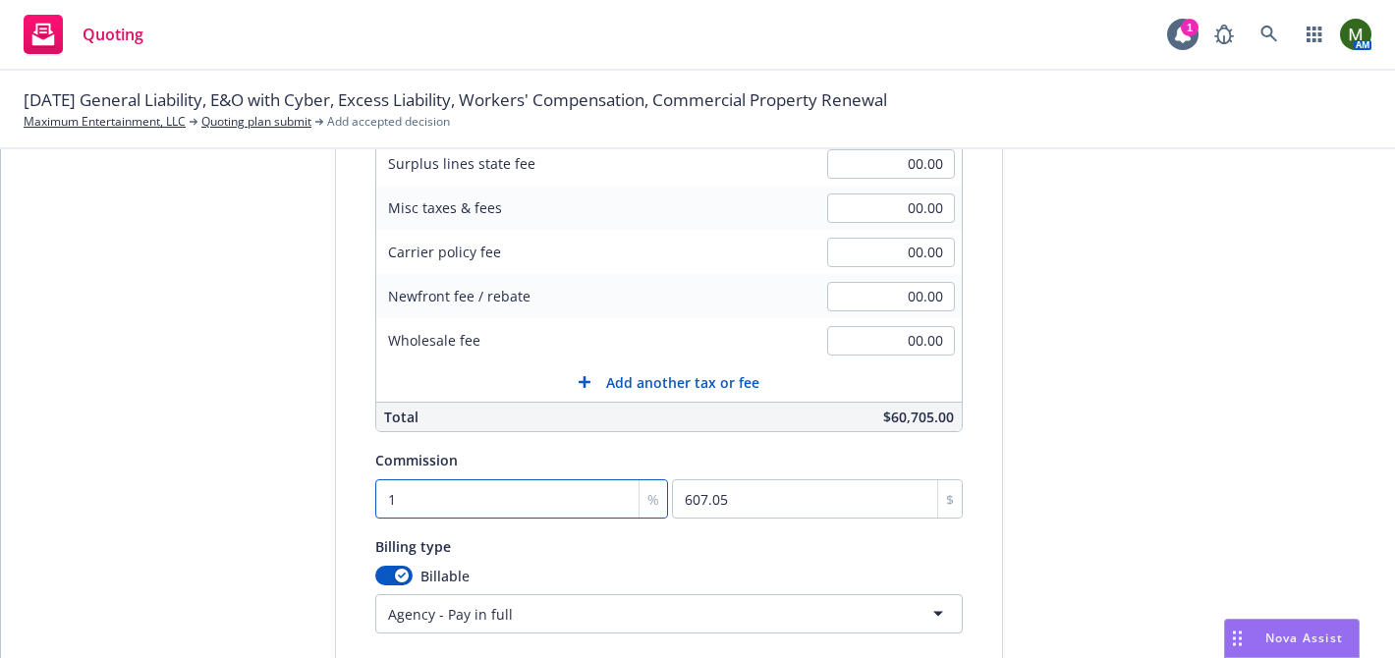
type input "7284.6"
type input "12"
click at [323, 489] on div "Quote initiation Coverage selection 3 Billing info Add billing information Surp…" at bounding box center [698, 303] width 1347 height 1005
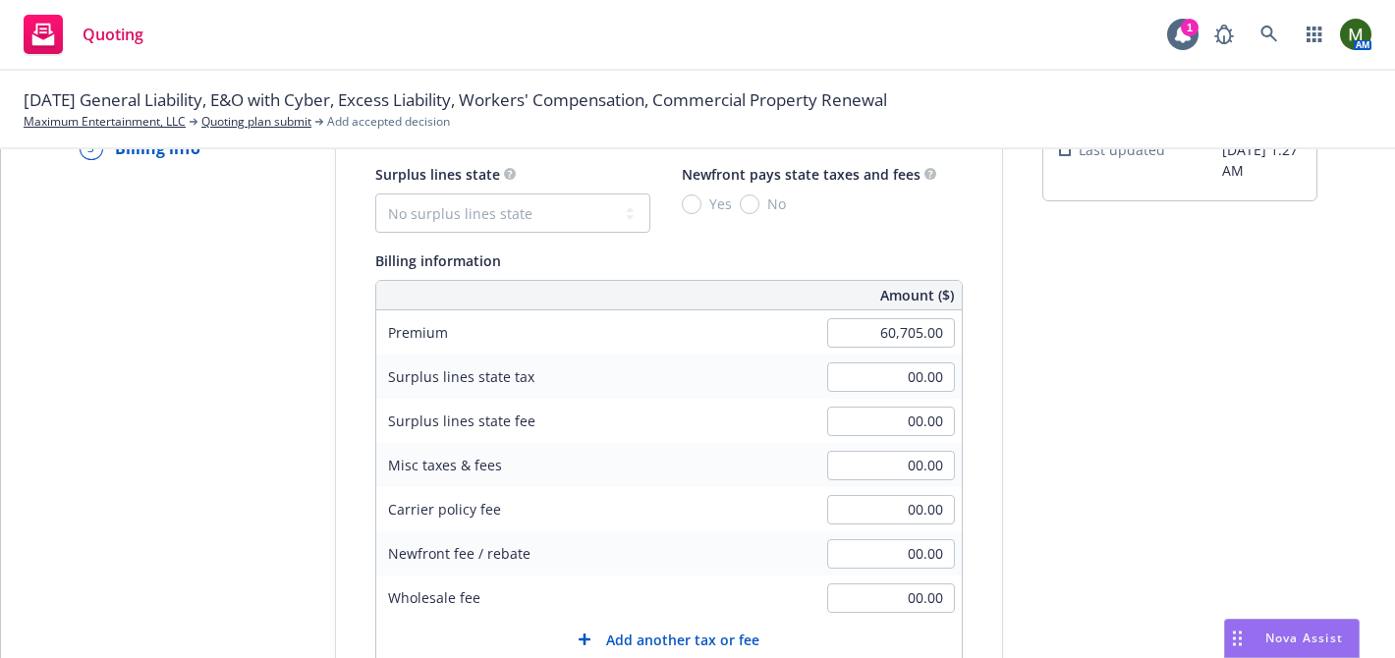
scroll to position [72, 0]
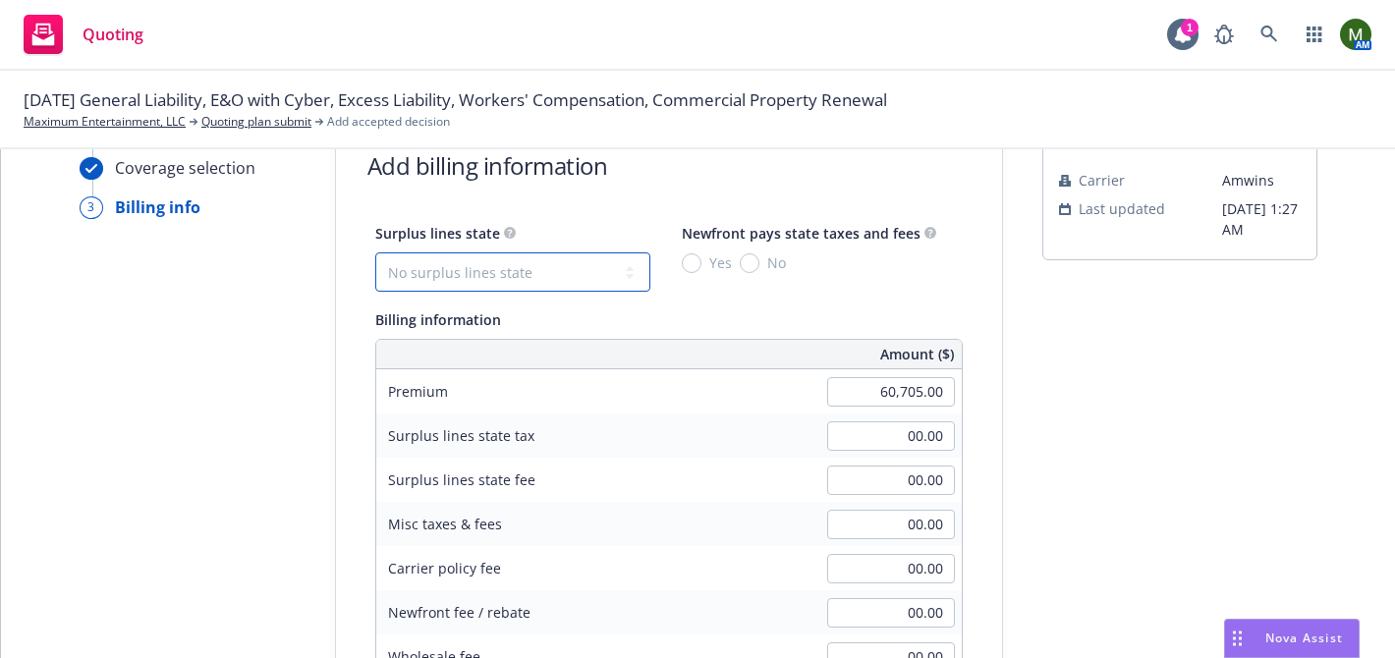
click at [473, 276] on select "No surplus lines state [US_STATE] [US_STATE] [US_STATE] [US_STATE] [US_STATE] […" at bounding box center [512, 271] width 275 height 39
select select "CA"
click at [375, 252] on select "No surplus lines state [US_STATE] [US_STATE] [US_STATE] [US_STATE] [US_STATE] […" at bounding box center [512, 271] width 275 height 39
type input "1,821.15"
type input "109.27"
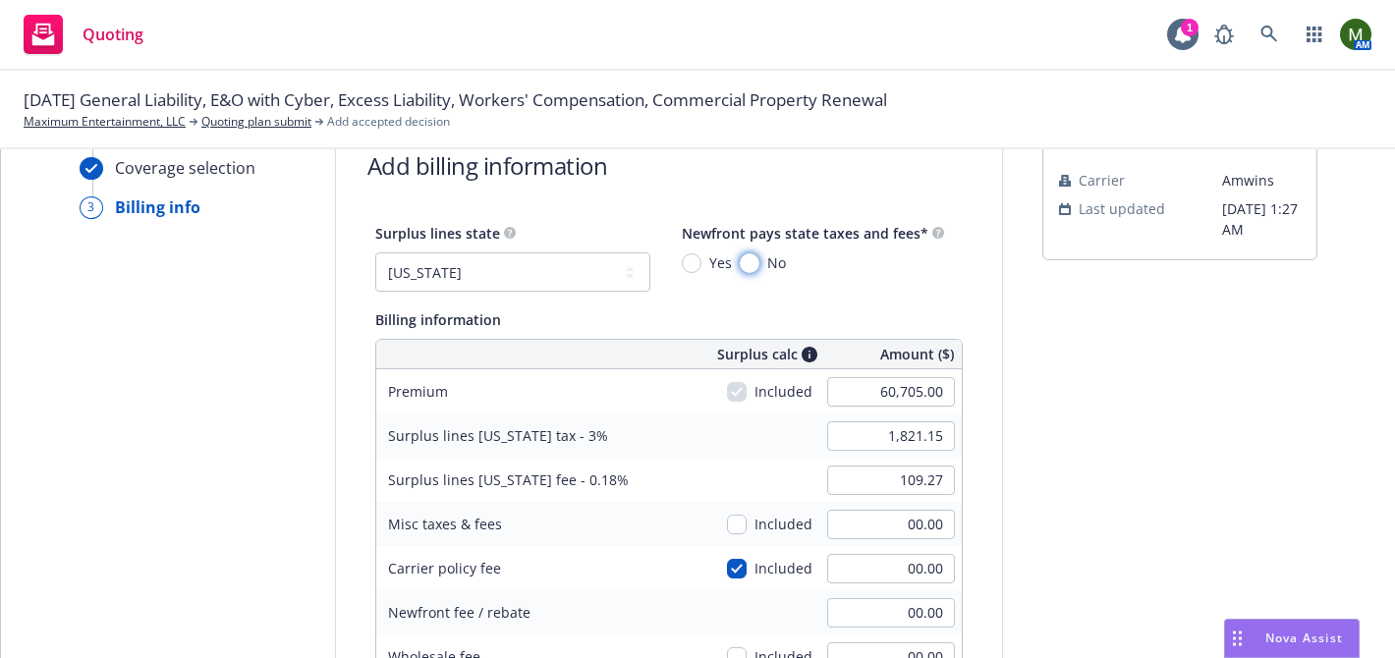
click at [746, 267] on input "No" at bounding box center [750, 263] width 20 height 20
radio input "true"
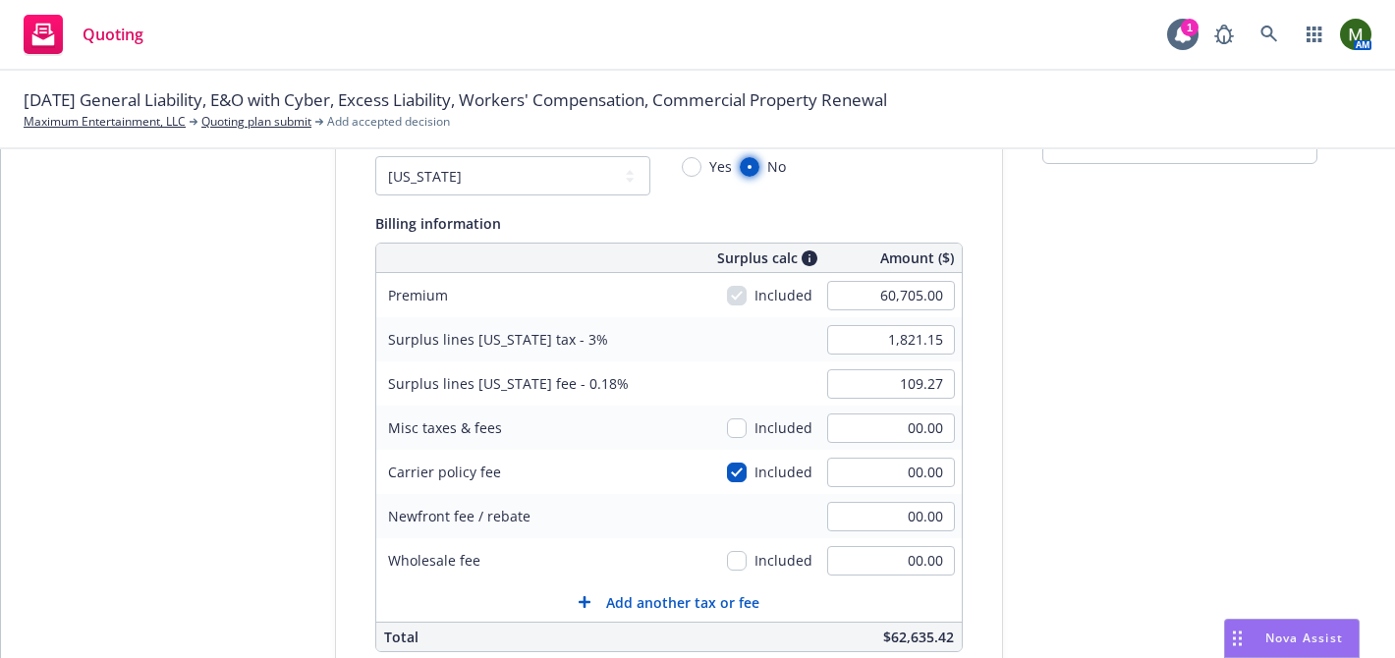
scroll to position [575, 0]
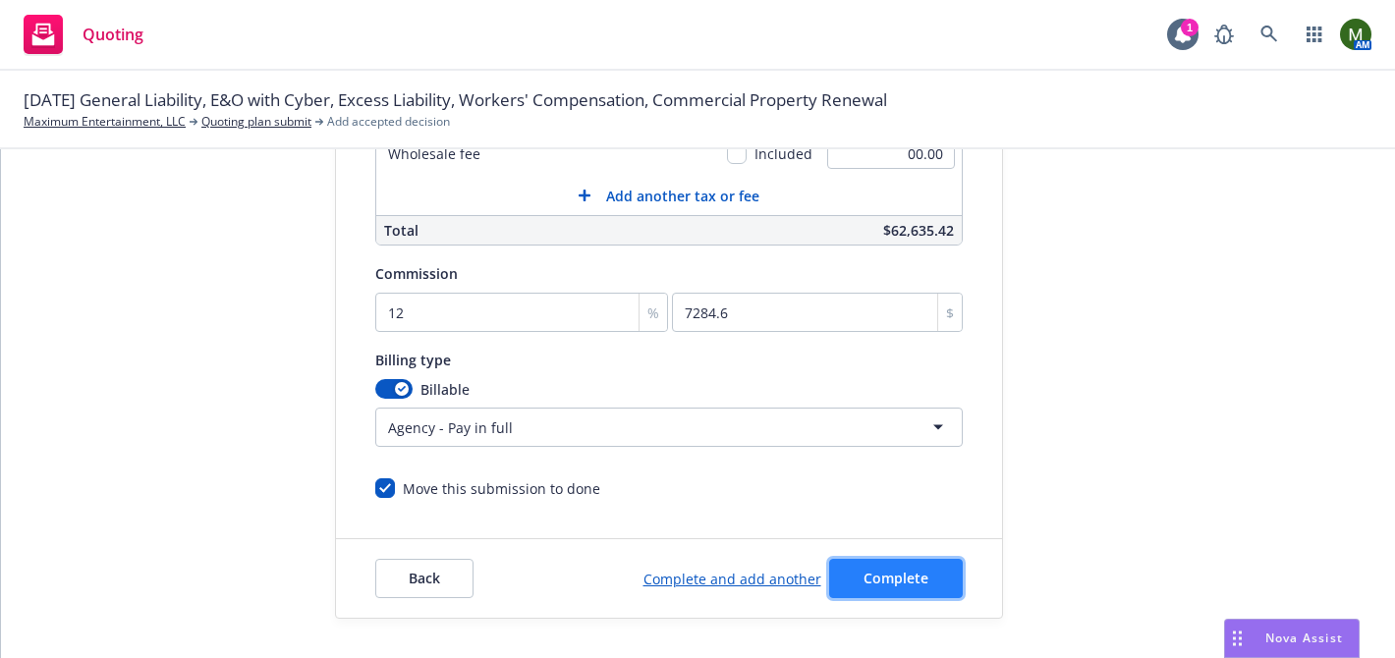
click at [931, 566] on button "Complete" at bounding box center [896, 578] width 134 height 39
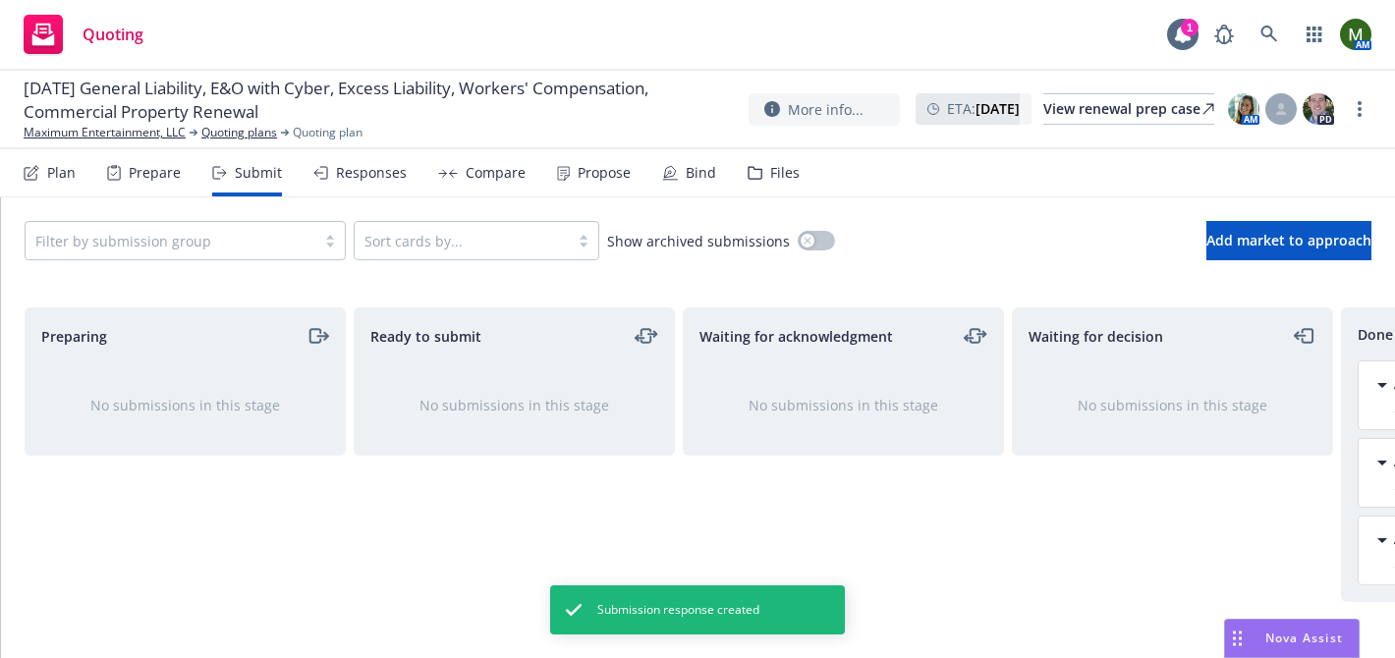
click at [587, 179] on div "Propose" at bounding box center [604, 173] width 53 height 16
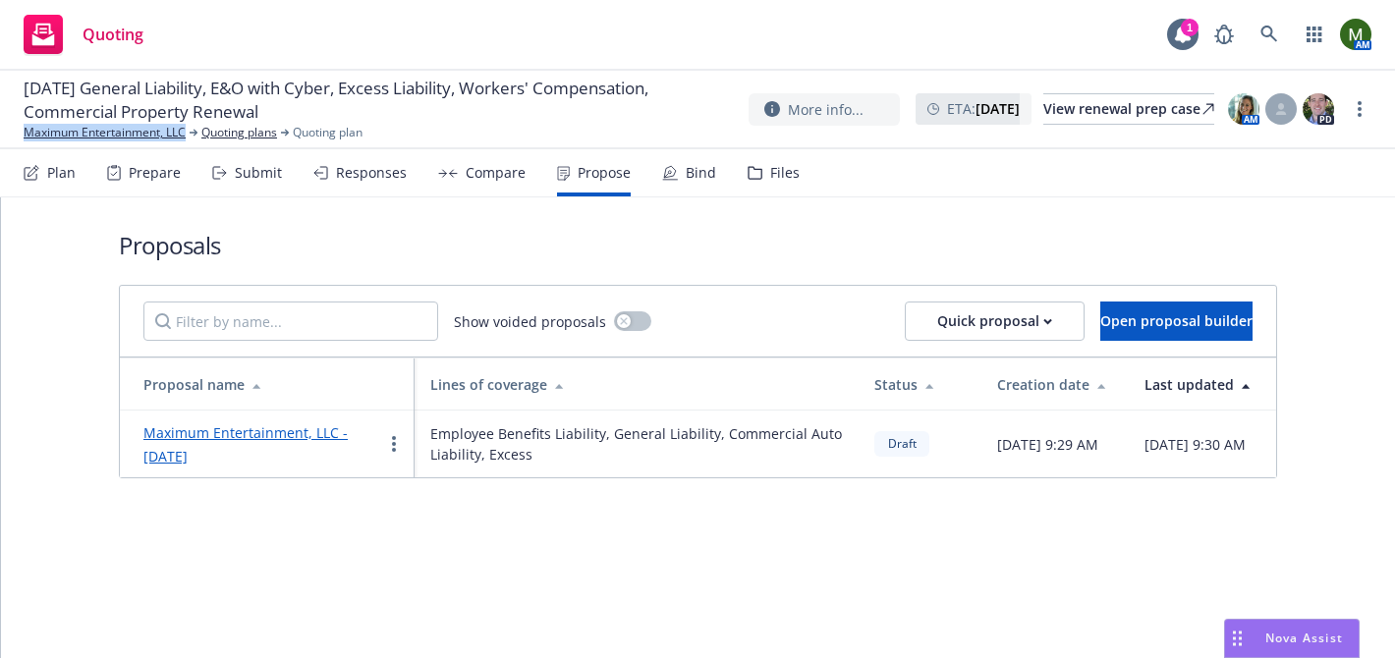
click at [363, 171] on div "Responses" at bounding box center [371, 173] width 71 height 16
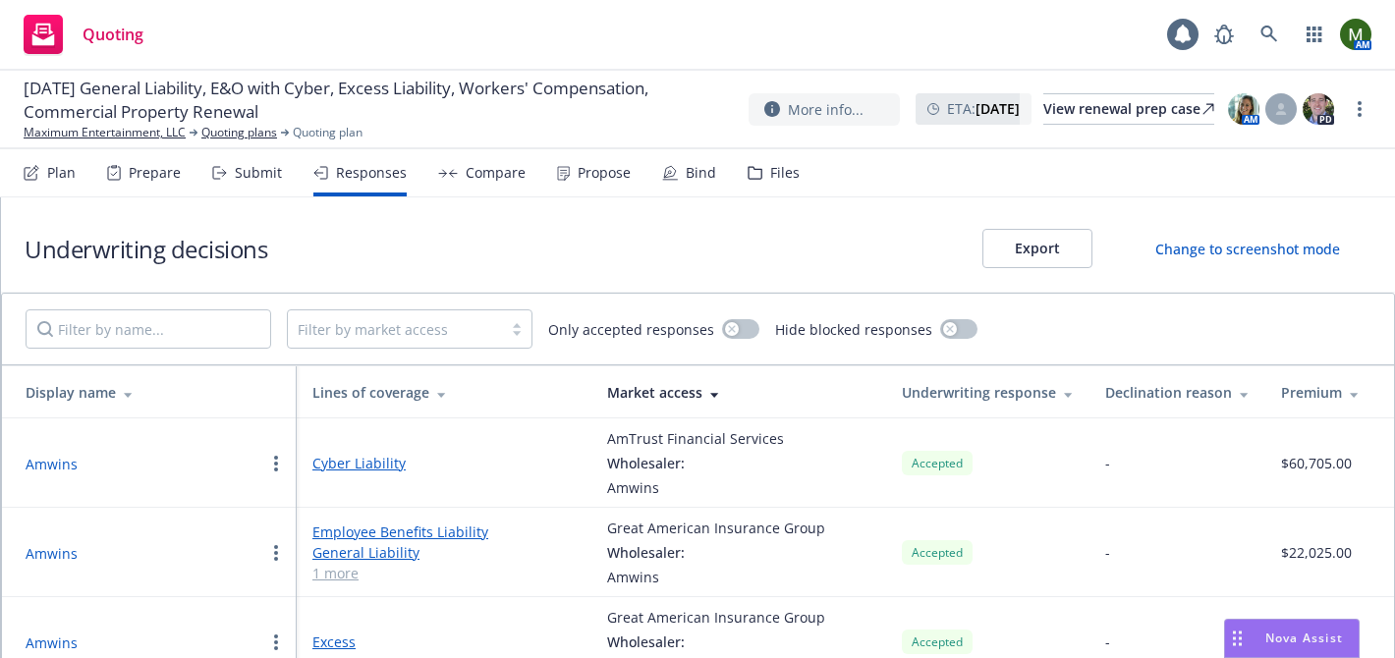
scroll to position [29, 0]
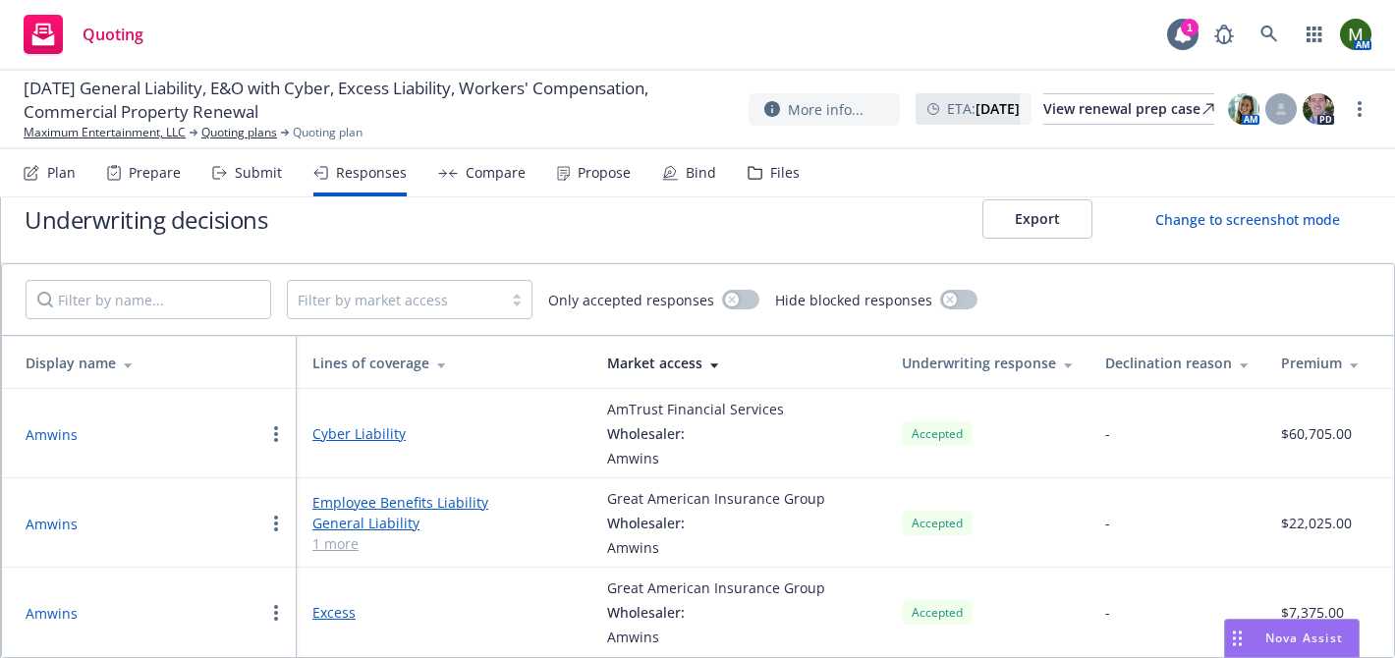
click at [604, 185] on div "Propose" at bounding box center [594, 172] width 74 height 47
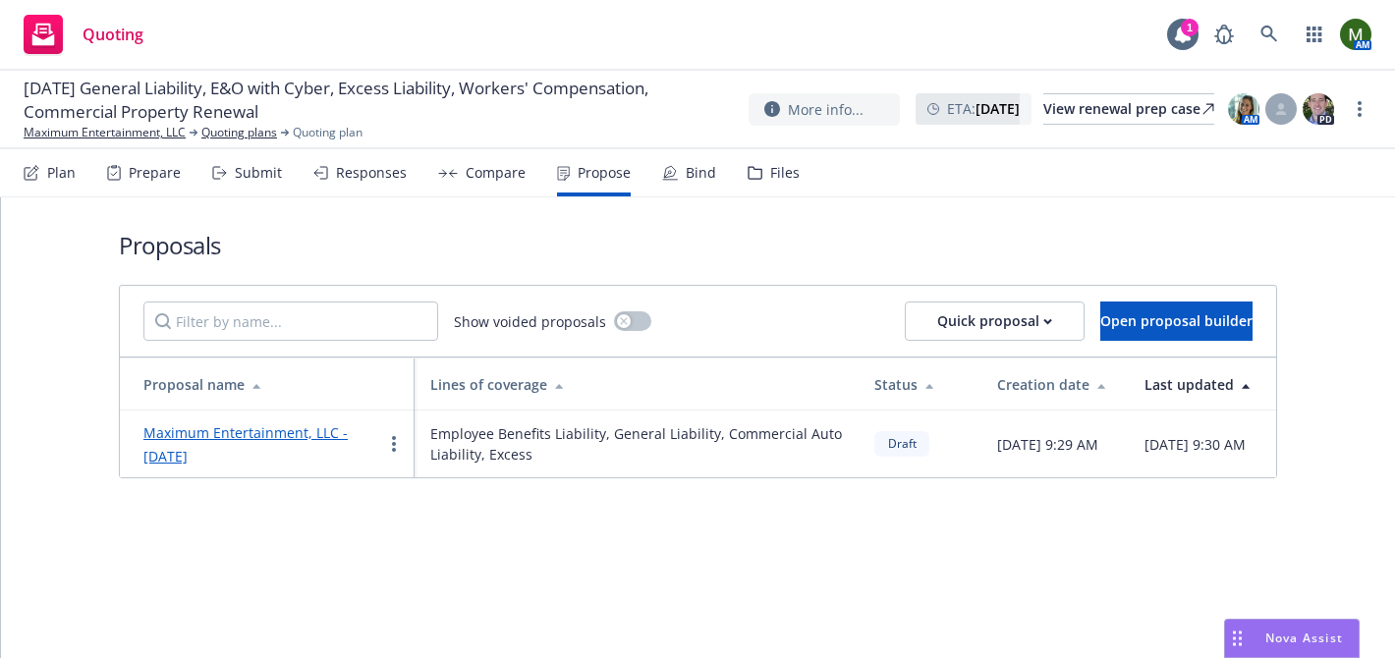
click at [311, 426] on link "Maximum Entertainment, LLC - [DATE]" at bounding box center [245, 444] width 204 height 42
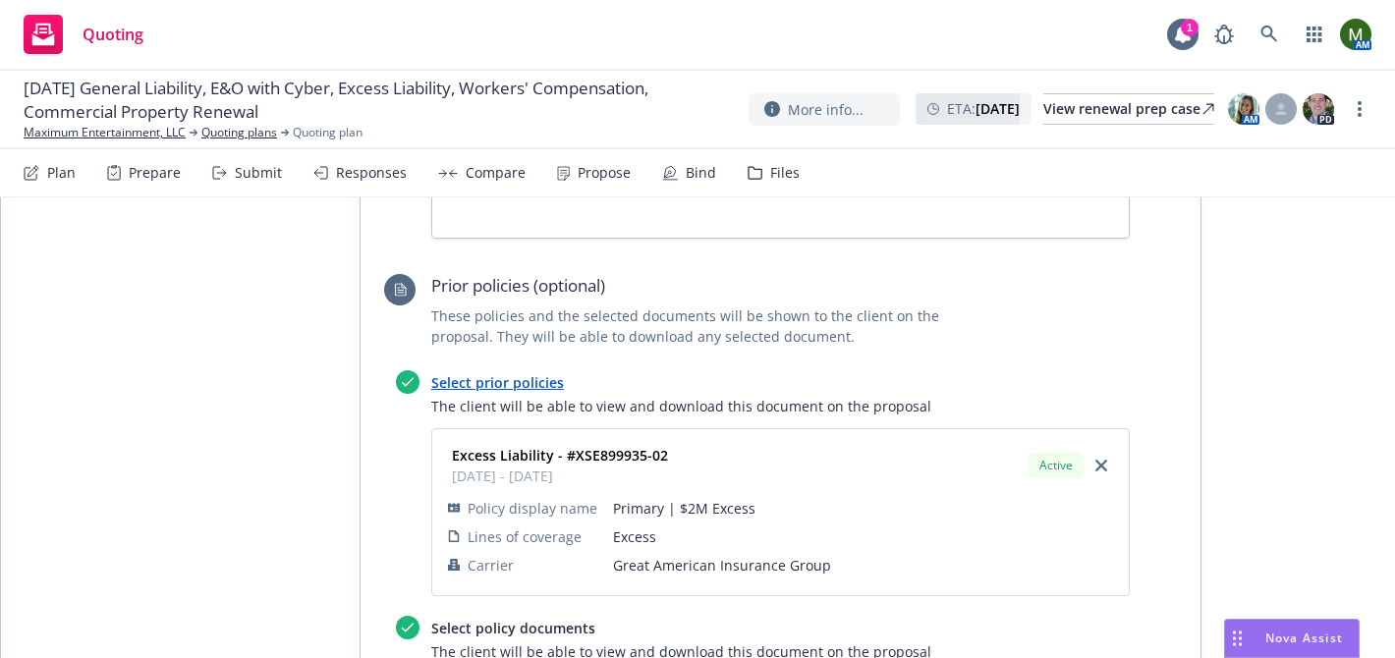
scroll to position [3112, 0]
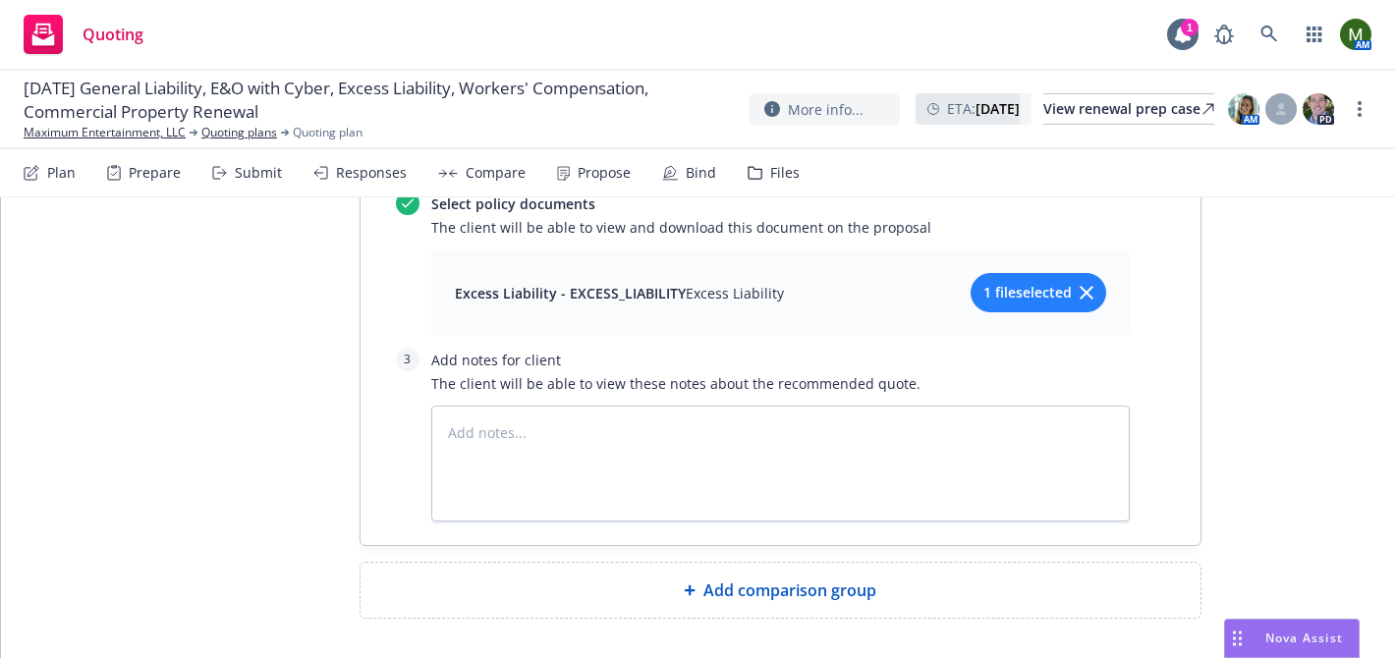
click at [697, 584] on div at bounding box center [694, 590] width 20 height 12
type textarea "x"
click at [672, 586] on span at bounding box center [780, 598] width 793 height 24
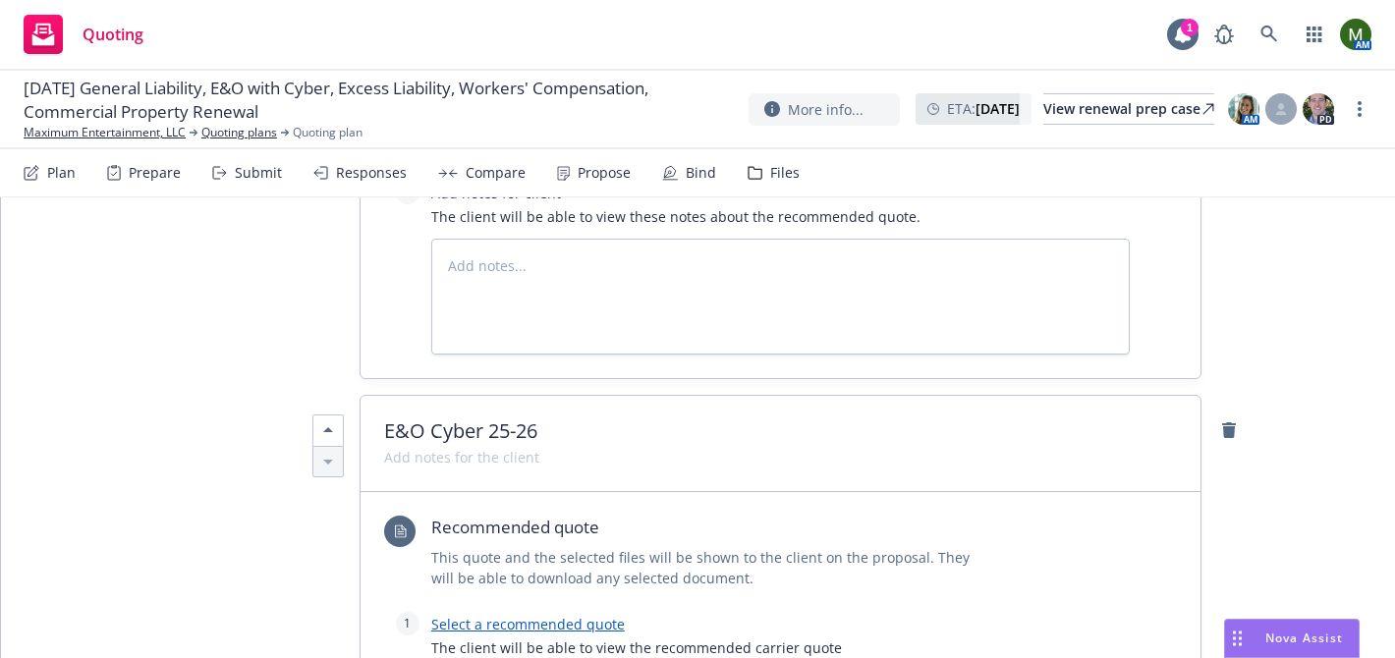
scroll to position [3339, 0]
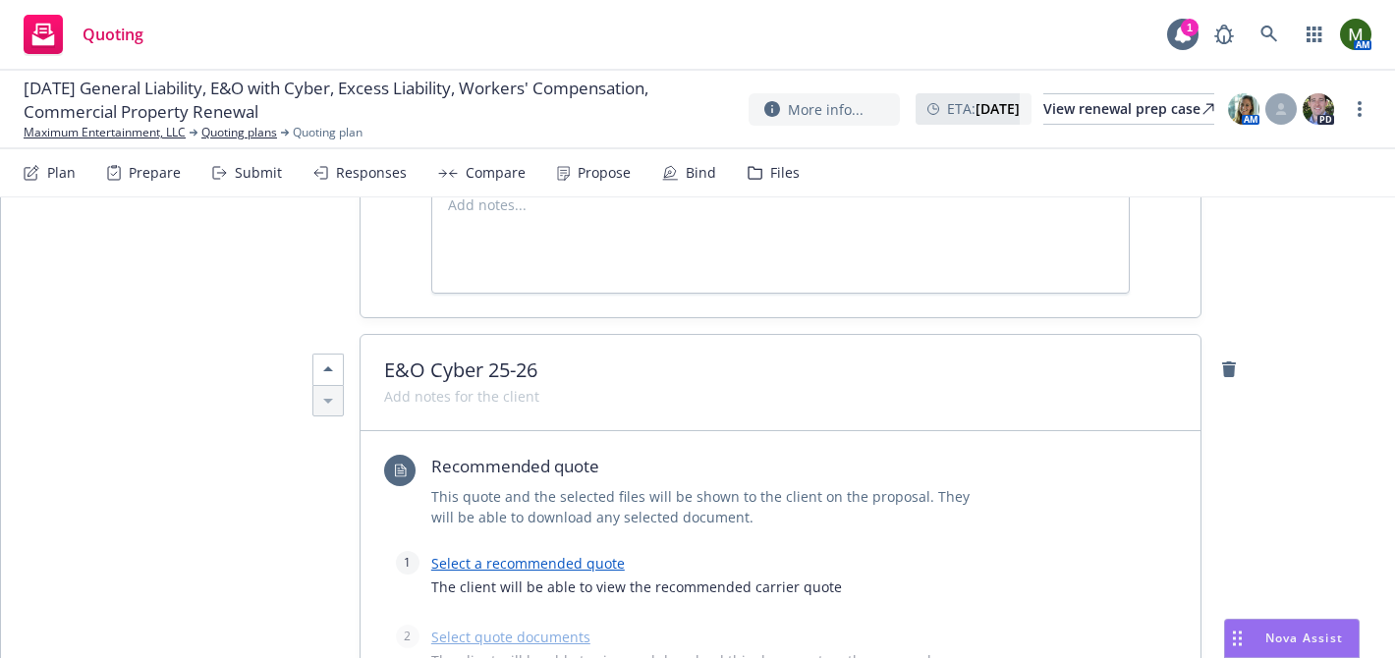
click at [585, 554] on link "Select a recommended quote" at bounding box center [527, 563] width 193 height 19
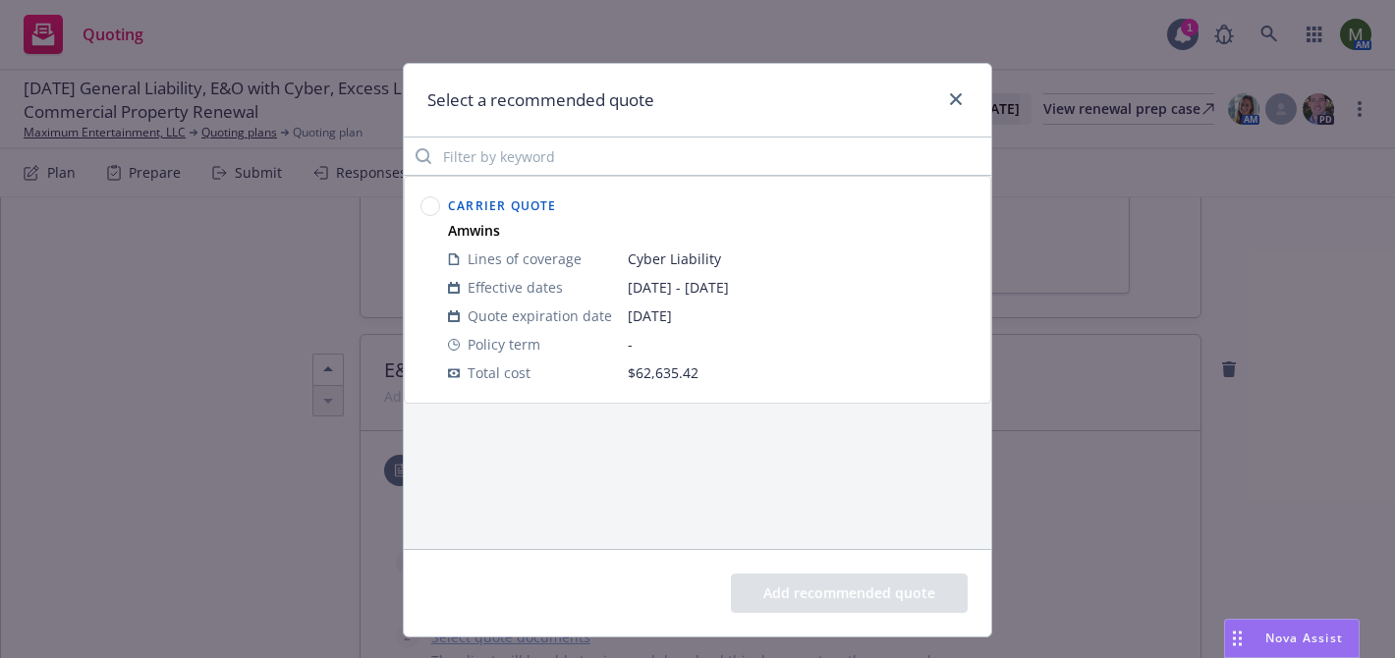
click at [426, 208] on circle at bounding box center [430, 206] width 19 height 19
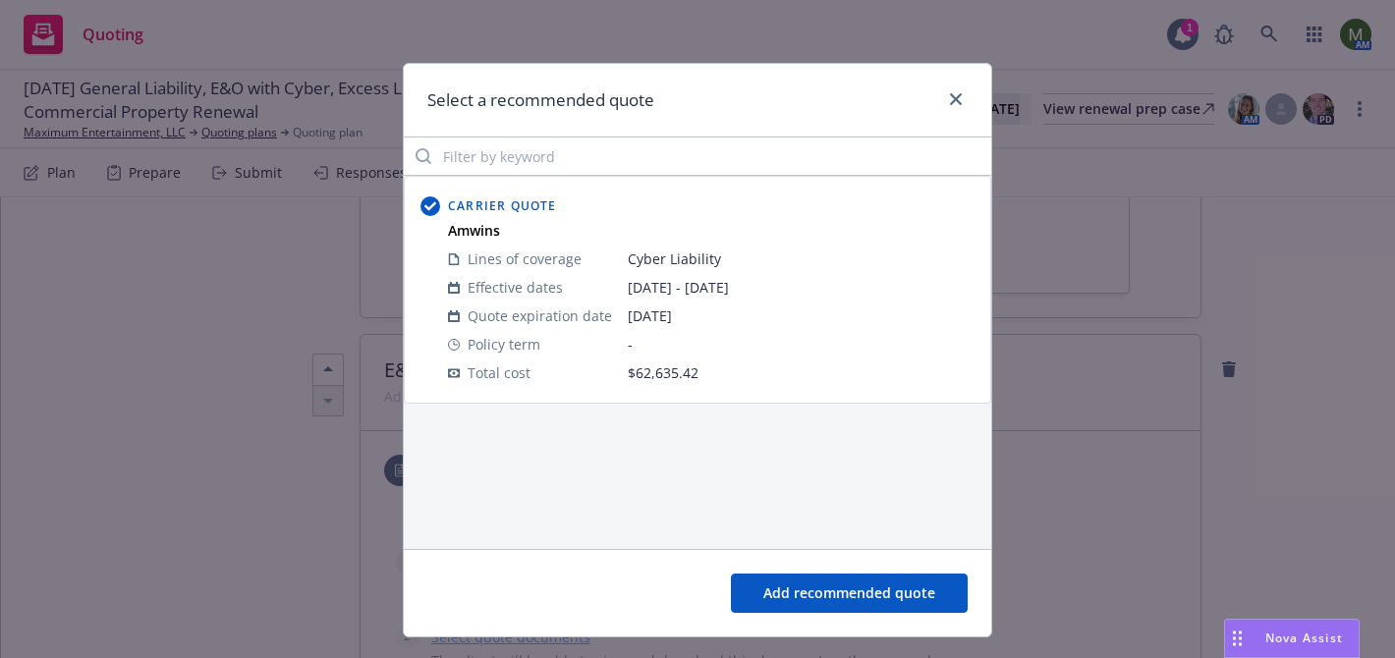
click at [806, 592] on button "Add recommended quote" at bounding box center [849, 593] width 237 height 39
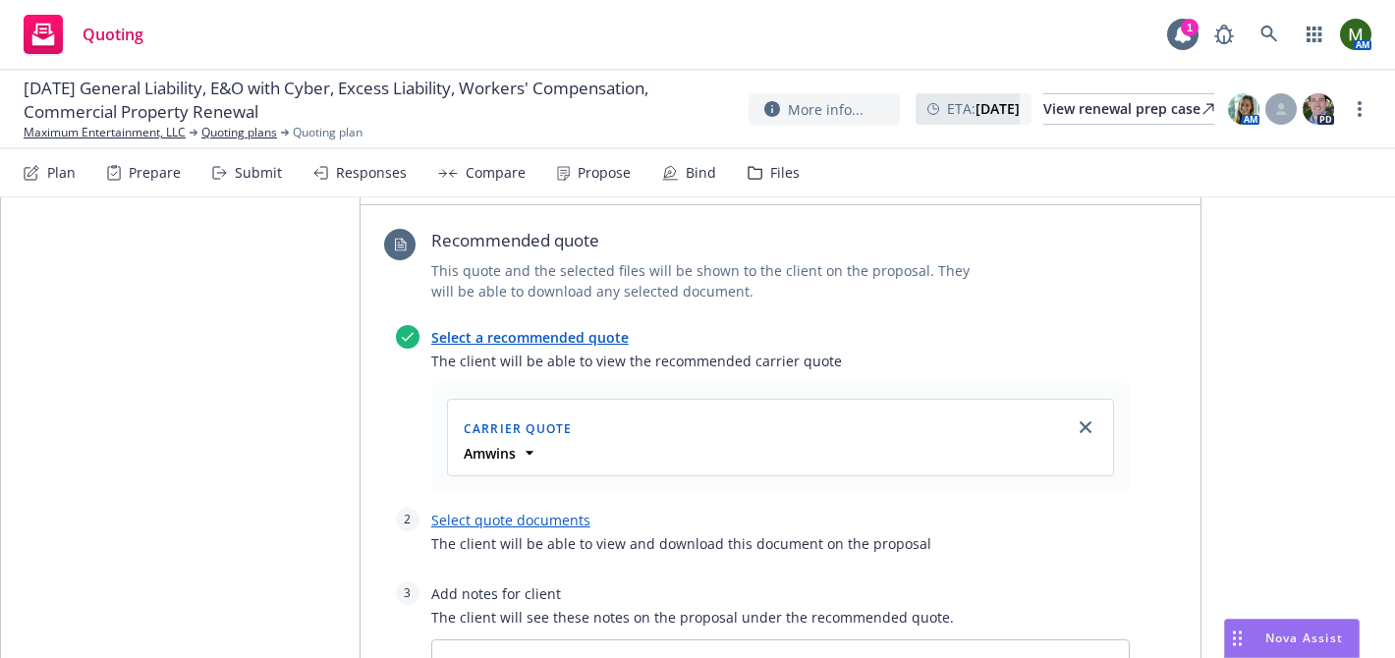
scroll to position [3650, 0]
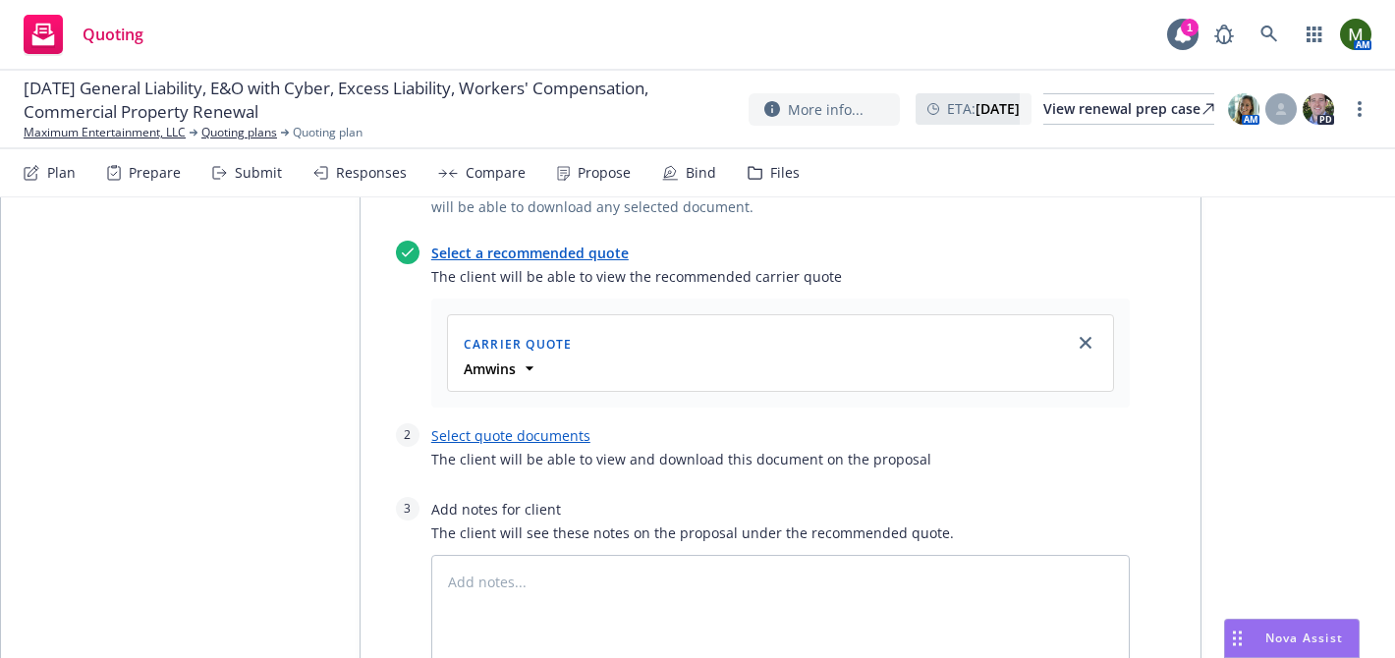
click at [520, 426] on link "Select quote documents" at bounding box center [510, 435] width 159 height 19
type textarea "x"
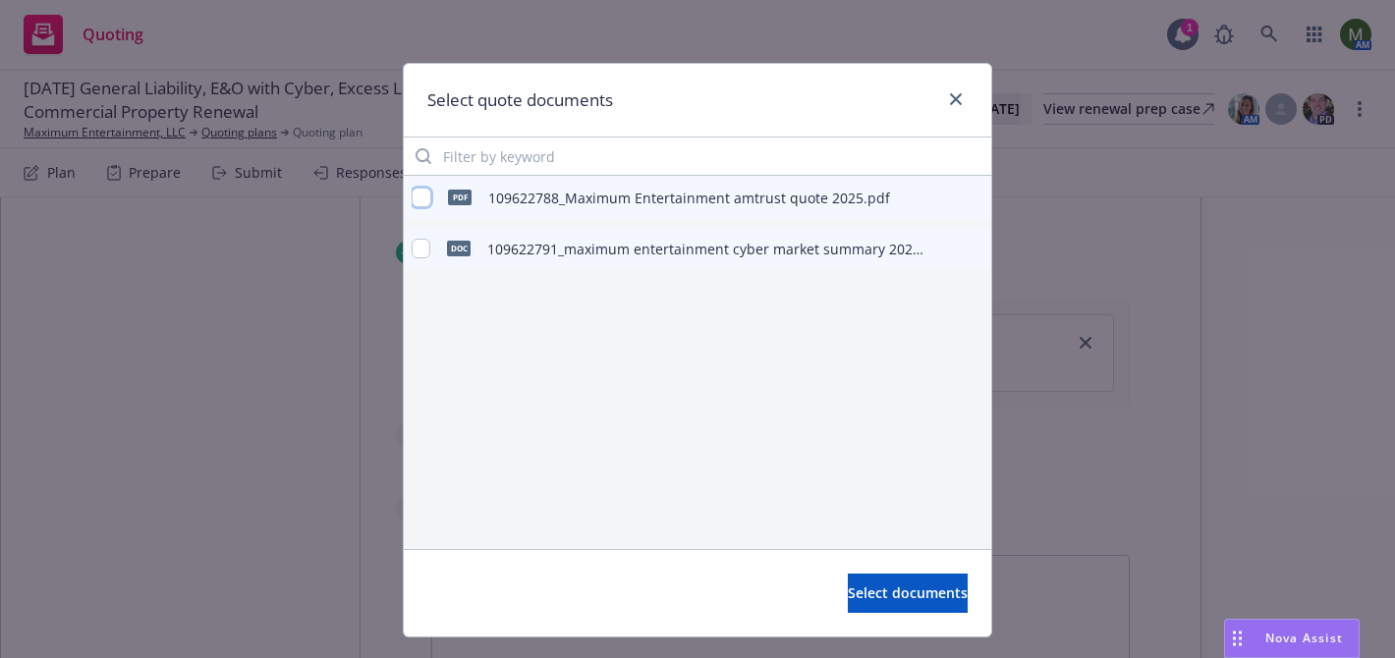
click at [419, 202] on input "checkbox" at bounding box center [422, 198] width 20 height 20
checkbox input "true"
click at [430, 257] on div "doc 109622791_maximum entertainment cyber market summary 2025.doc" at bounding box center [669, 248] width 515 height 41
click at [422, 253] on input "checkbox" at bounding box center [421, 249] width 19 height 20
checkbox input "true"
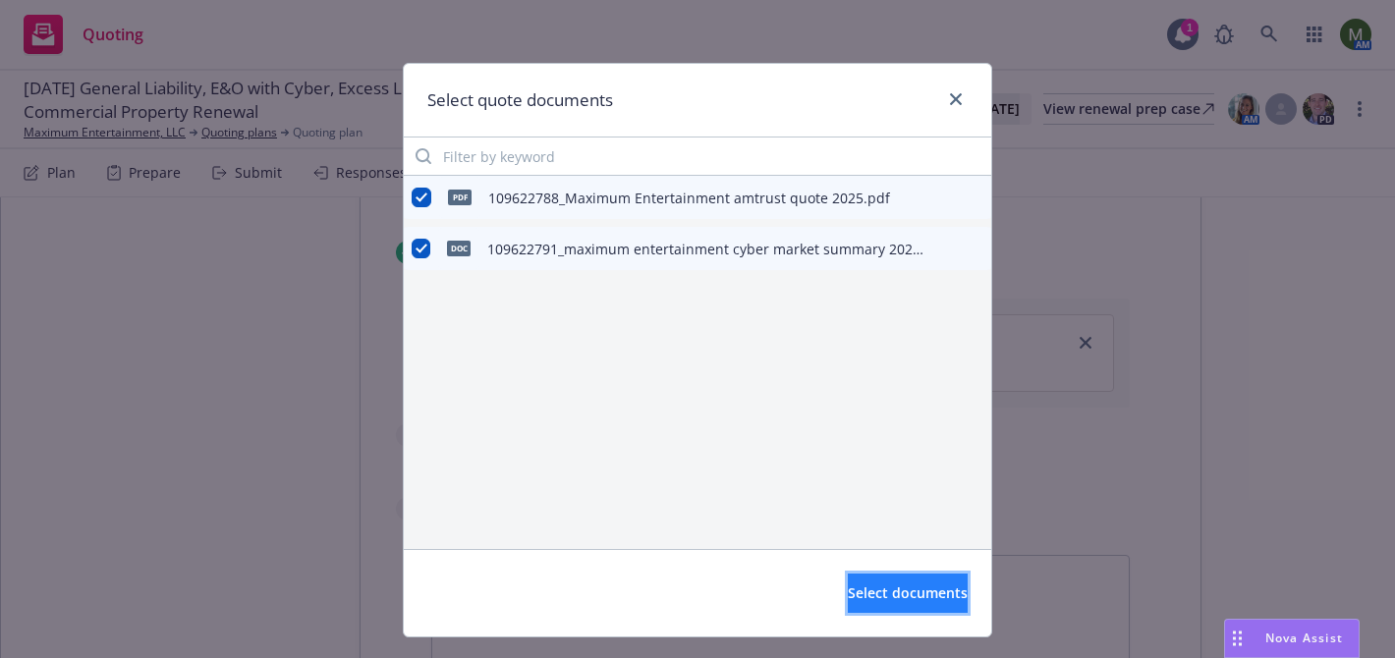
click at [854, 583] on span "Select documents" at bounding box center [908, 592] width 120 height 19
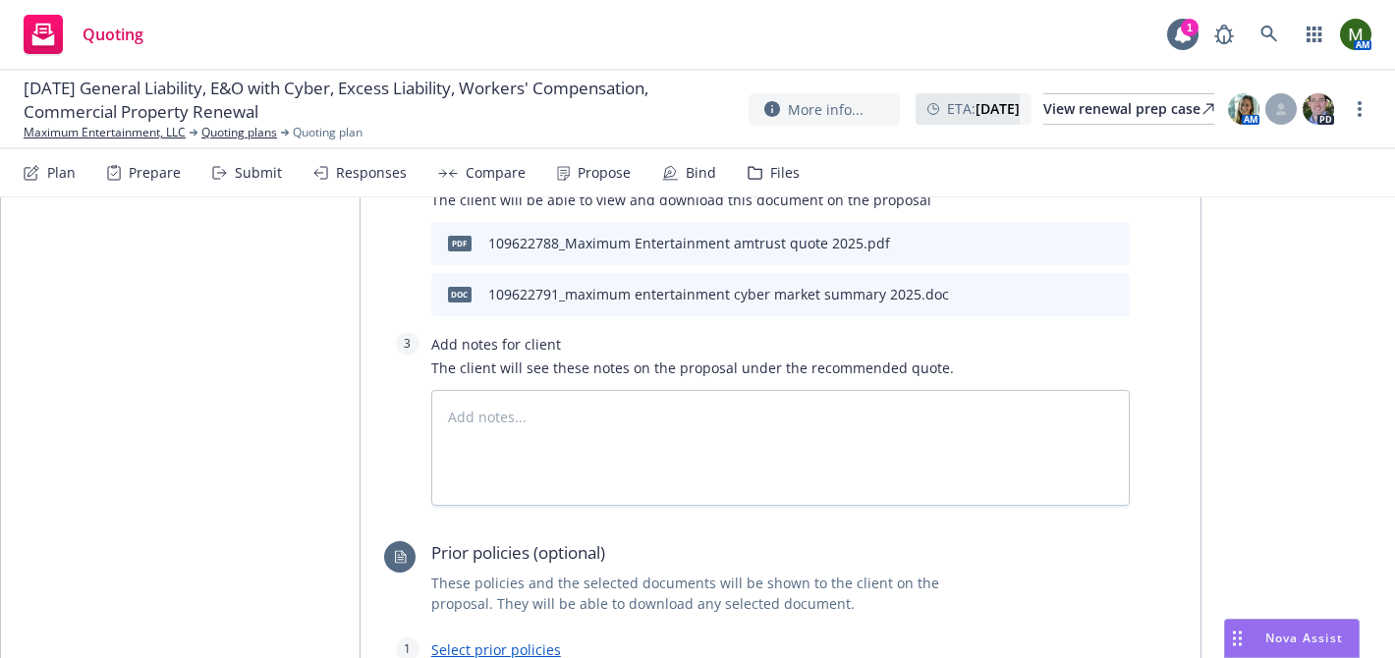
scroll to position [3933, 0]
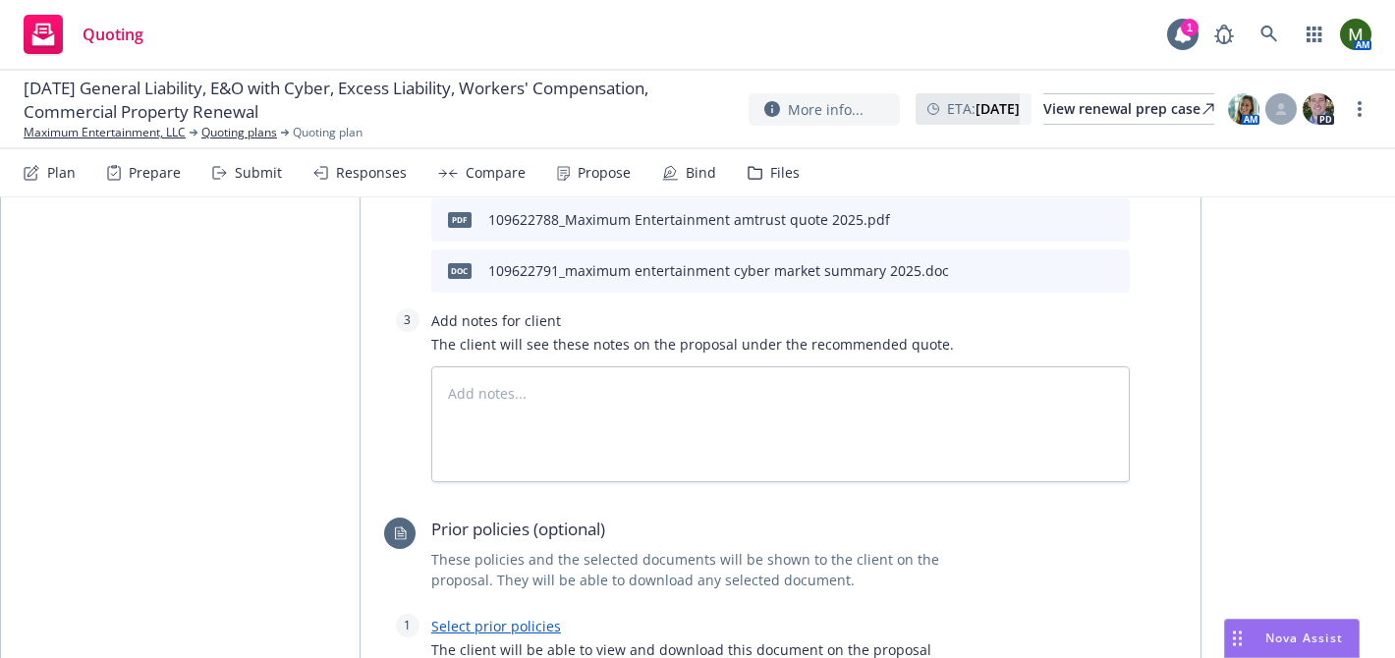
click at [500, 617] on link "Select prior policies" at bounding box center [496, 626] width 130 height 19
type textarea "x"
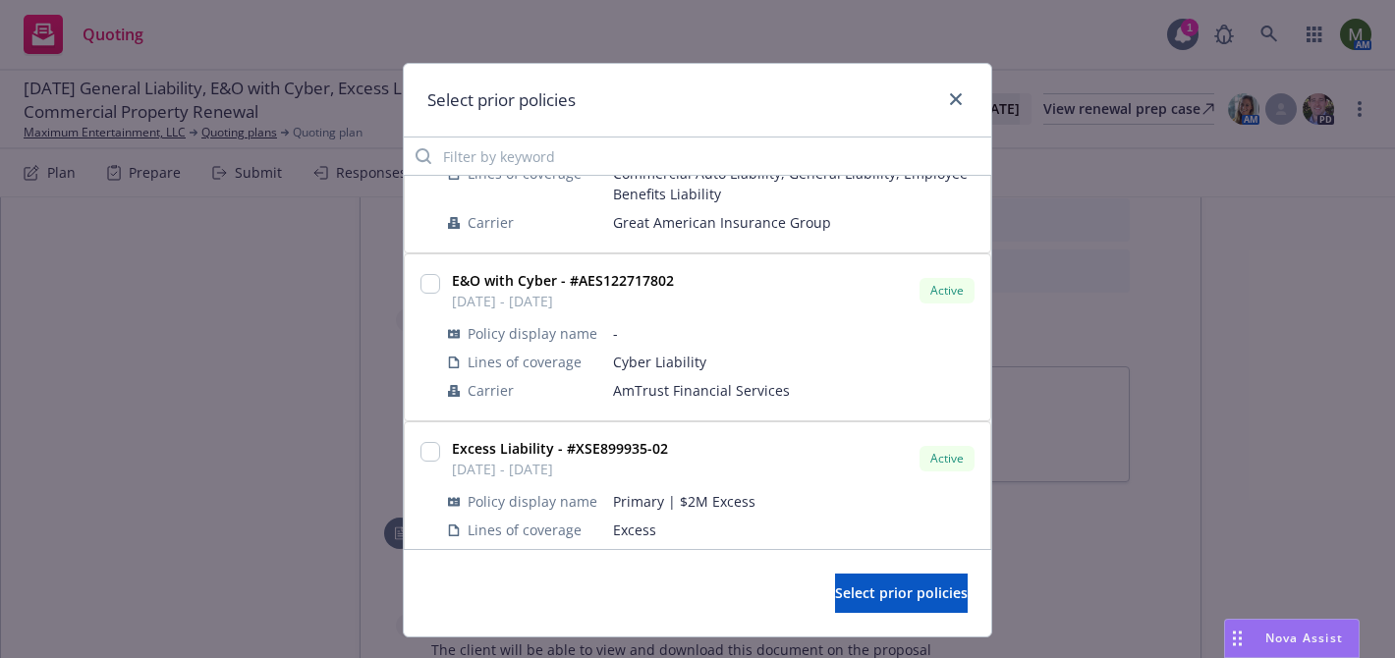
scroll to position [319, 0]
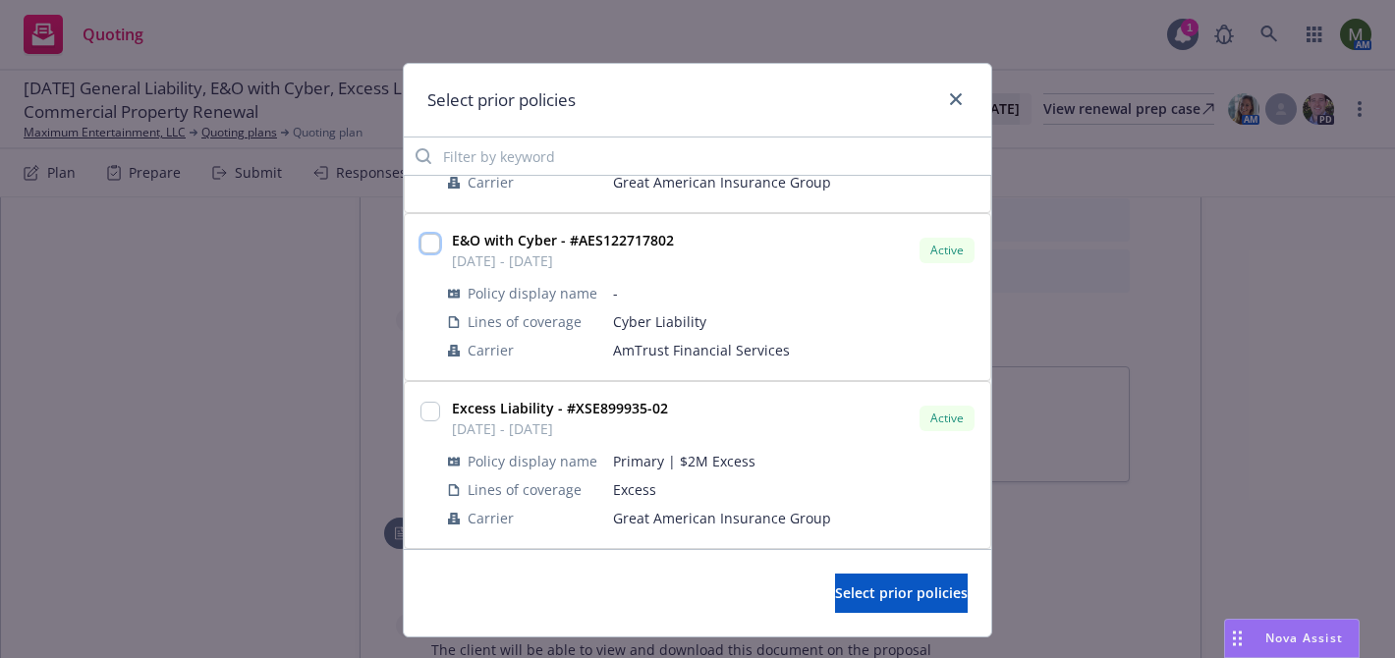
click at [427, 241] on input "checkbox" at bounding box center [430, 244] width 20 height 20
checkbox input "true"
click at [835, 591] on span "Select prior policies" at bounding box center [901, 592] width 133 height 19
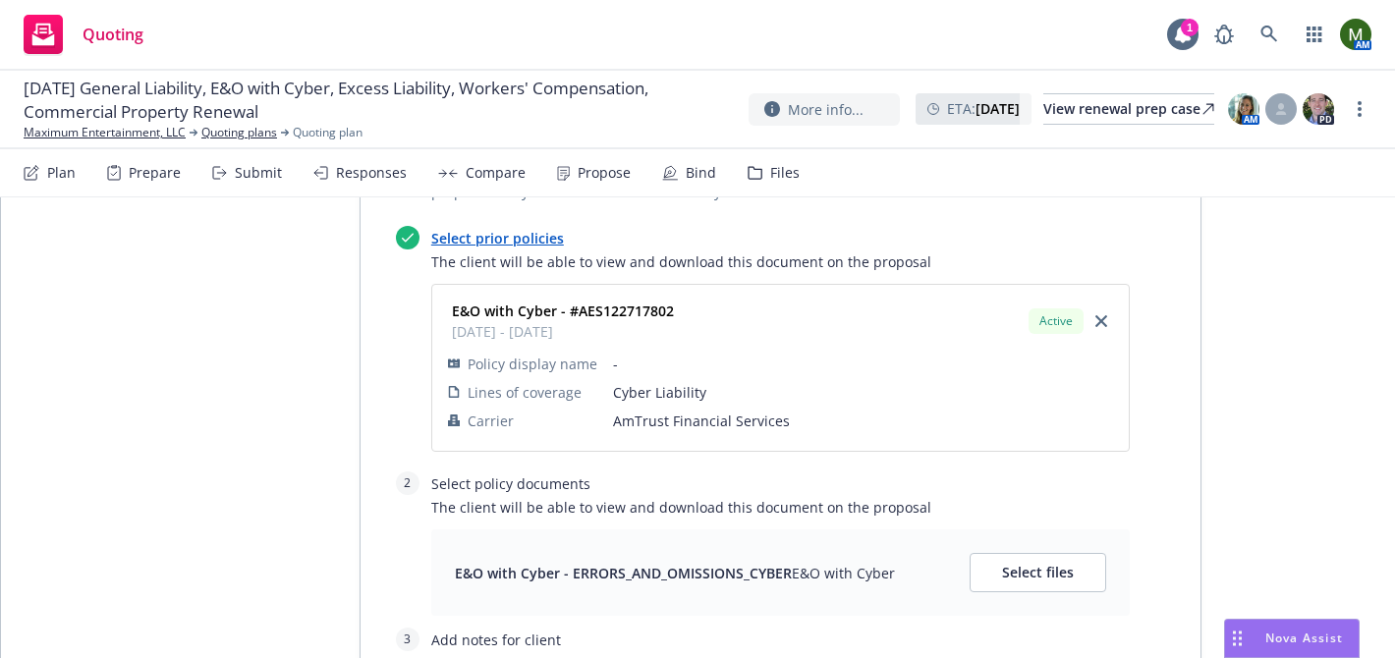
scroll to position [4345, 0]
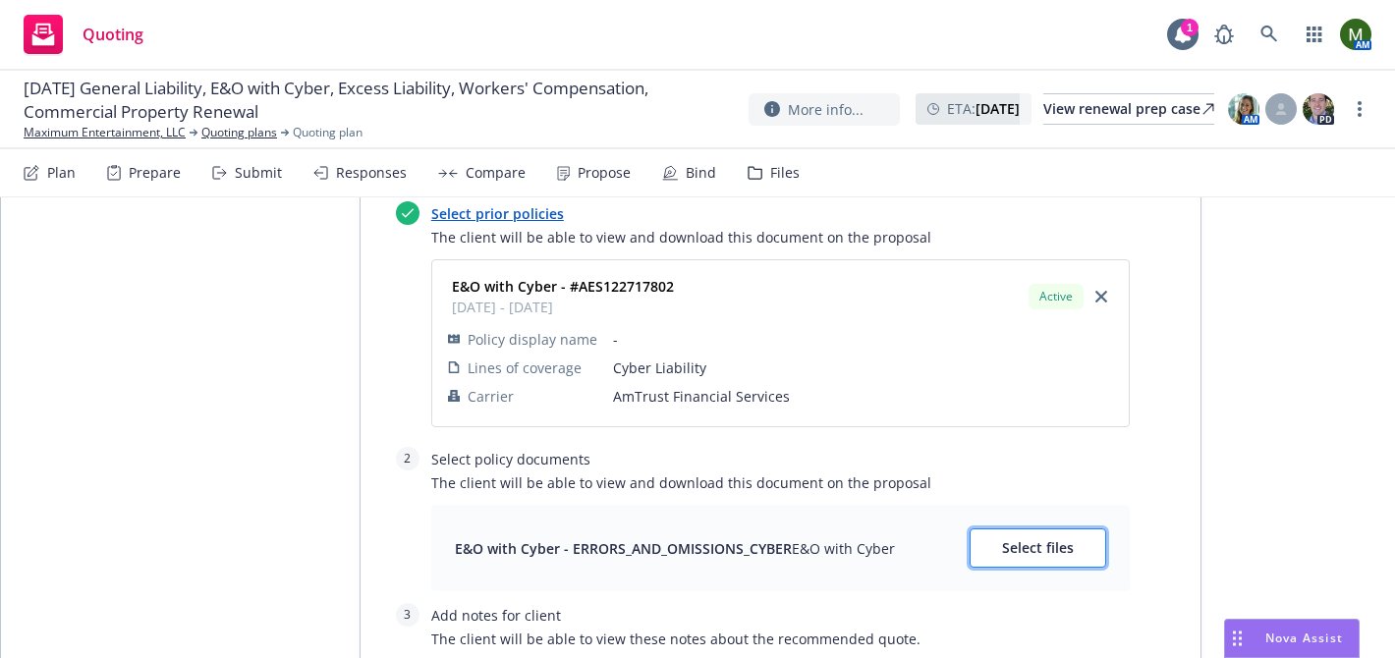
click at [1016, 528] on button "Select files" at bounding box center [1037, 547] width 137 height 39
type textarea "x"
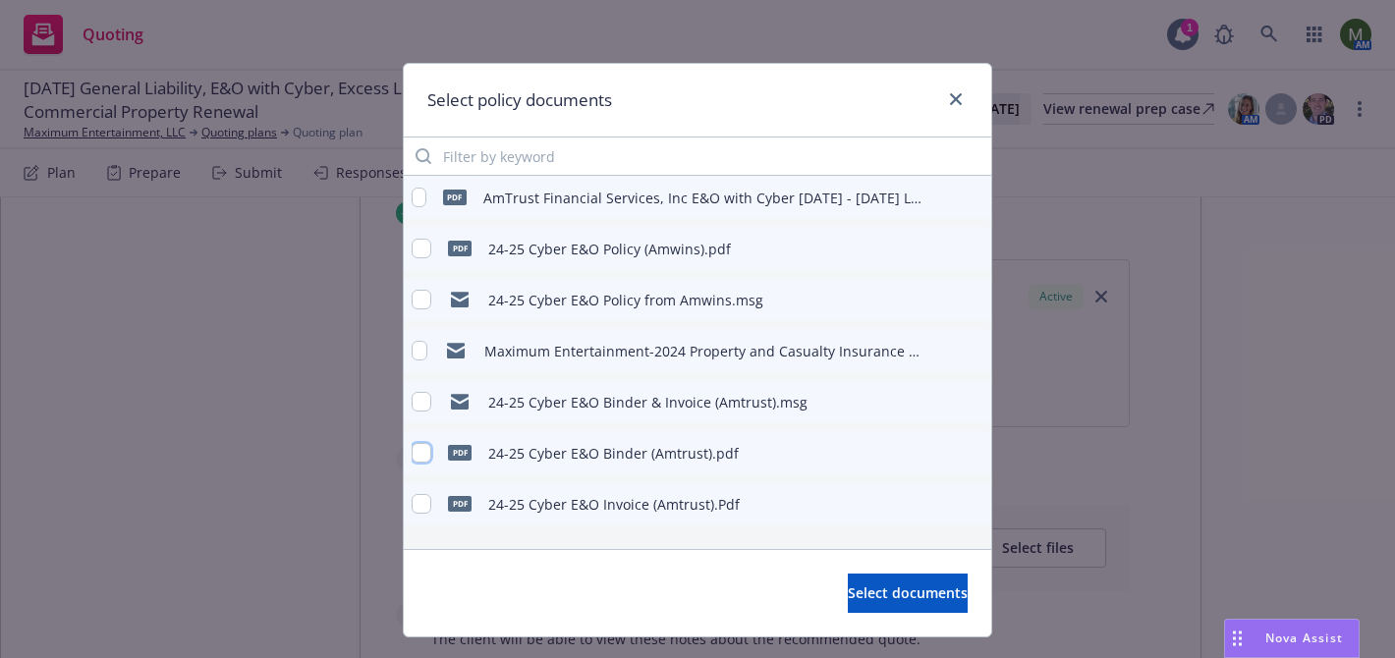
click at [421, 453] on input "checkbox" at bounding box center [422, 453] width 20 height 20
checkbox input "true"
click at [417, 248] on input "checkbox" at bounding box center [422, 249] width 20 height 20
checkbox input "true"
click at [864, 589] on span "Select documents" at bounding box center [908, 592] width 120 height 19
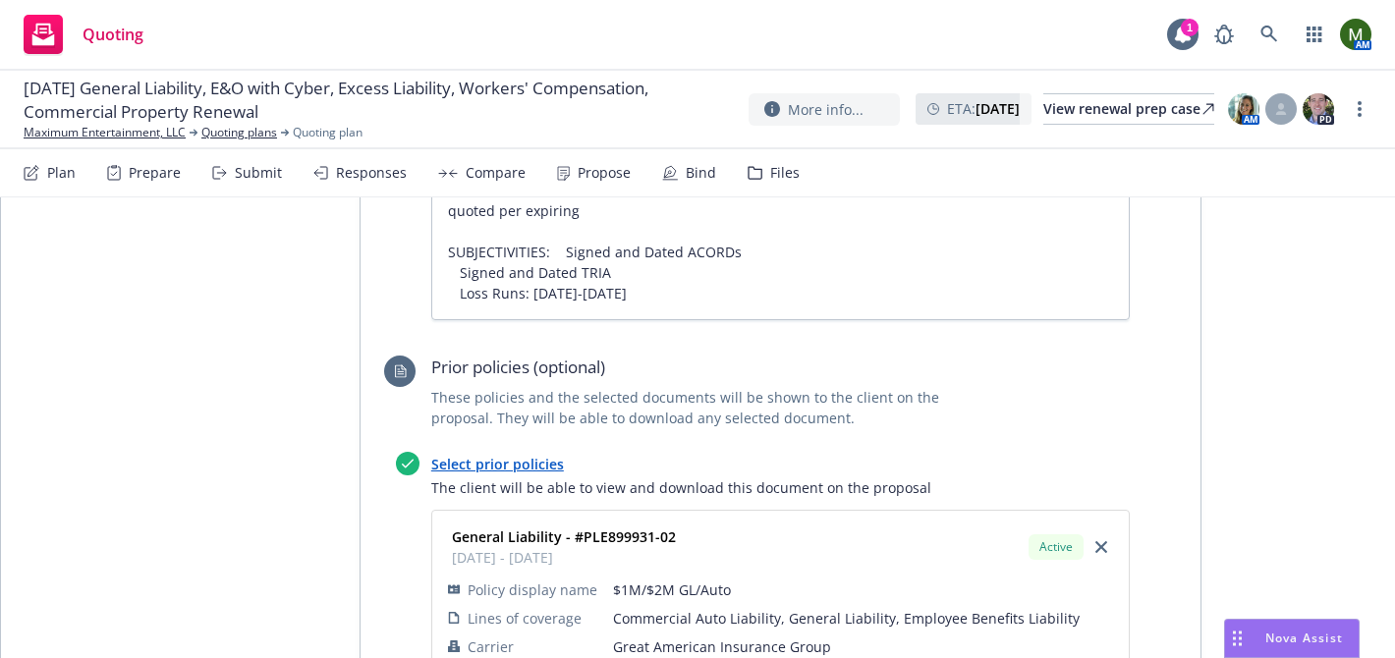
scroll to position [0, 0]
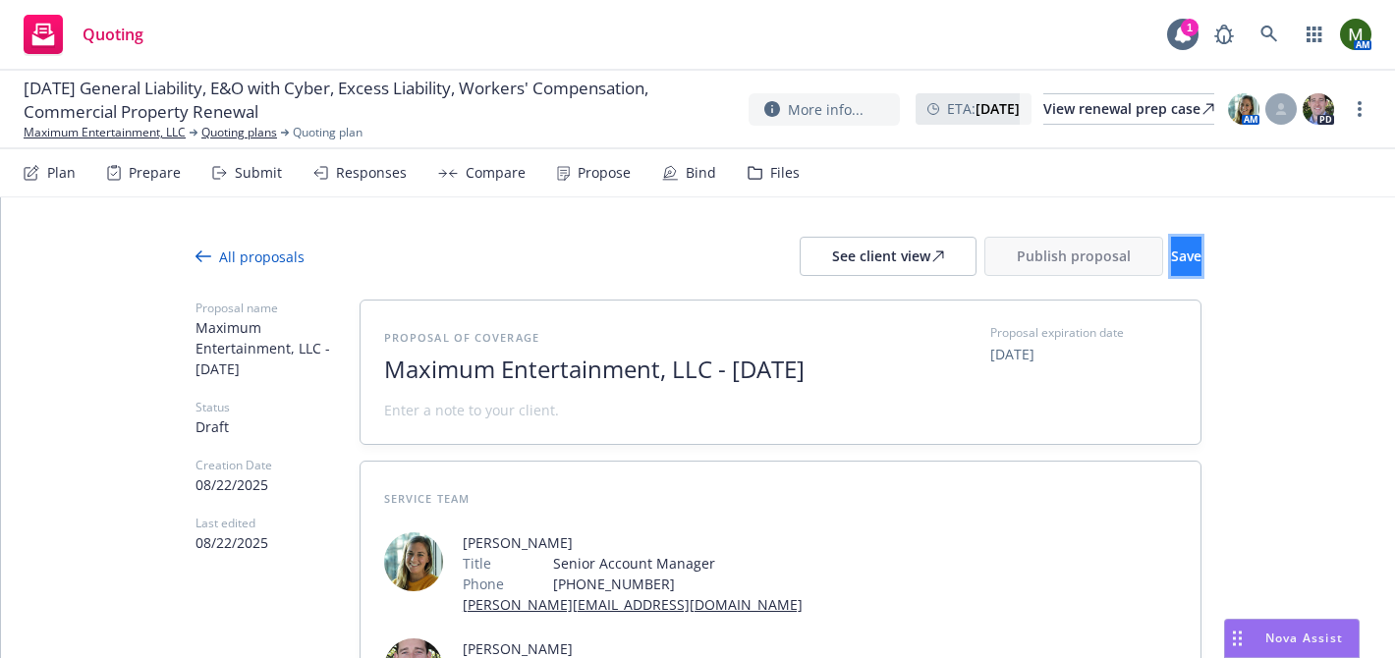
click at [1171, 251] on span "Save" at bounding box center [1186, 256] width 30 height 19
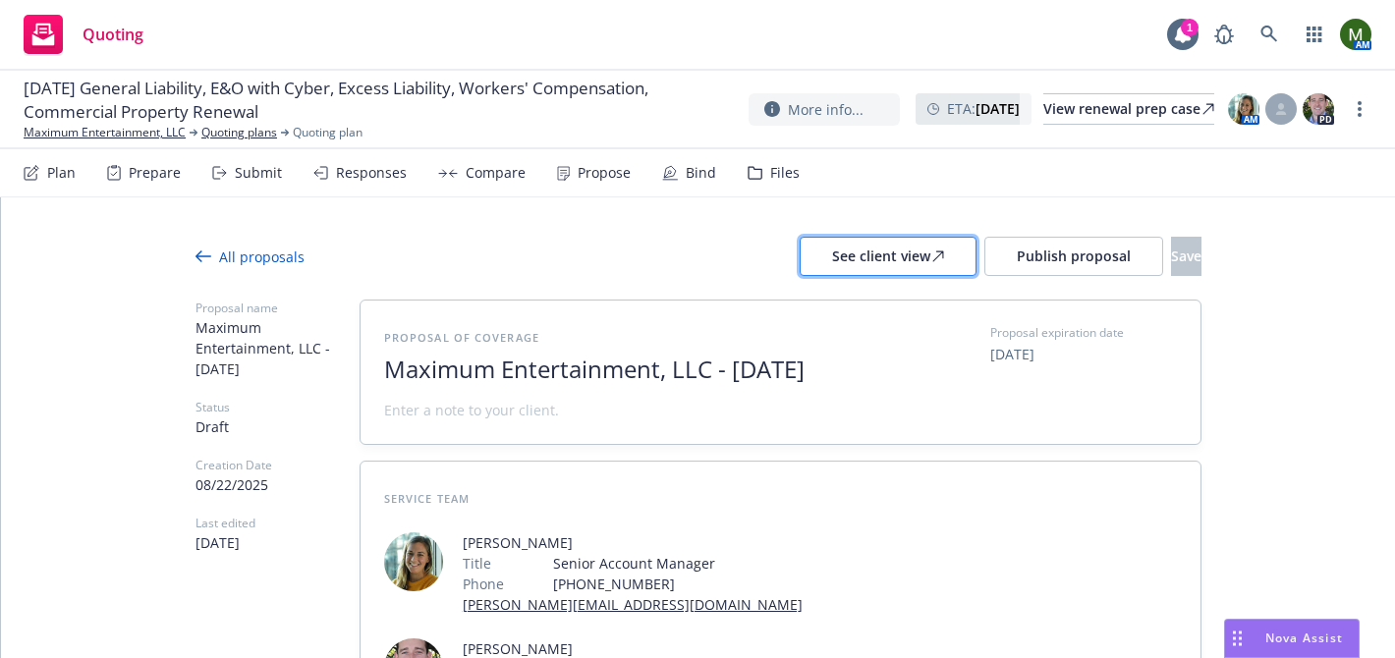
click at [876, 265] on div "See client view" at bounding box center [888, 256] width 112 height 37
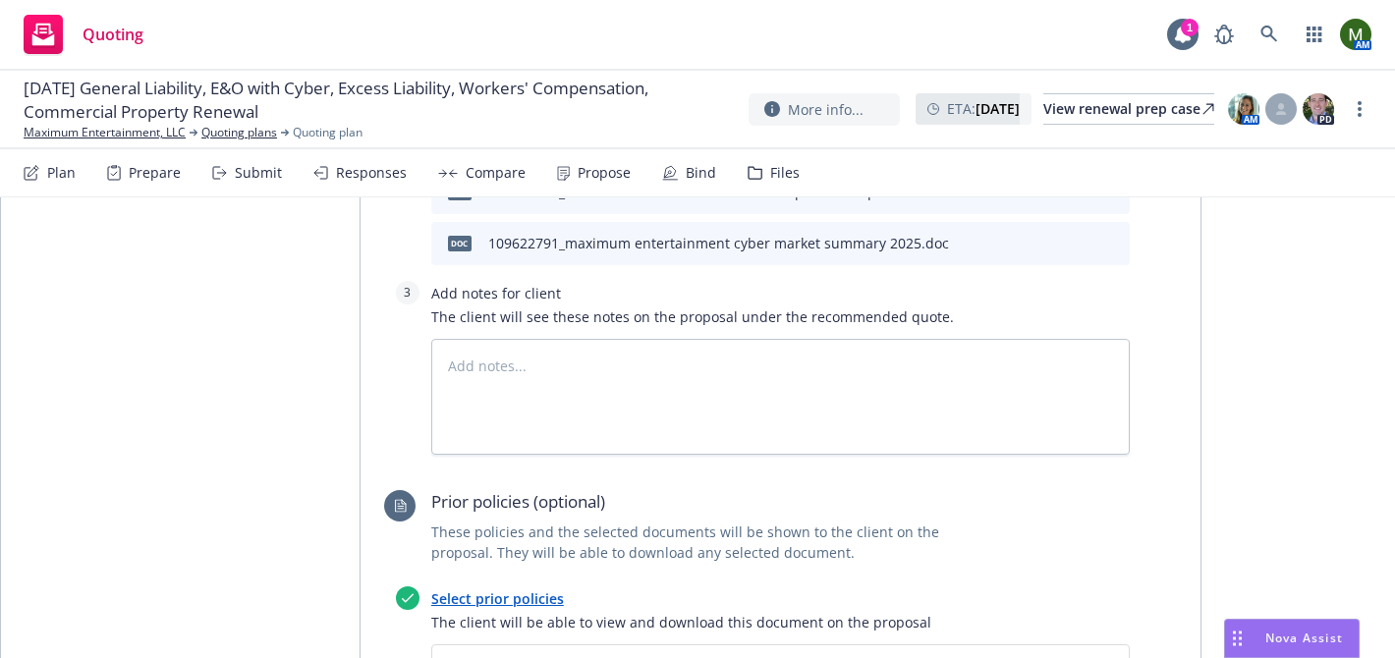
scroll to position [3915, 0]
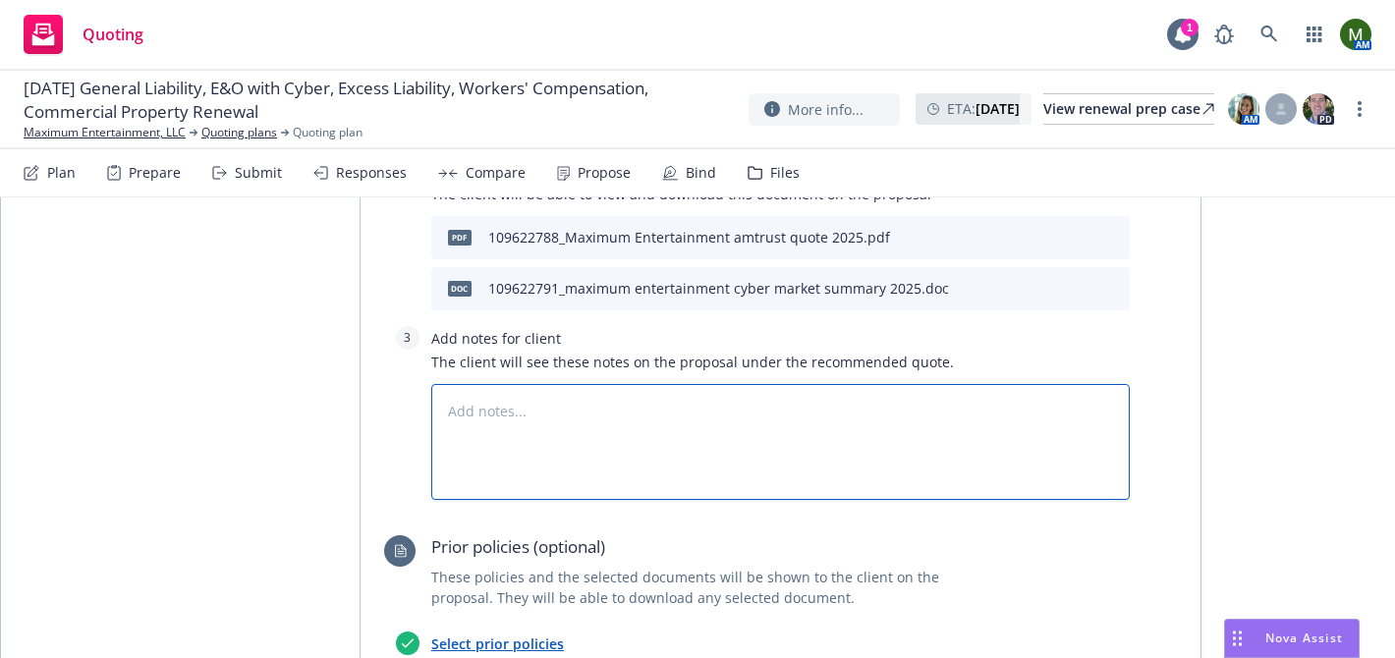
click at [714, 384] on textarea at bounding box center [780, 442] width 698 height 116
paste textarea "he expiring is 3M xs 50K for $60,705. The renewal is flat. Policy form is per e…"
type textarea "x"
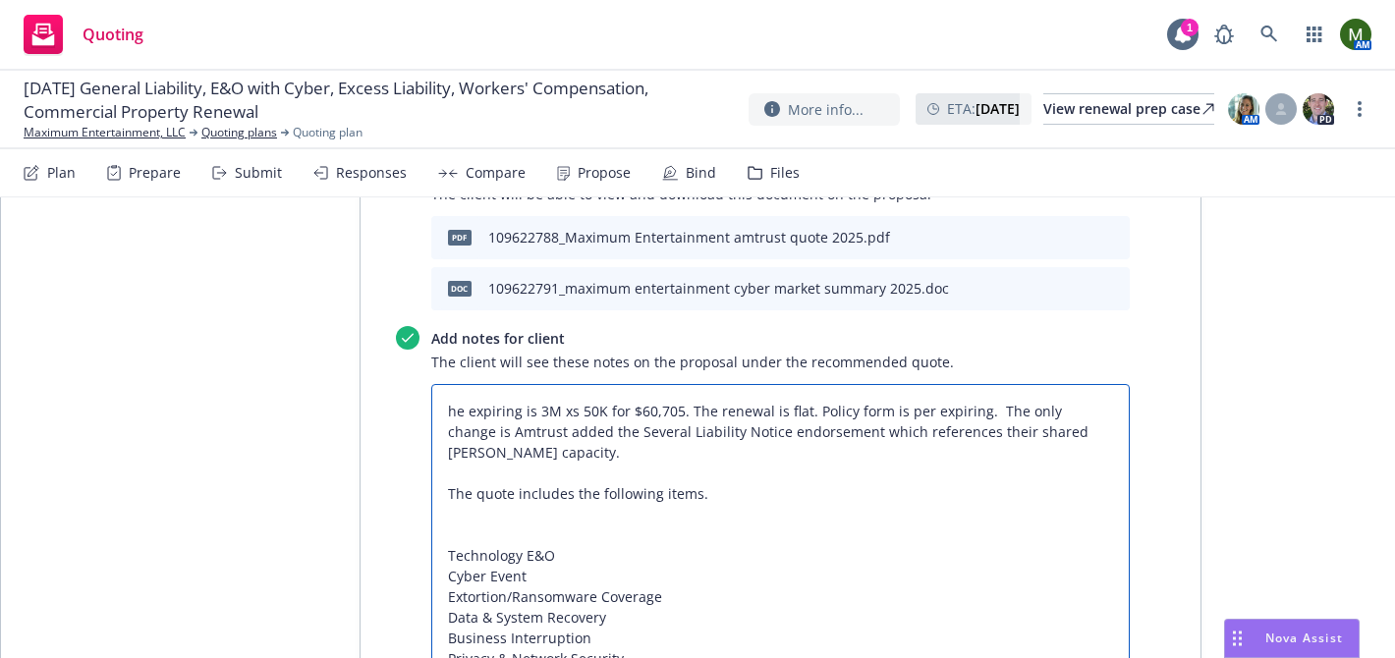
click at [451, 384] on textarea "he expiring is 3M xs 50K for $60,705. The renewal is flat. Policy form is per e…" at bounding box center [780, 545] width 698 height 322
type textarea "The expiring is 3M xs 50K for $60,705. The renewal is flat. Policy form is per …"
click at [495, 429] on textarea "The expiring is 3M xs 50K for $60,705. The renewal is flat. Policy form is per …" at bounding box center [780, 545] width 698 height 322
type textarea "x"
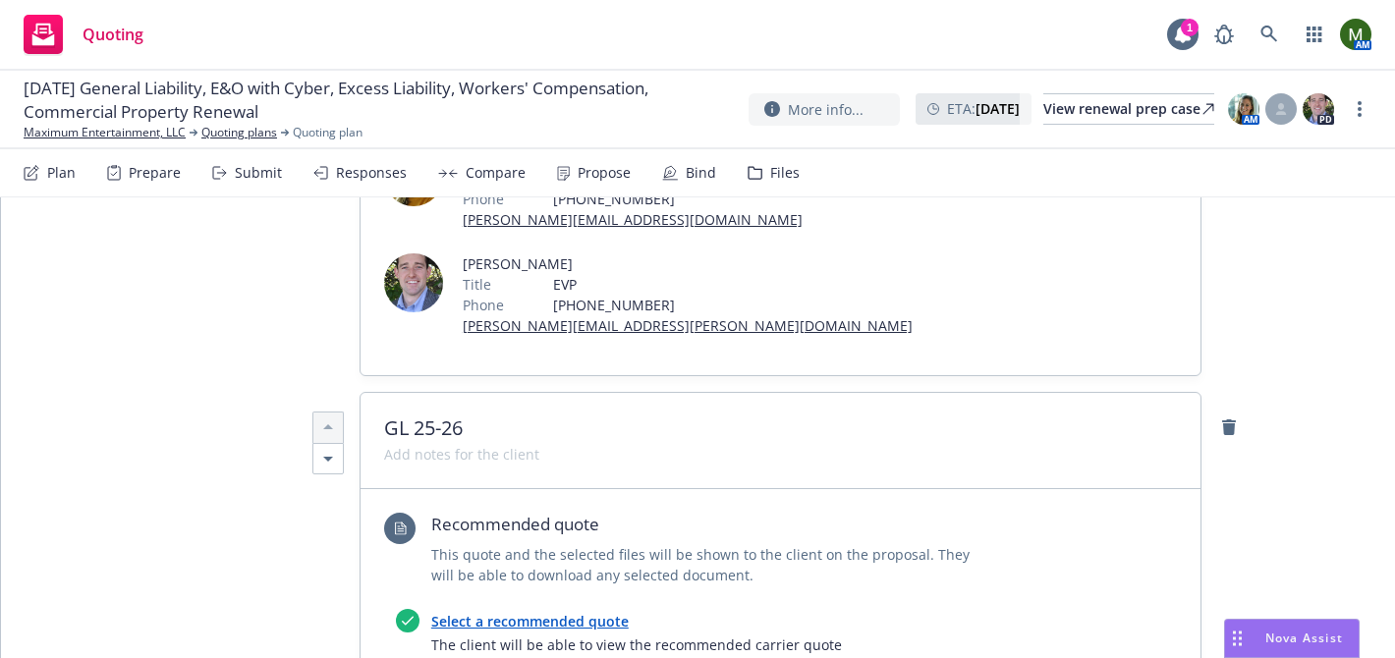
scroll to position [0, 0]
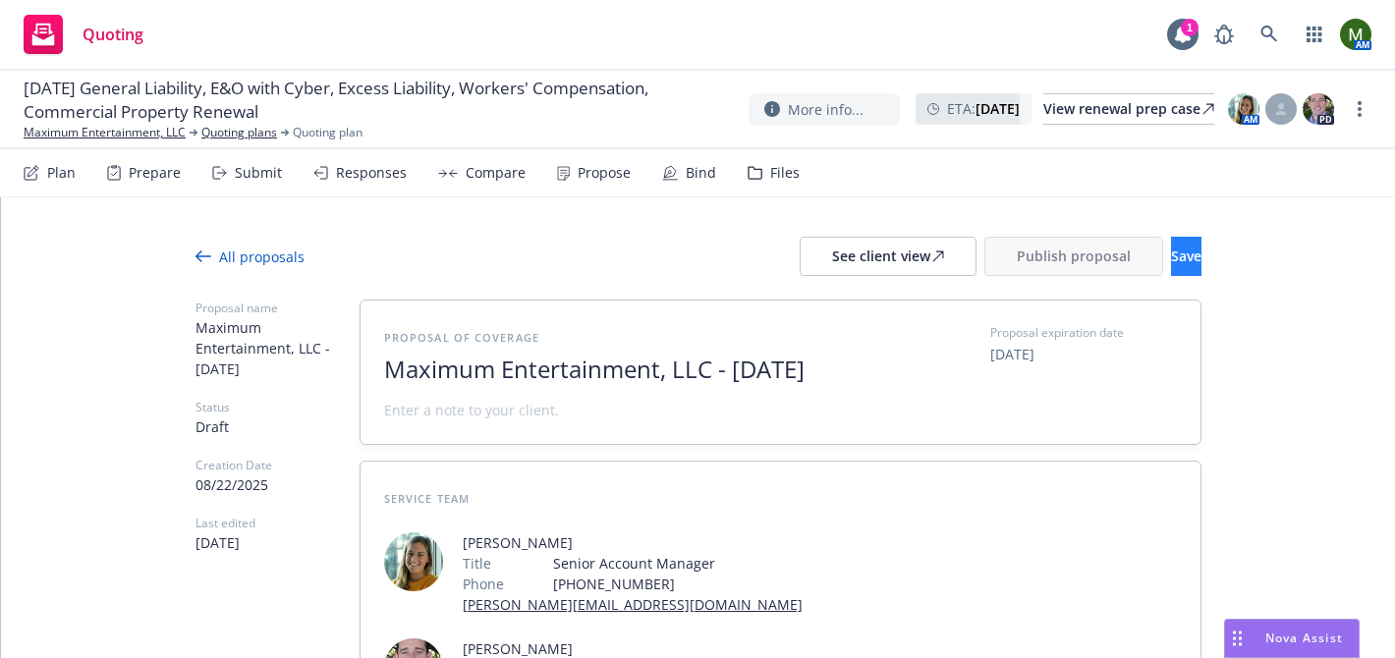
type textarea "The expiring is 3M xs 50K for $60,705. The renewal is flat. Policy form is per …"
click at [1171, 255] on span "Save" at bounding box center [1186, 256] width 30 height 19
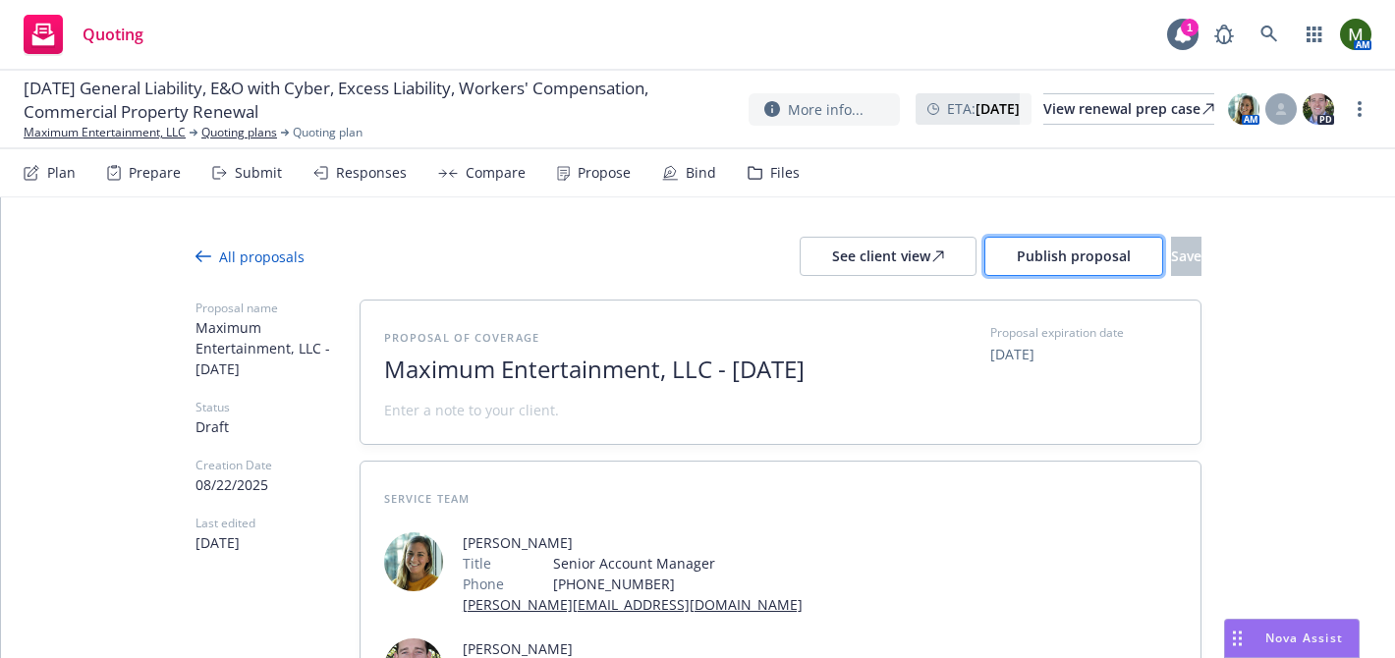
click at [997, 265] on button "Publish proposal" at bounding box center [1073, 256] width 179 height 39
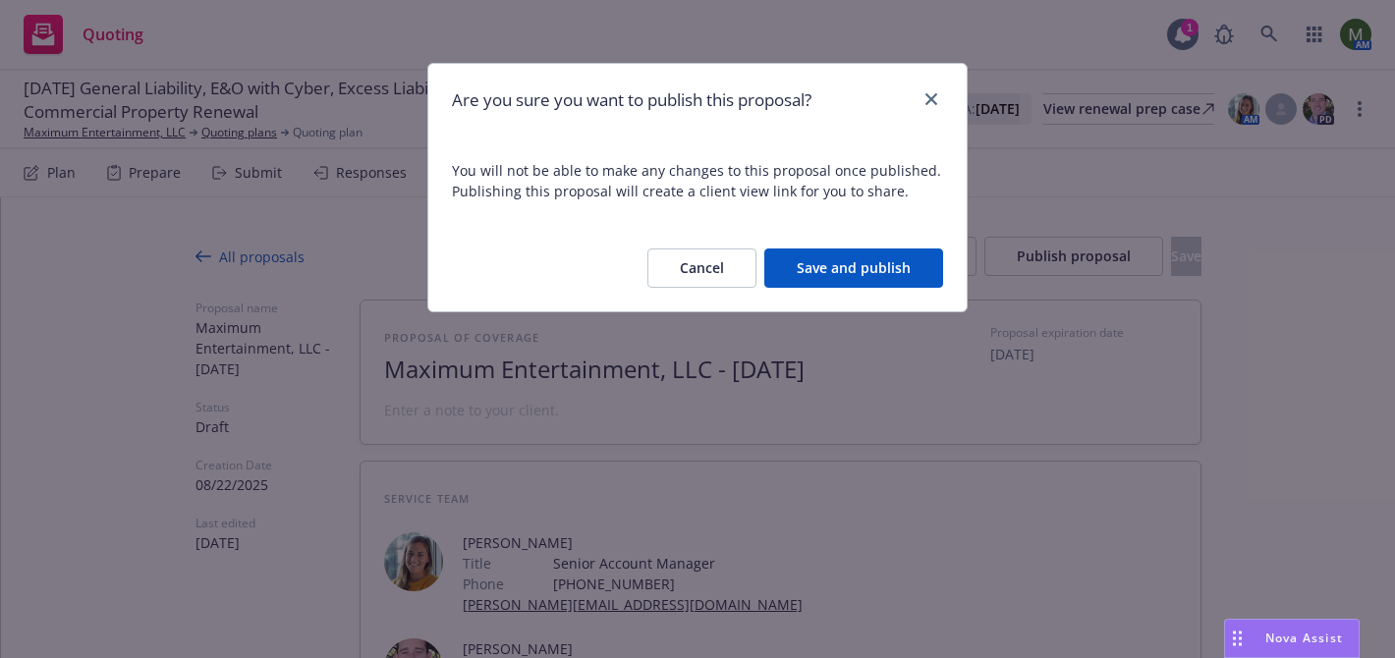
click at [904, 272] on button "Save and publish" at bounding box center [853, 267] width 179 height 39
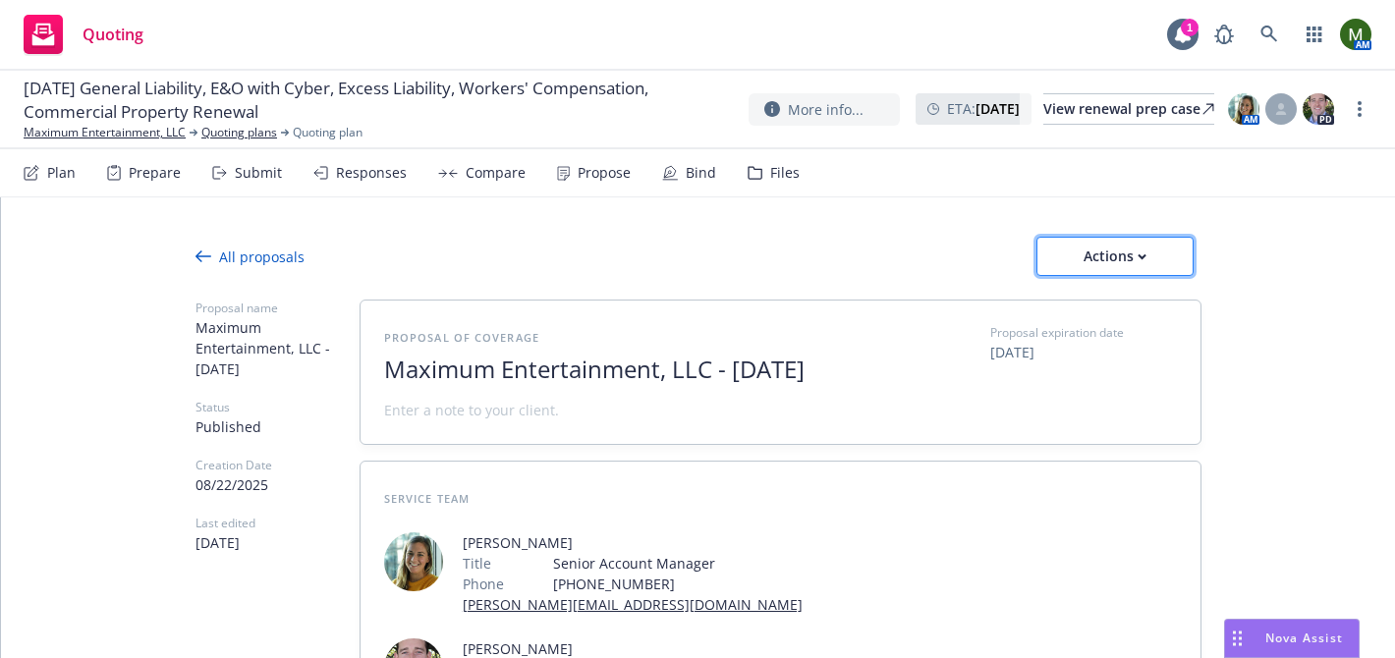
click at [1155, 264] on div "Actions" at bounding box center [1115, 256] width 92 height 37
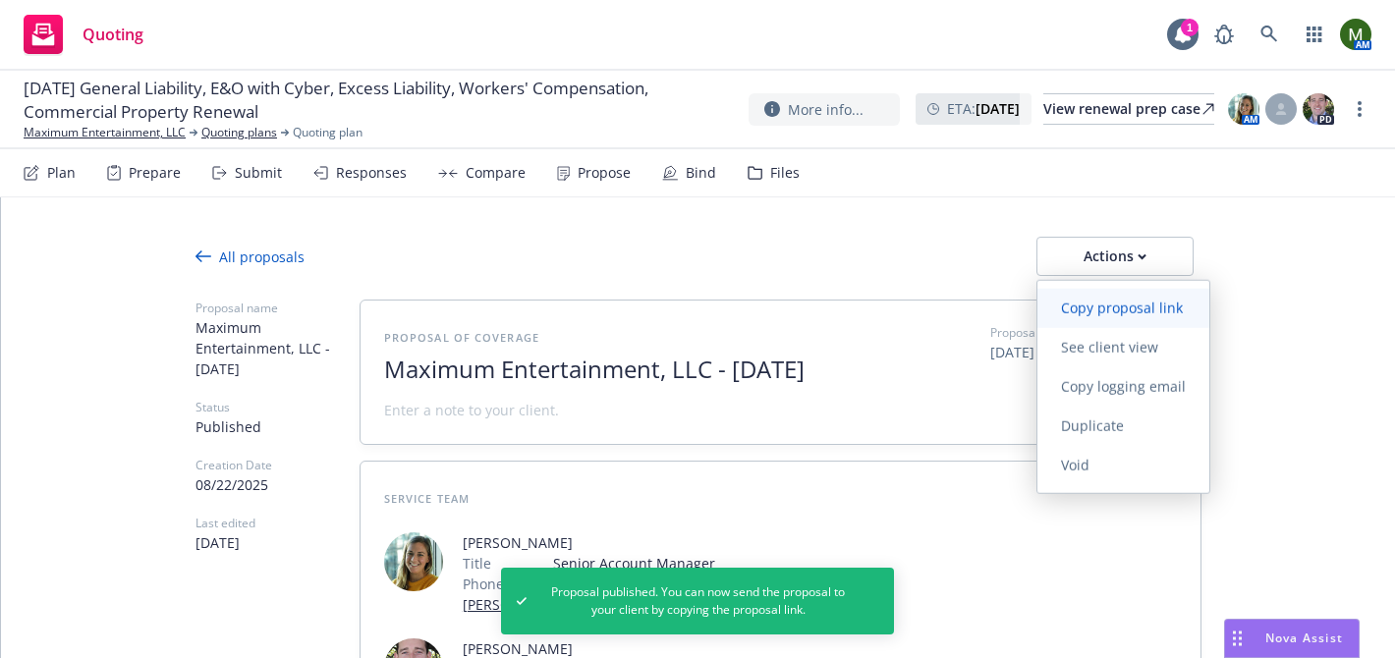
click at [1124, 299] on span "Copy proposal link" at bounding box center [1121, 308] width 169 height 19
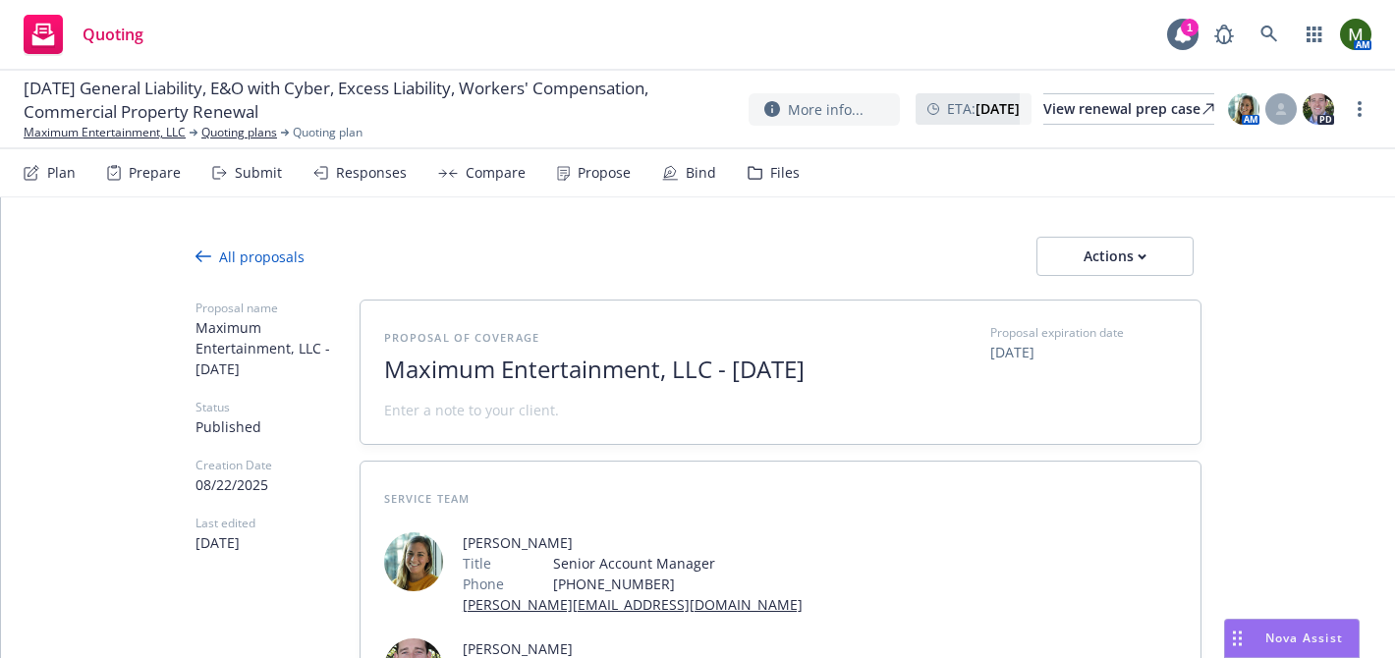
type textarea "x"
click at [779, 168] on div "Files" at bounding box center [784, 173] width 29 height 16
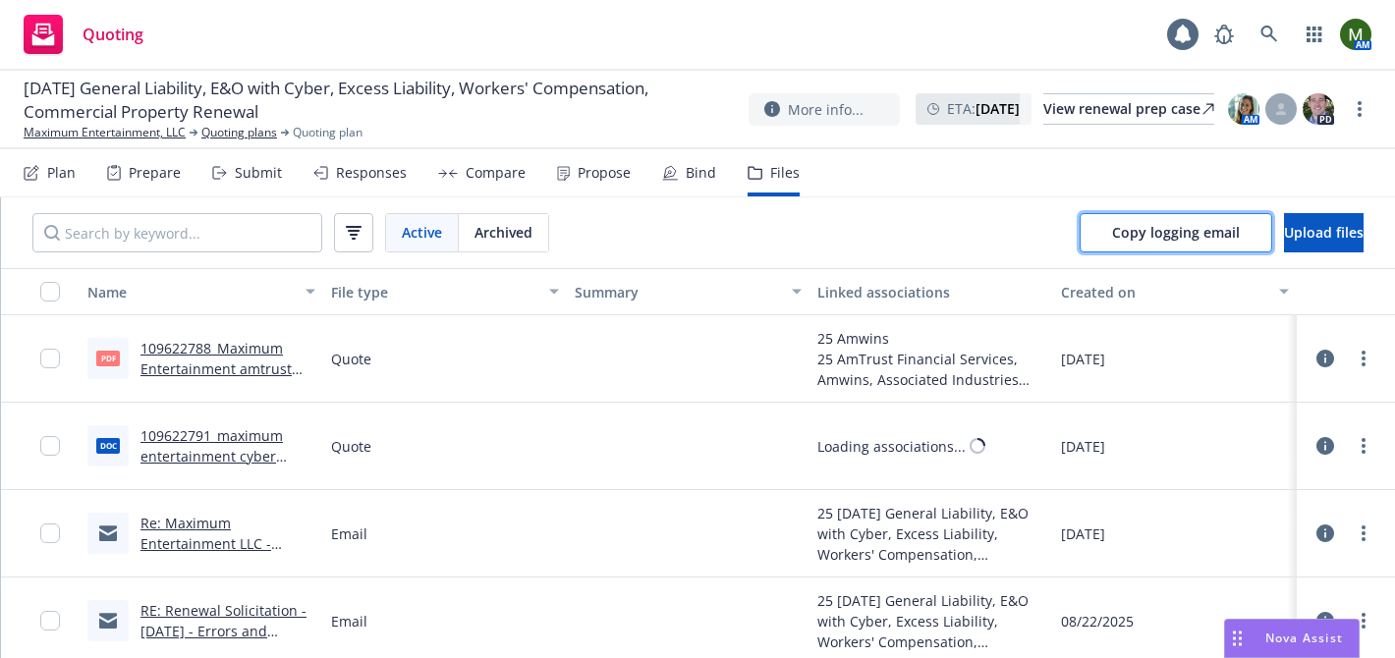
click at [1079, 225] on button "Copy logging email" at bounding box center [1175, 232] width 193 height 39
